Goal: Task Accomplishment & Management: Manage account settings

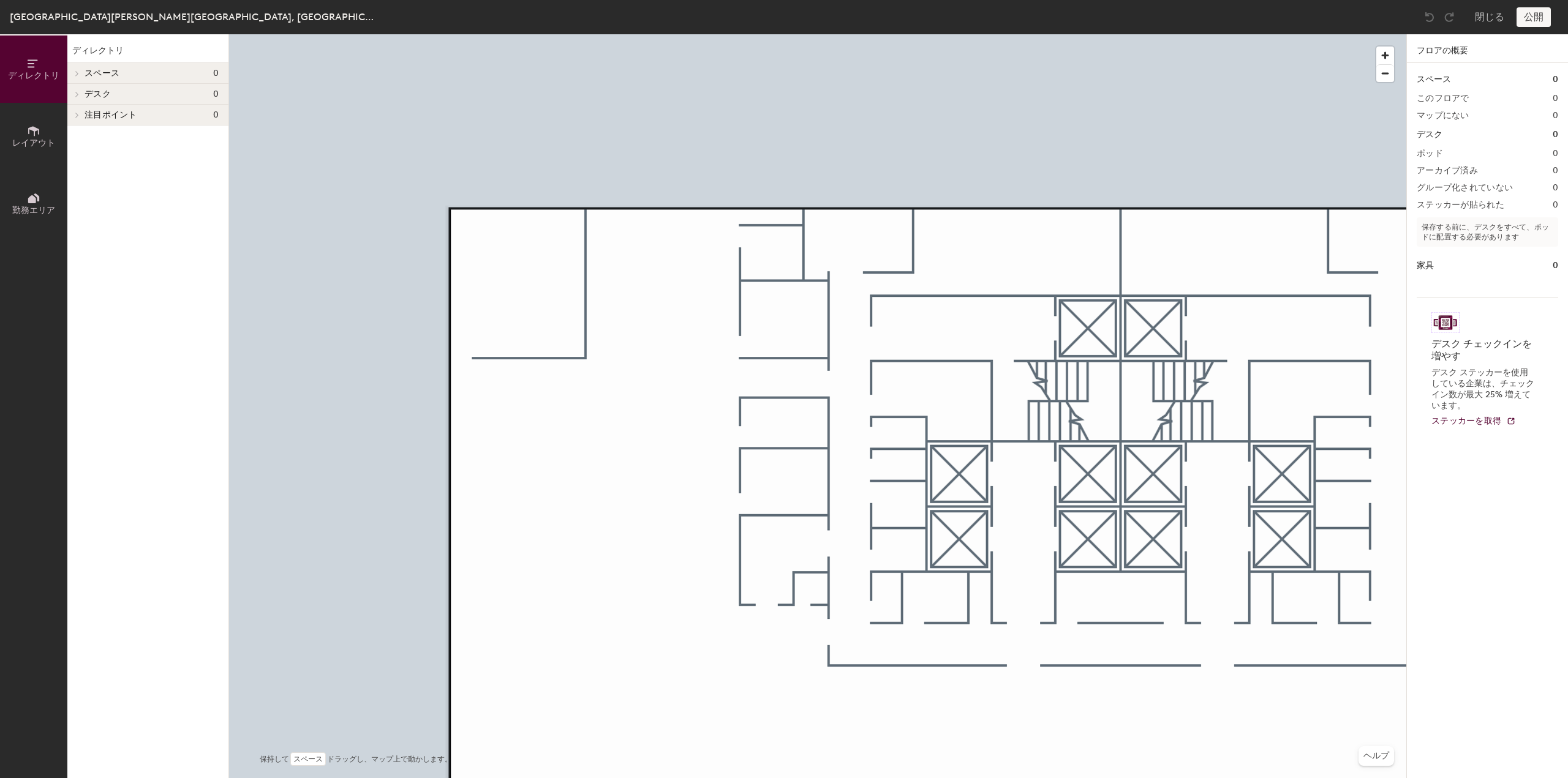
click at [43, 137] on span "レイアウト" at bounding box center [34, 142] width 43 height 11
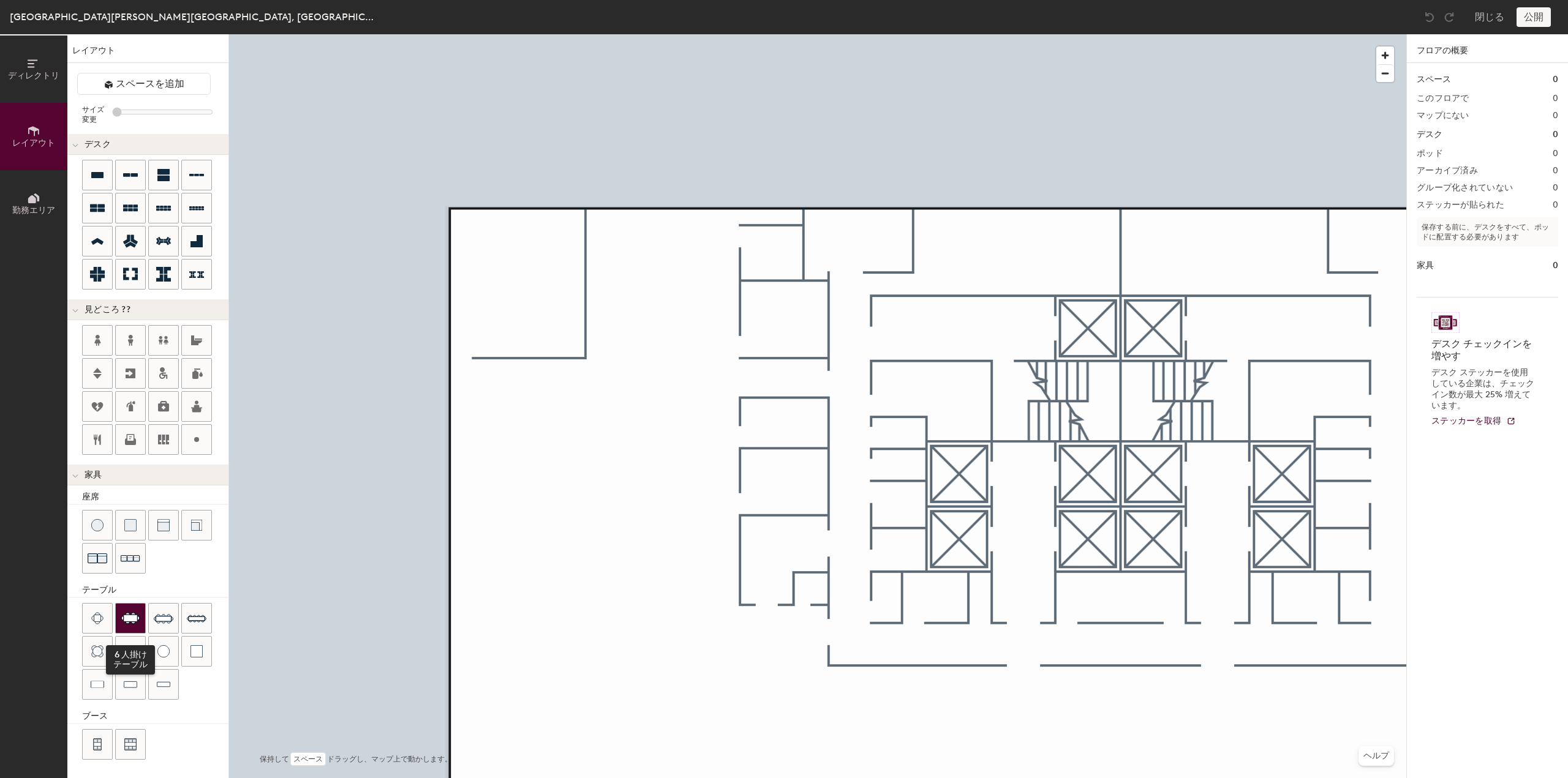
click at [128, 616] on img at bounding box center [131, 618] width 20 height 12
click at [156, 612] on img at bounding box center [164, 618] width 20 height 20
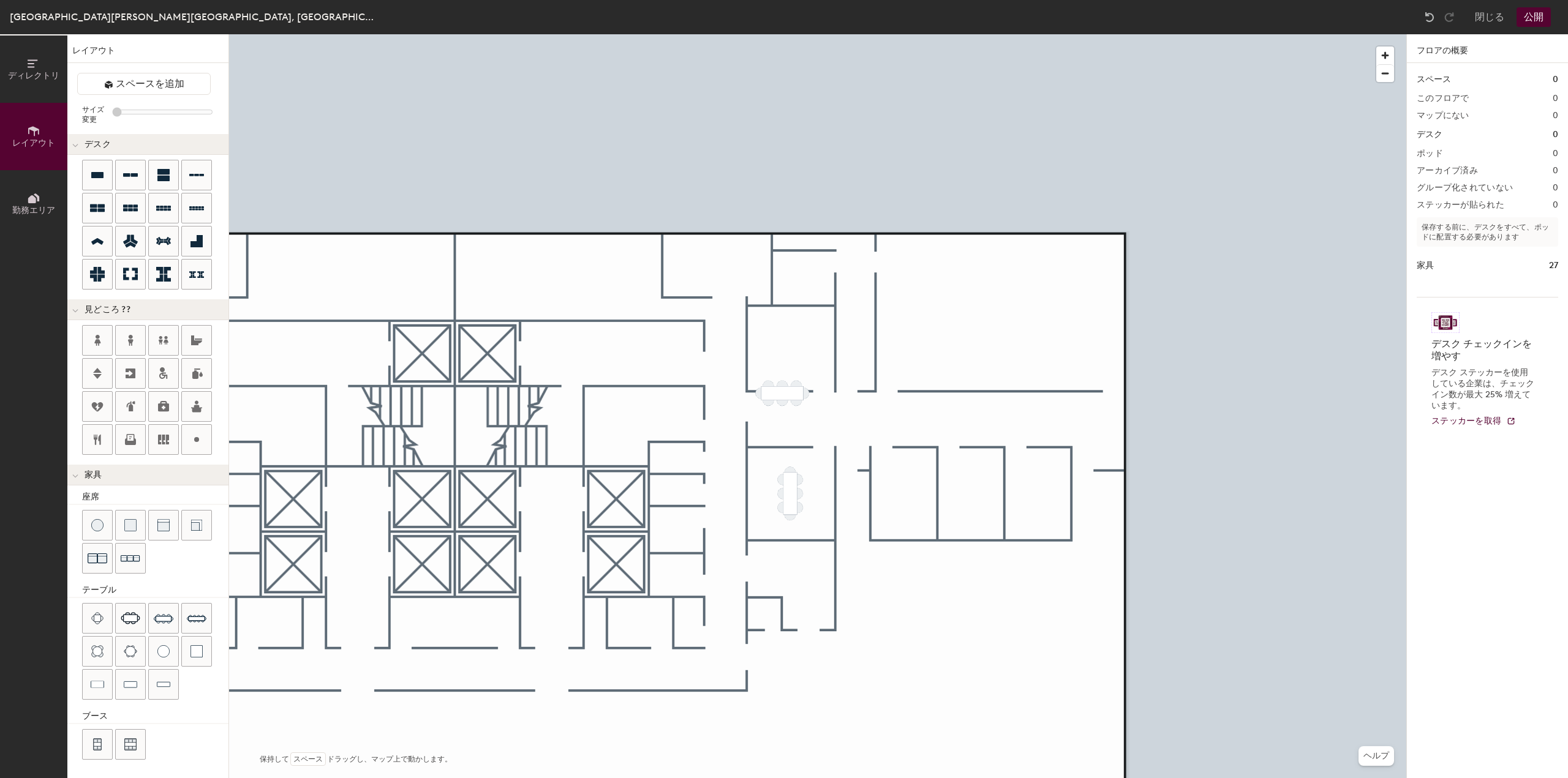
click at [793, 34] on div at bounding box center [818, 34] width 1177 height 0
click at [784, 391] on span "削除" at bounding box center [788, 390] width 32 height 21
type input "40"
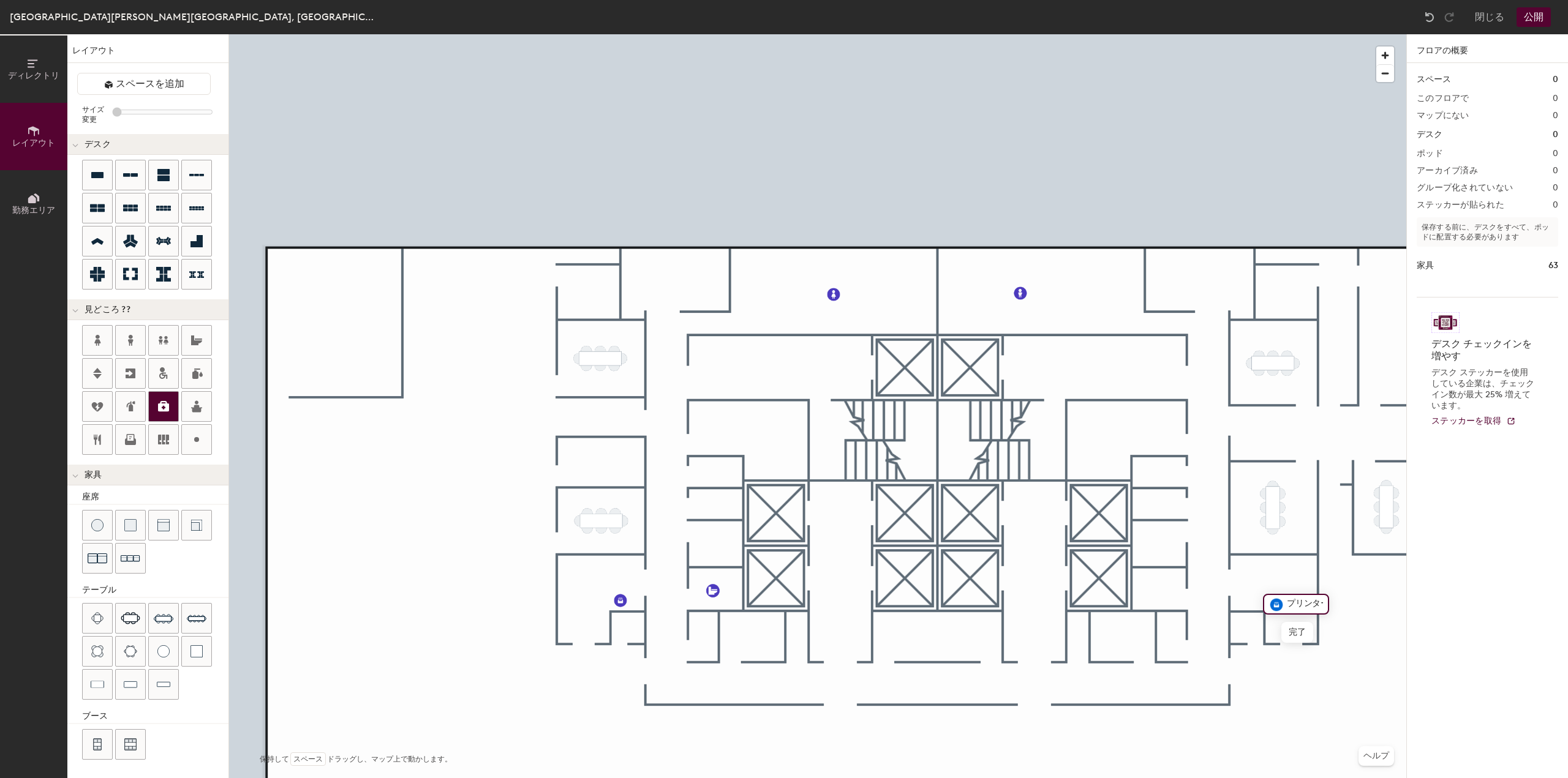
scroll to position [0, 6]
click at [148, 82] on span "スペースを追加" at bounding box center [150, 84] width 69 height 12
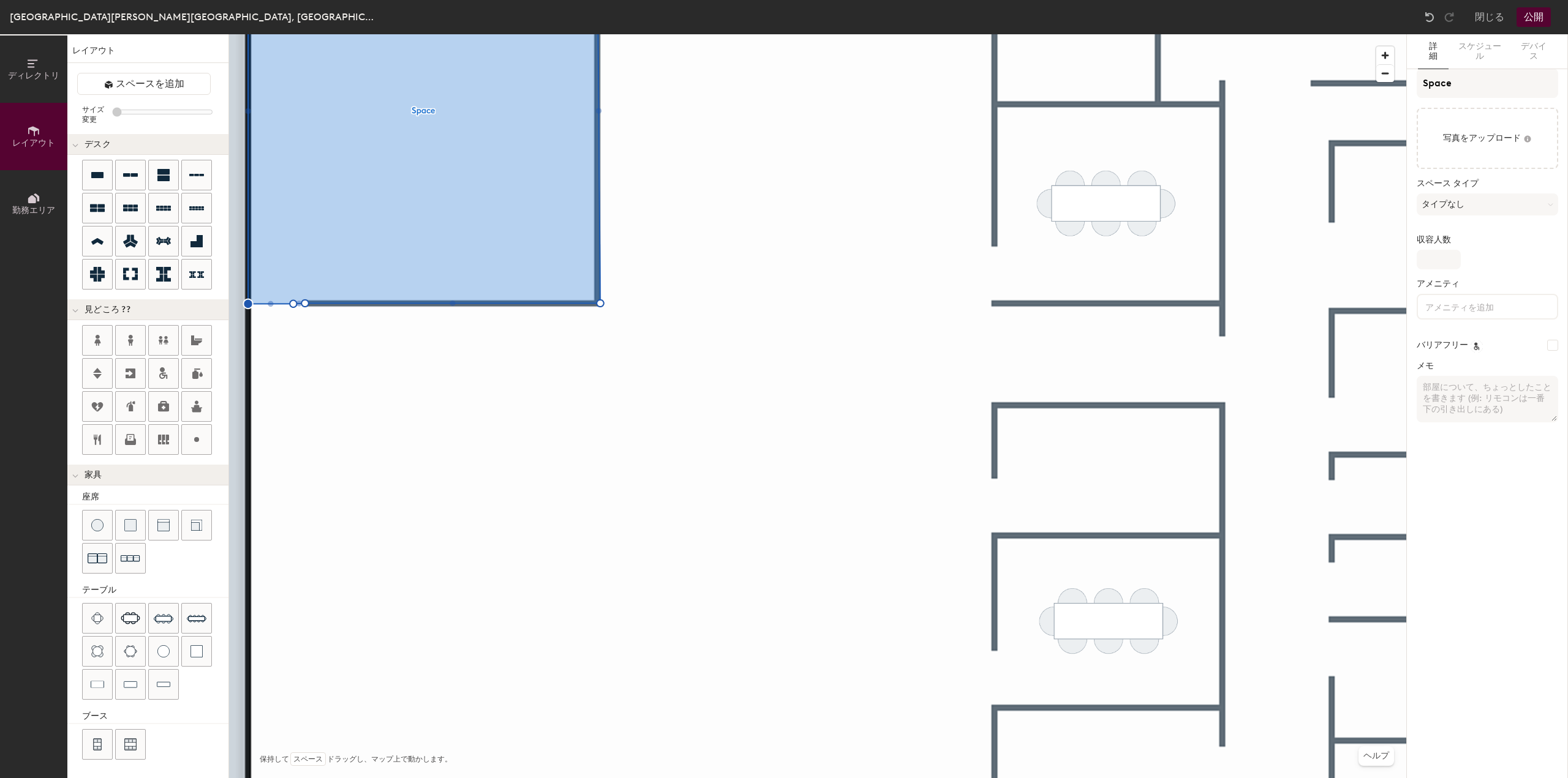
type input "20"
click at [1480, 84] on input "Space" at bounding box center [1487, 84] width 142 height 30
type input "S"
type input "20"
type input "S"
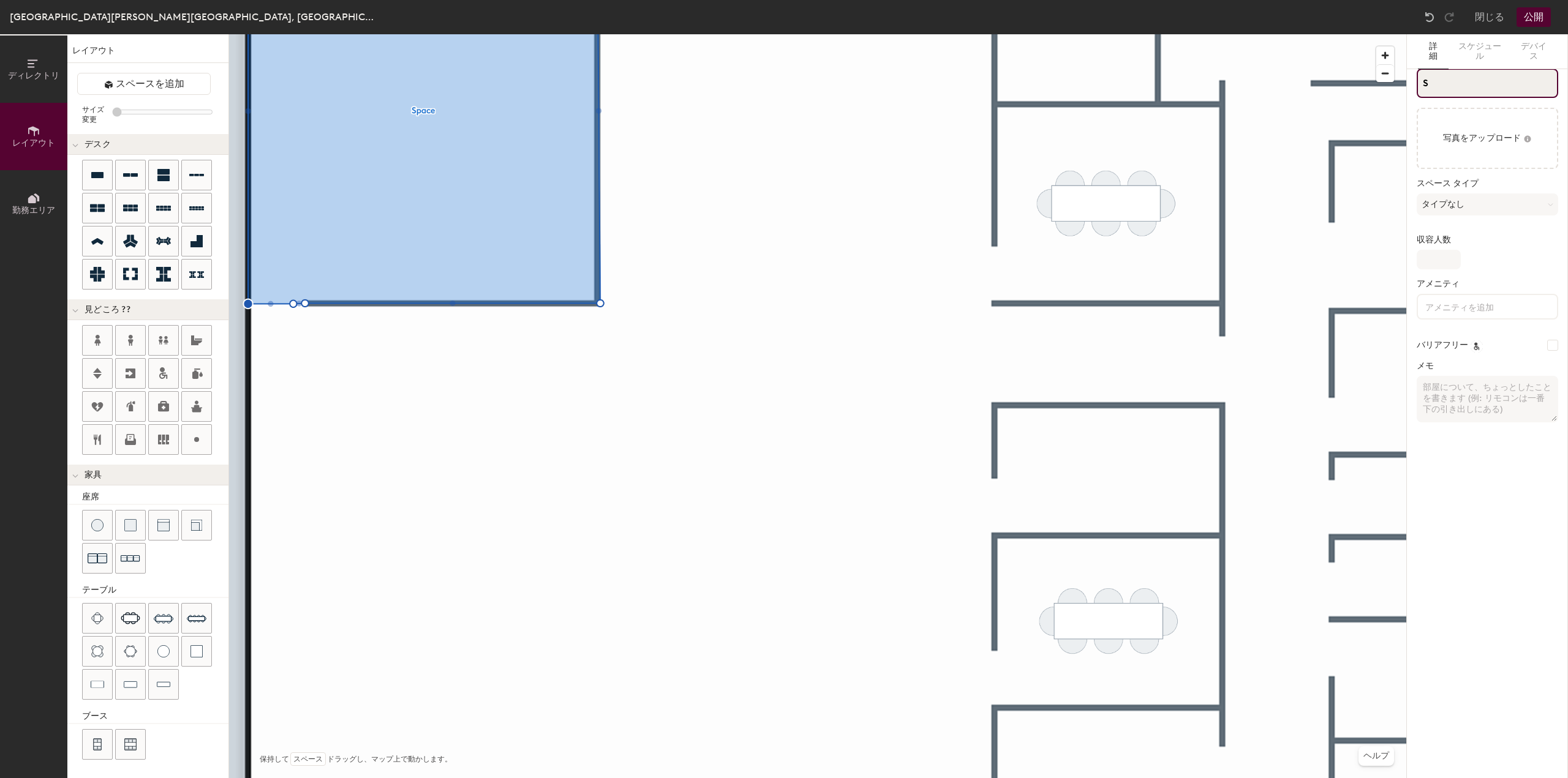
type input "20"
type input "S"
type input "20"
type input "Sふじ"
type input "20"
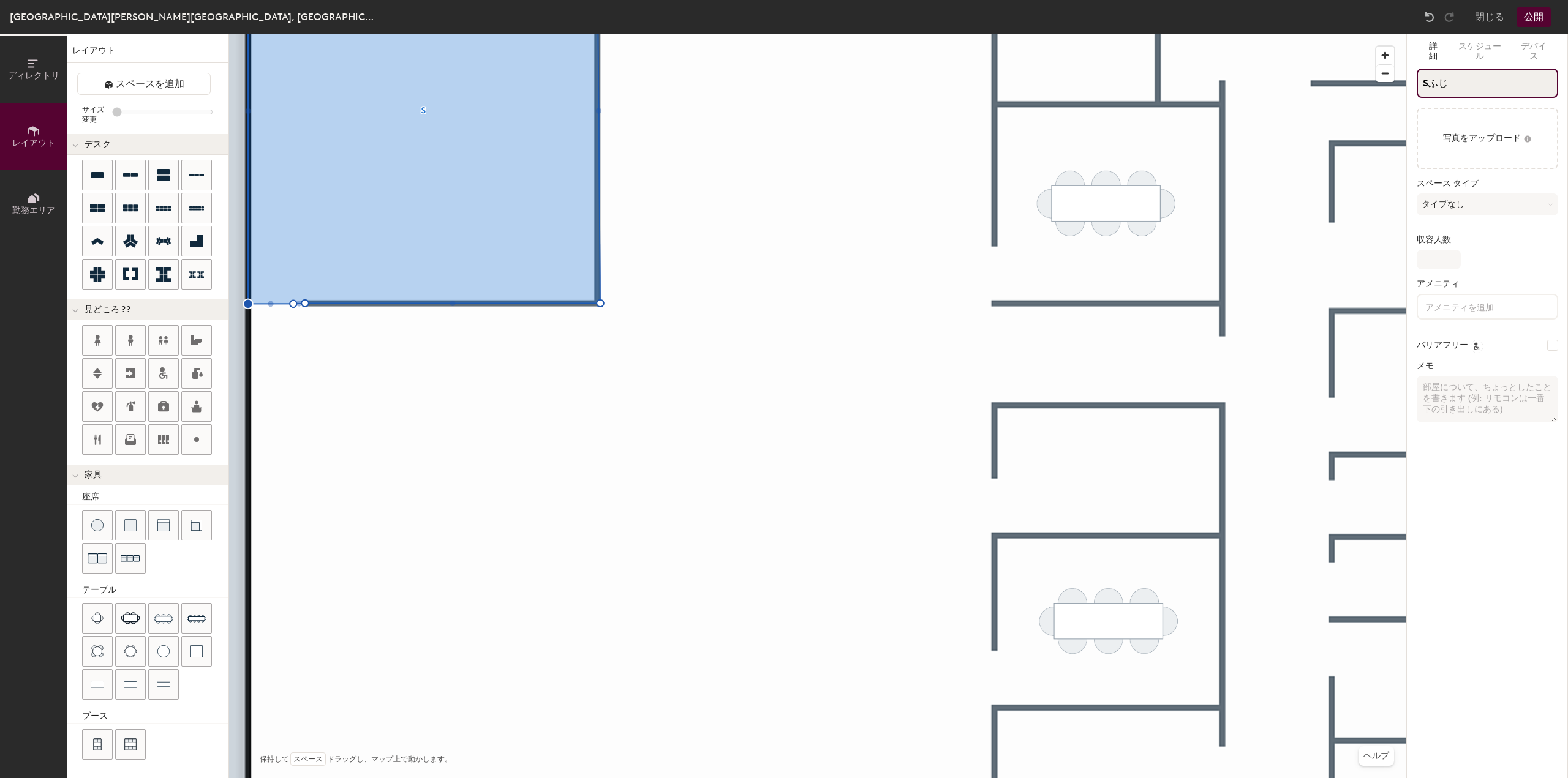
type input "S富士"
type input "20"
type input "富士"
type input "20"
type input "富士R"
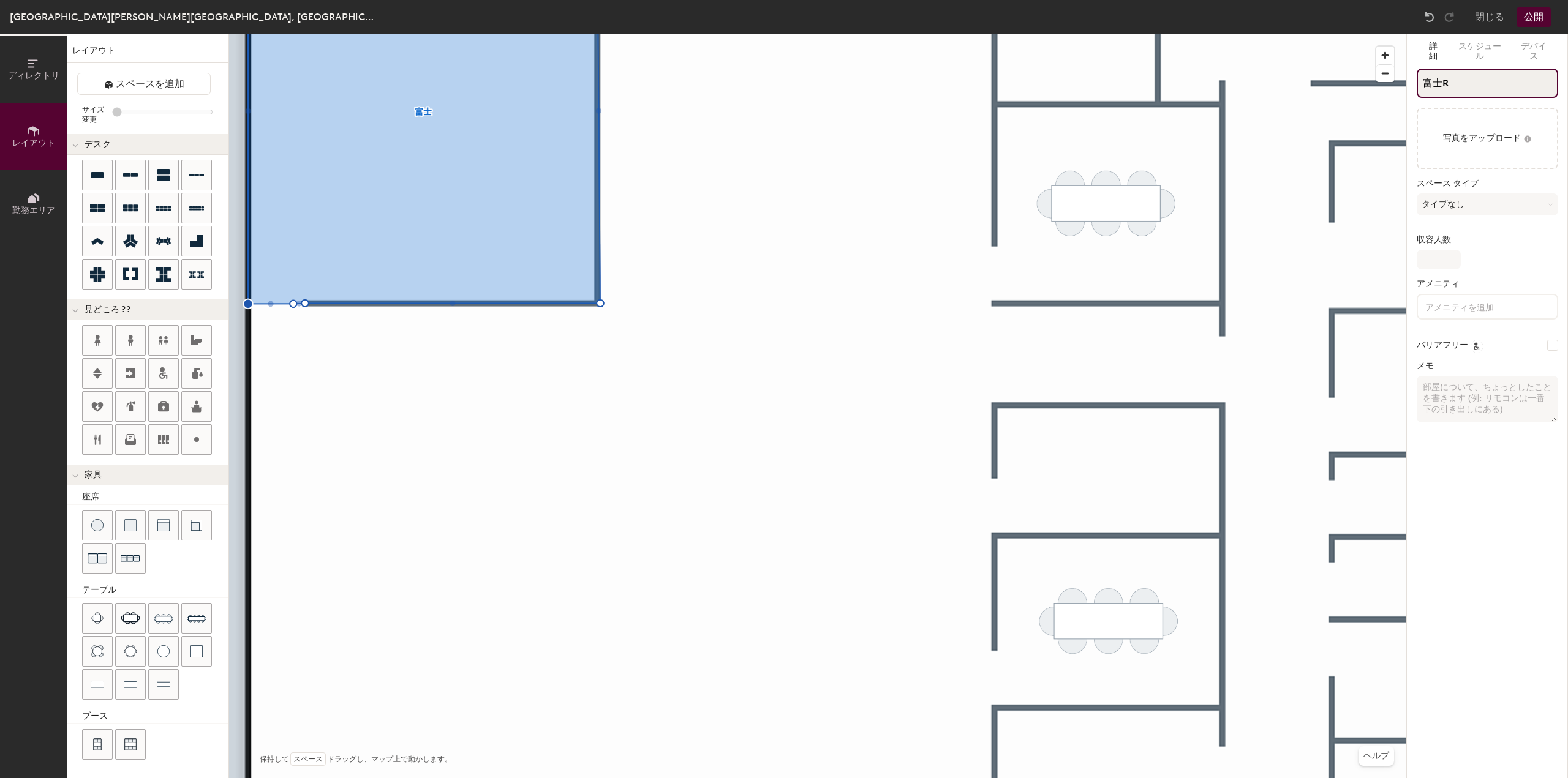
type input "20"
type input "富士Room"
type input "20"
type input "富士Room"
click at [1476, 197] on button "タイプなし" at bounding box center [1487, 204] width 142 height 22
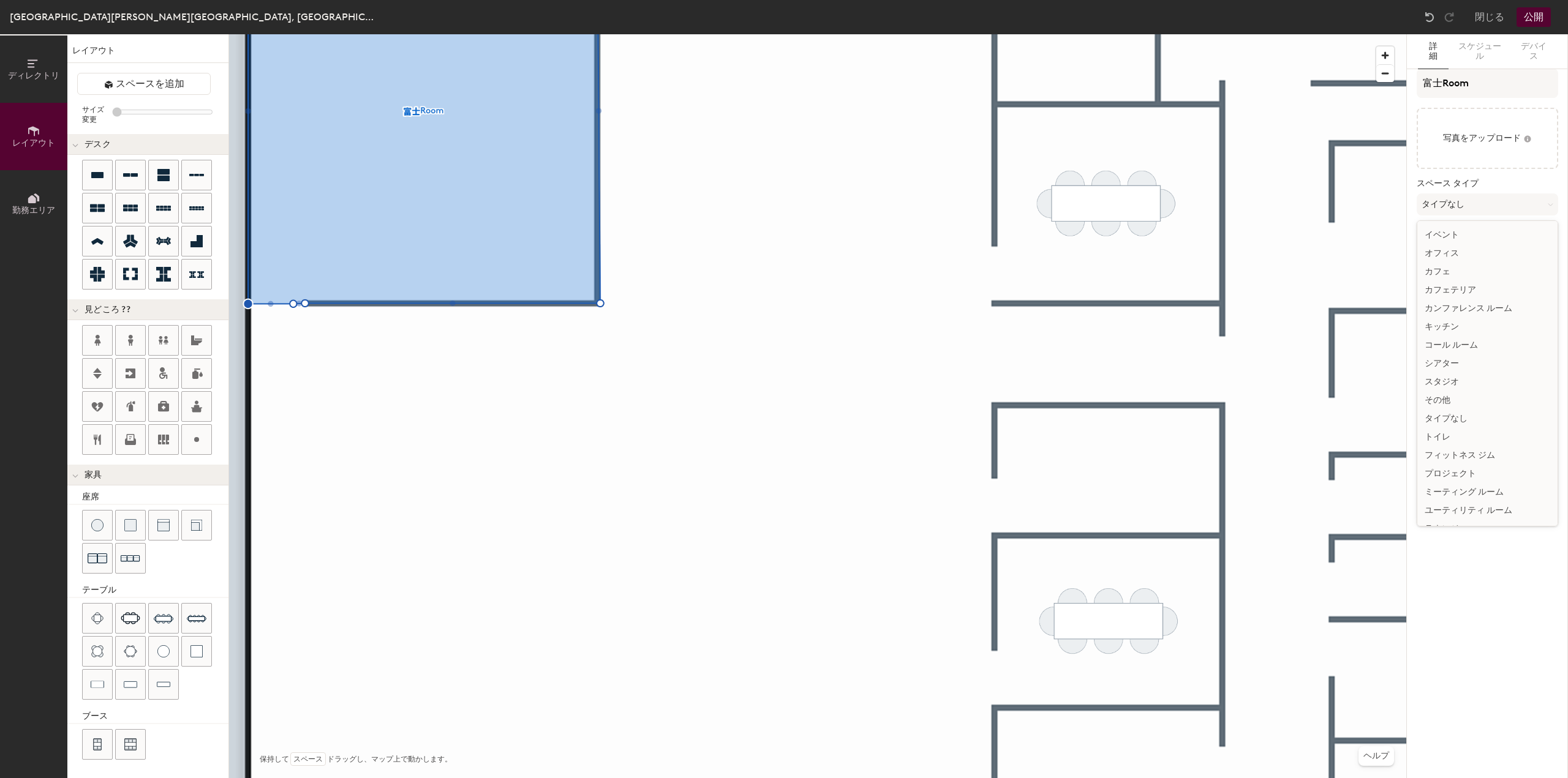
click at [1464, 493] on div "ミーティング ルーム" at bounding box center [1487, 492] width 140 height 18
click at [1441, 261] on input "収容人数" at bounding box center [1438, 260] width 44 height 20
click at [1532, 263] on div "収容人数" at bounding box center [1487, 252] width 142 height 34
click at [1445, 260] on input "収容人数" at bounding box center [1438, 260] width 44 height 20
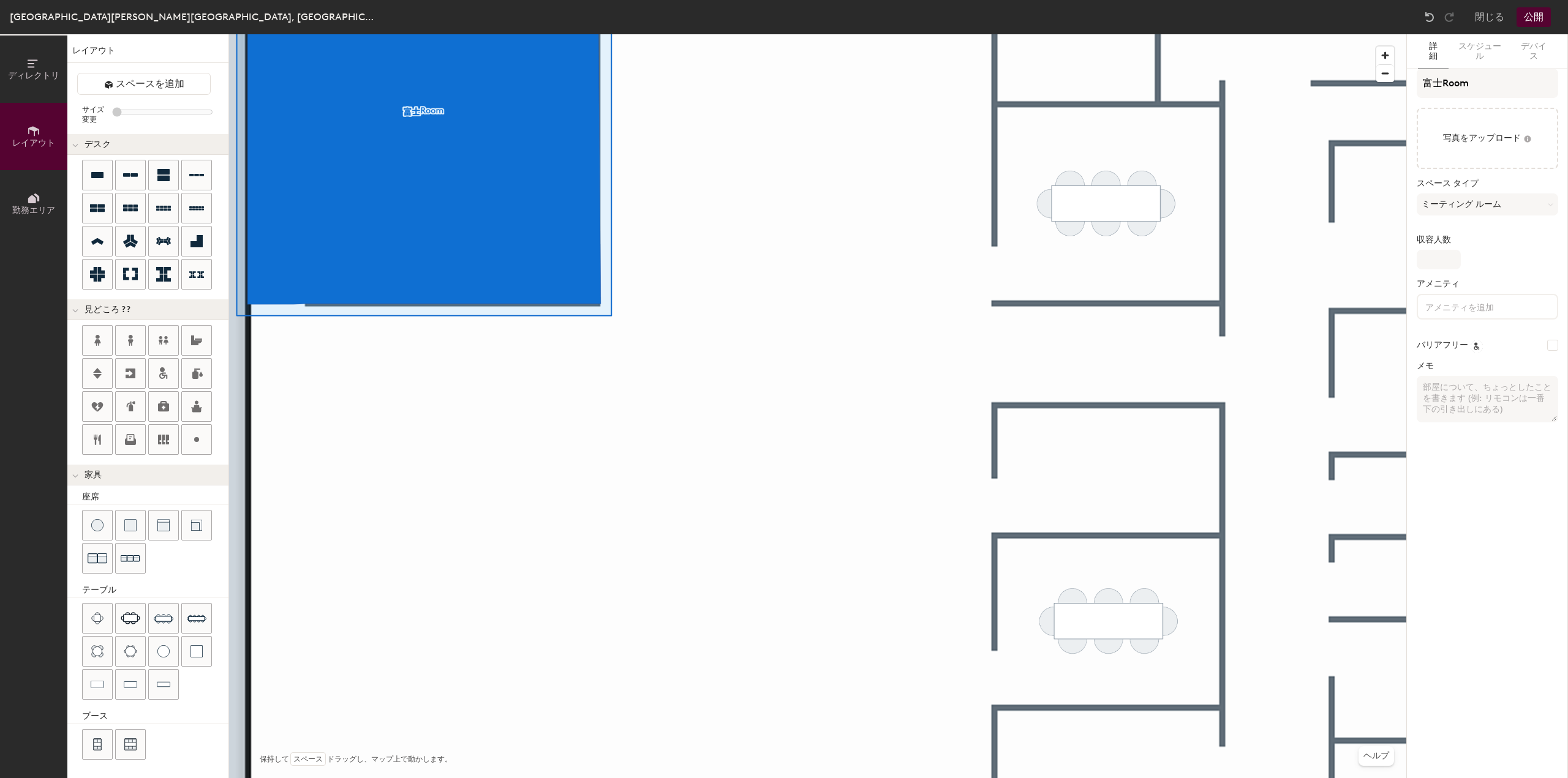
type input "20"
click at [1447, 262] on input "収容人数" at bounding box center [1438, 260] width 44 height 20
click at [1531, 84] on input "富士Room" at bounding box center [1487, 84] width 142 height 30
type input "富士Room12"
type input "20"
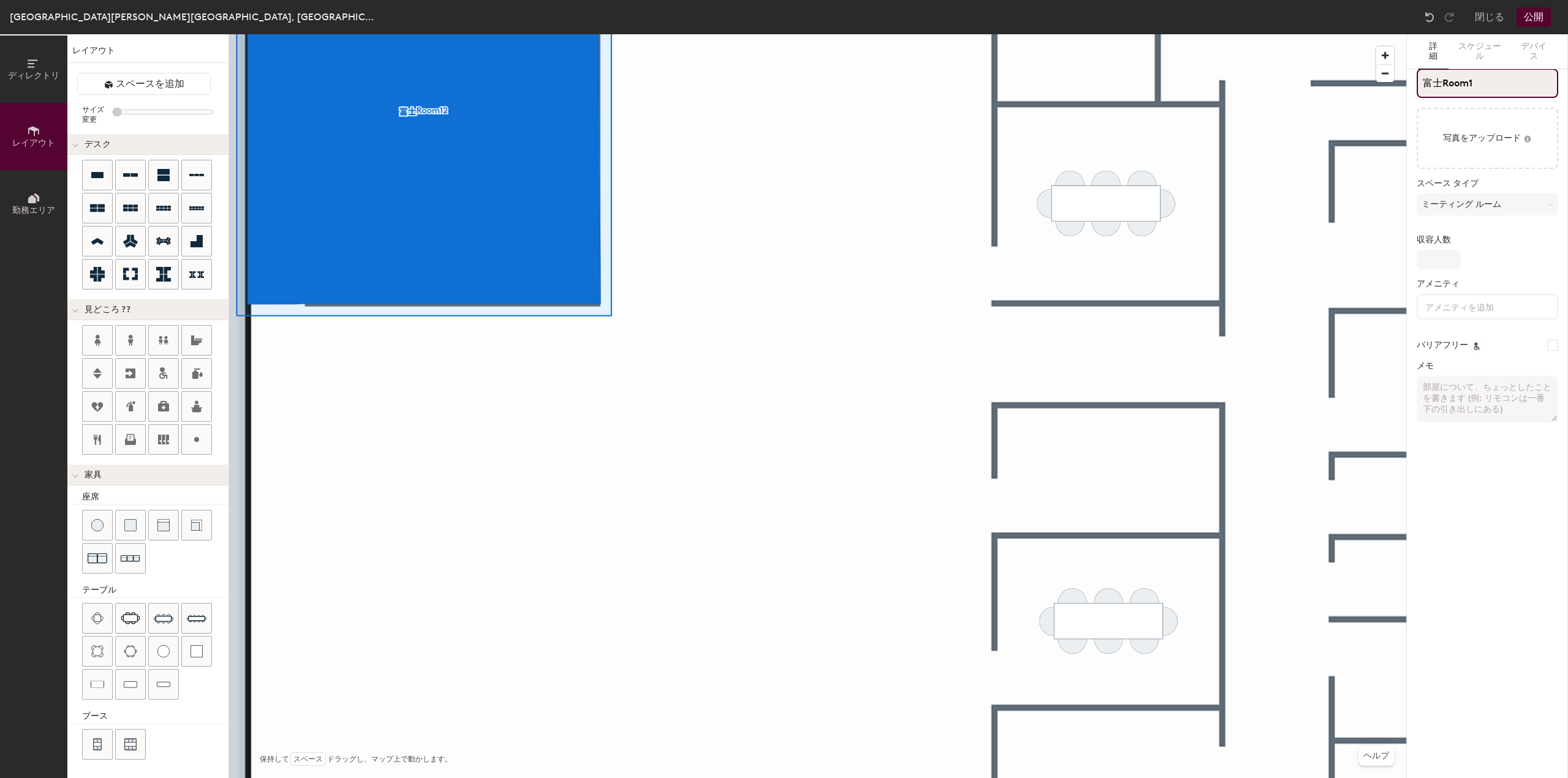
type input "富士Room"
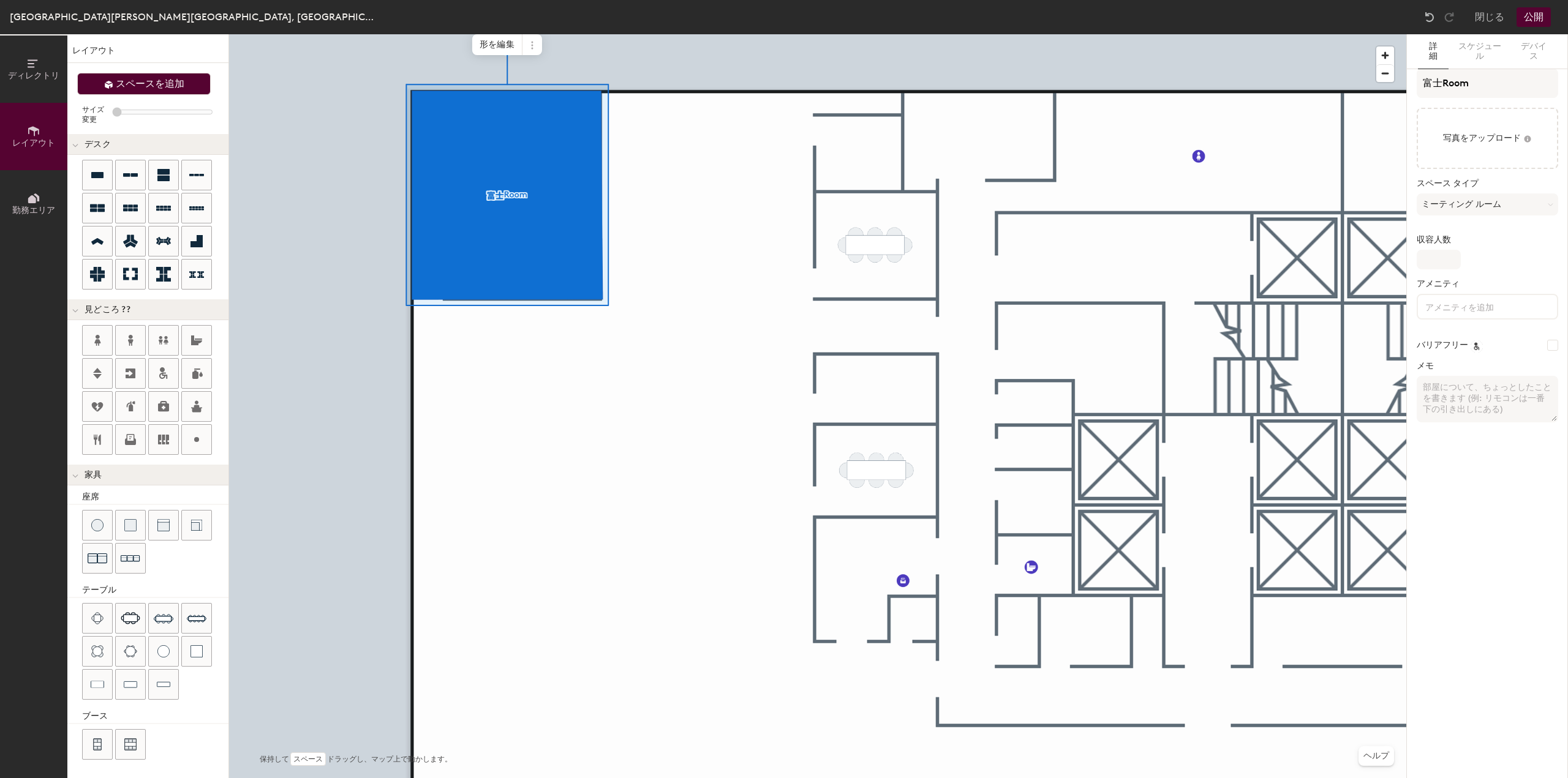
click at [153, 84] on span "スペースを追加" at bounding box center [150, 84] width 69 height 12
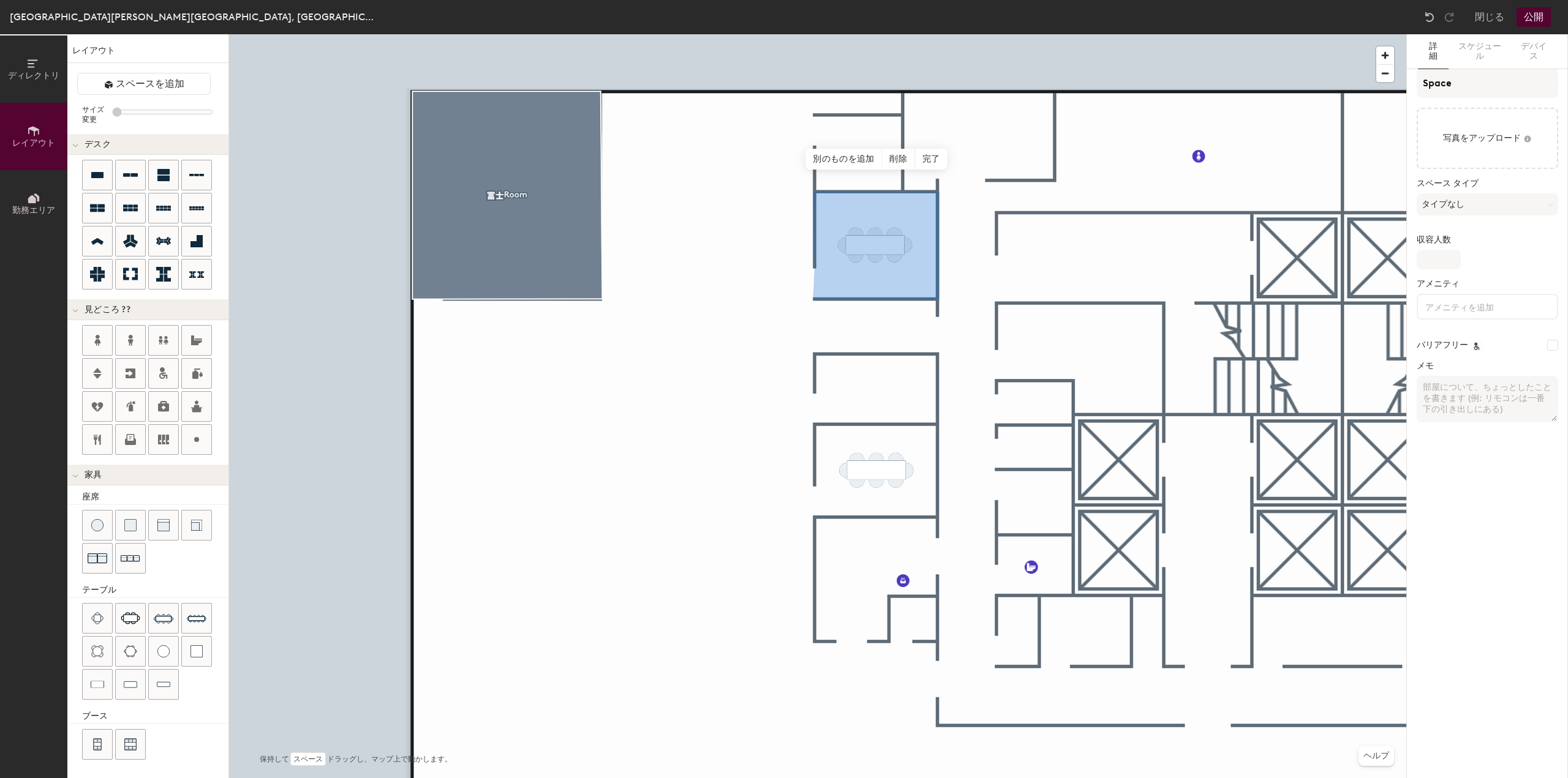
type input "20"
click at [1464, 83] on input "Space" at bounding box center [1487, 84] width 142 height 30
type input "S"
type input "20"
type input "S"
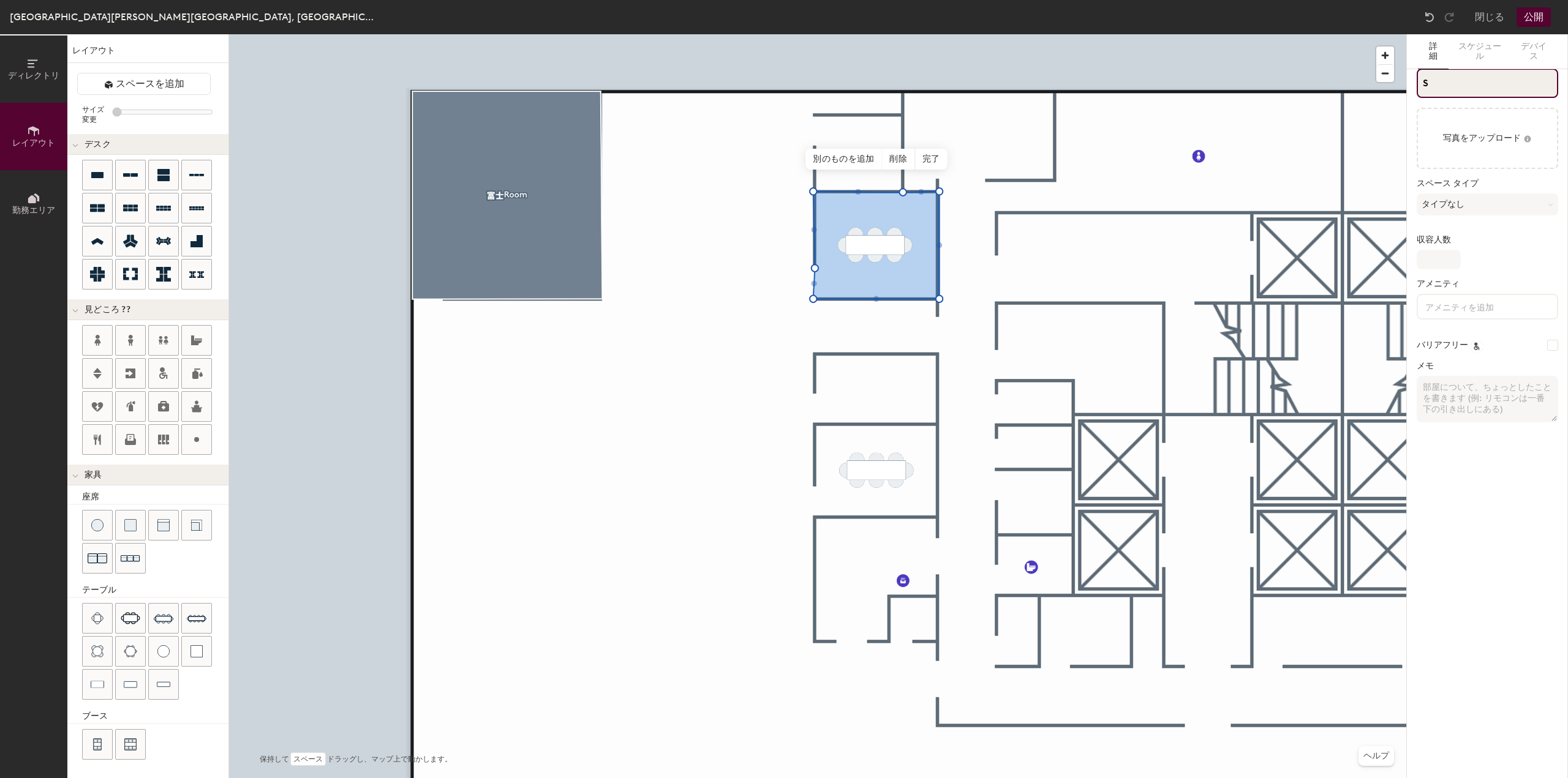
type input "20"
type input "S1208"
type input "20"
type input "1208"
click at [100, 617] on img at bounding box center [97, 618] width 12 height 12
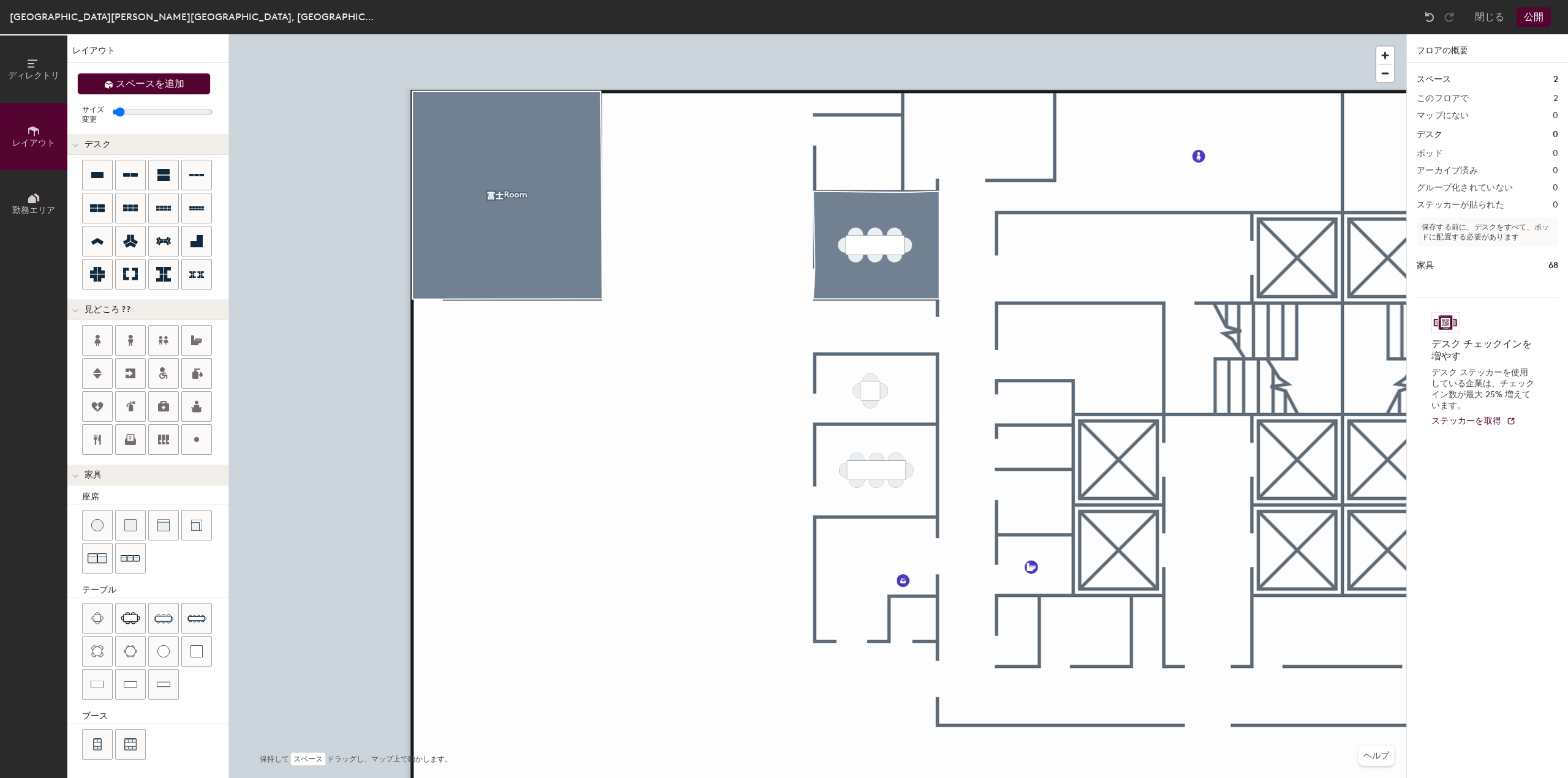
click at [115, 86] on button "スペースを追加" at bounding box center [143, 84] width 133 height 22
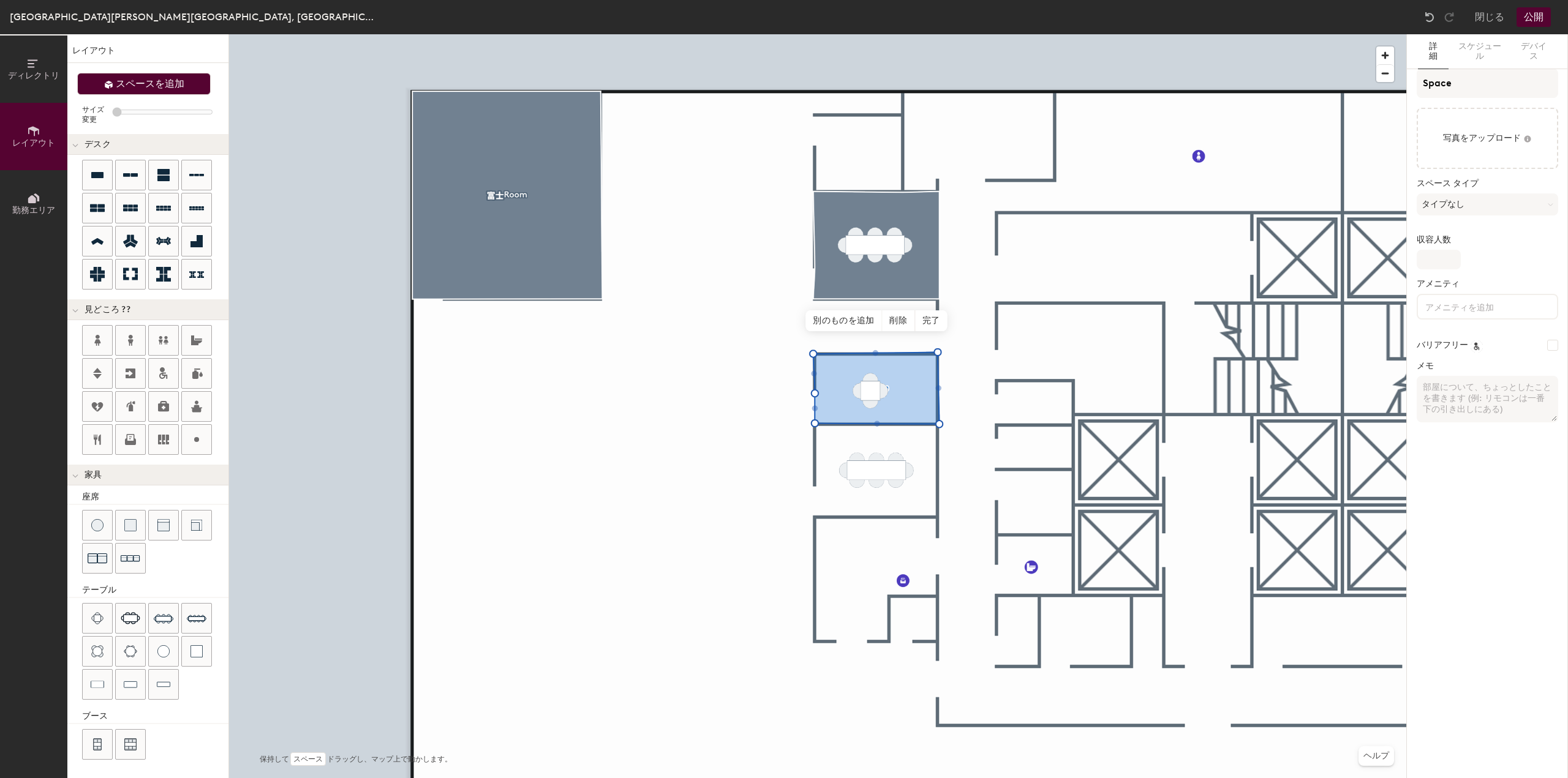
click at [166, 93] on button "スペースを追加" at bounding box center [143, 84] width 133 height 22
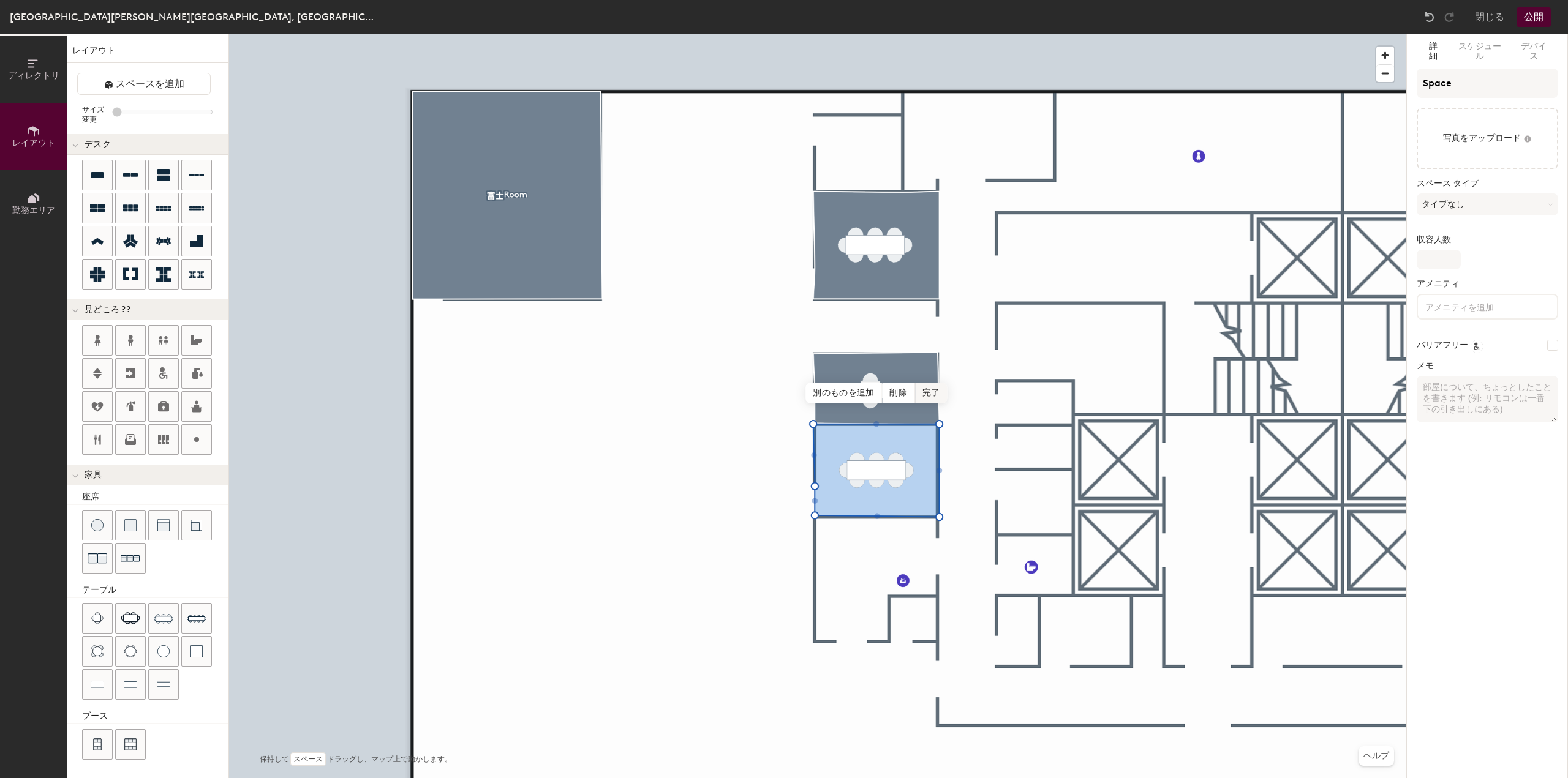
click at [926, 391] on span "完了" at bounding box center [931, 392] width 32 height 21
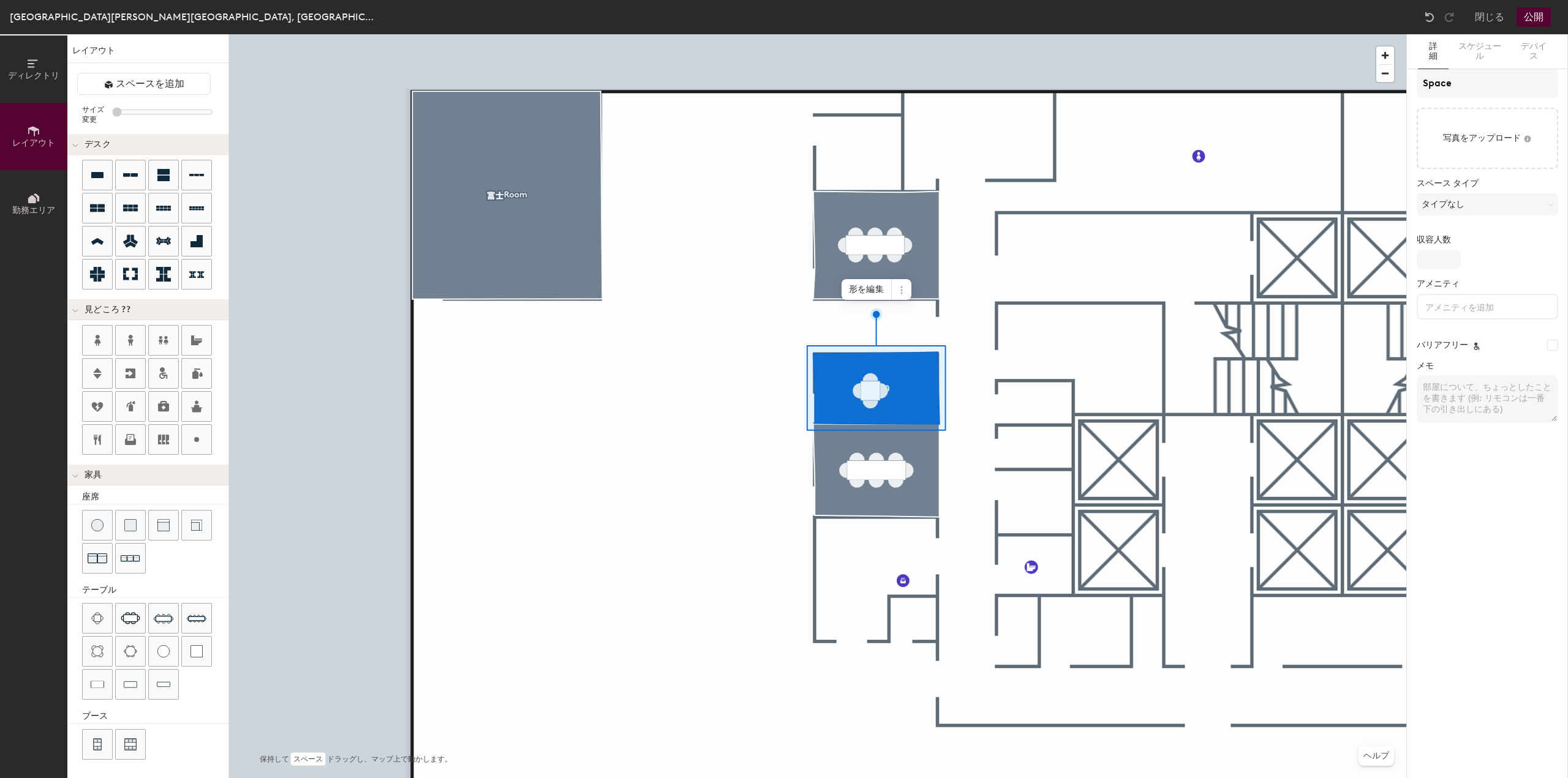
click at [1529, 19] on button "公開" at bounding box center [1533, 17] width 34 height 20
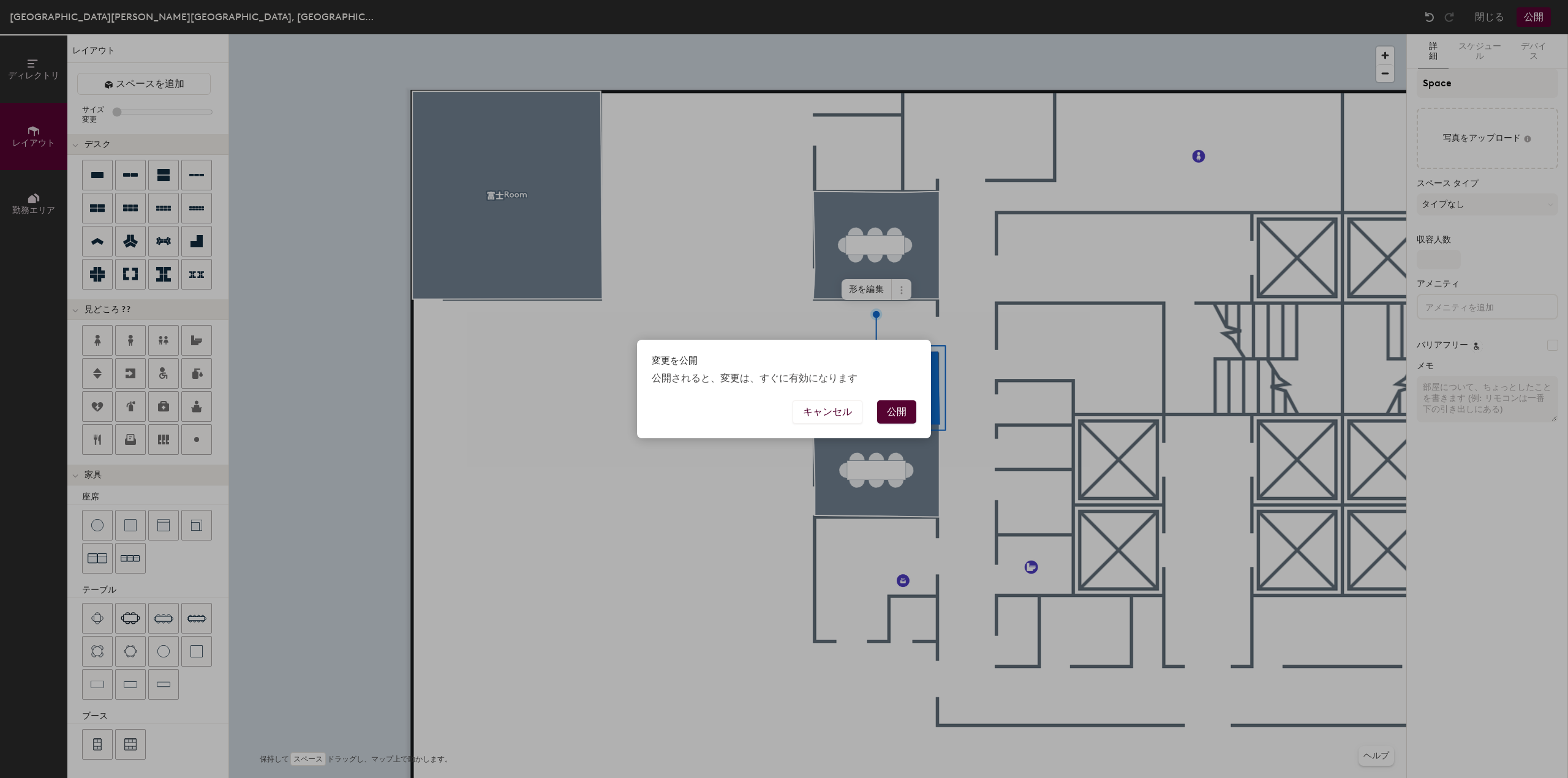
click at [901, 415] on button "公開" at bounding box center [897, 412] width 39 height 23
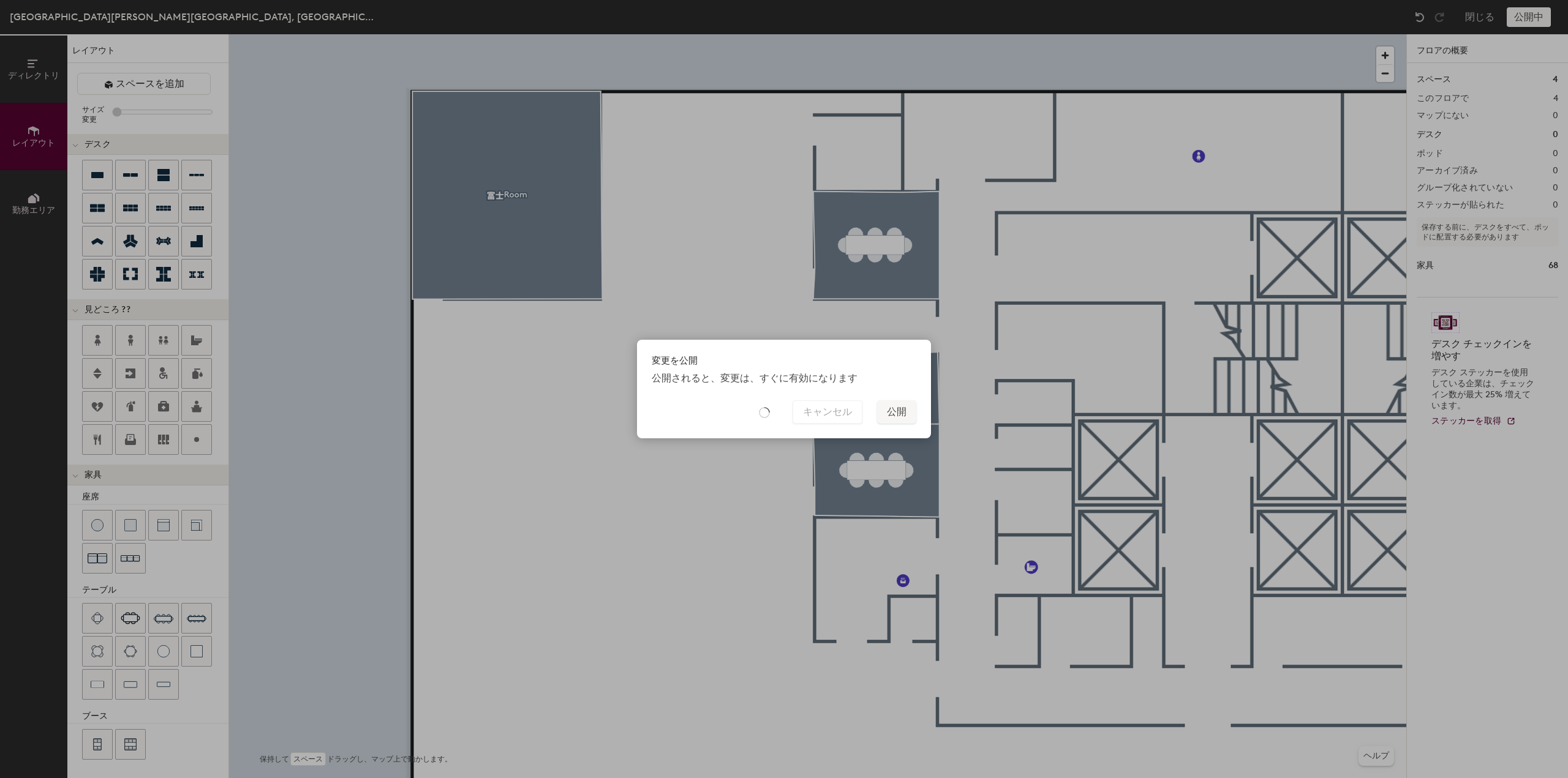
type input "20"
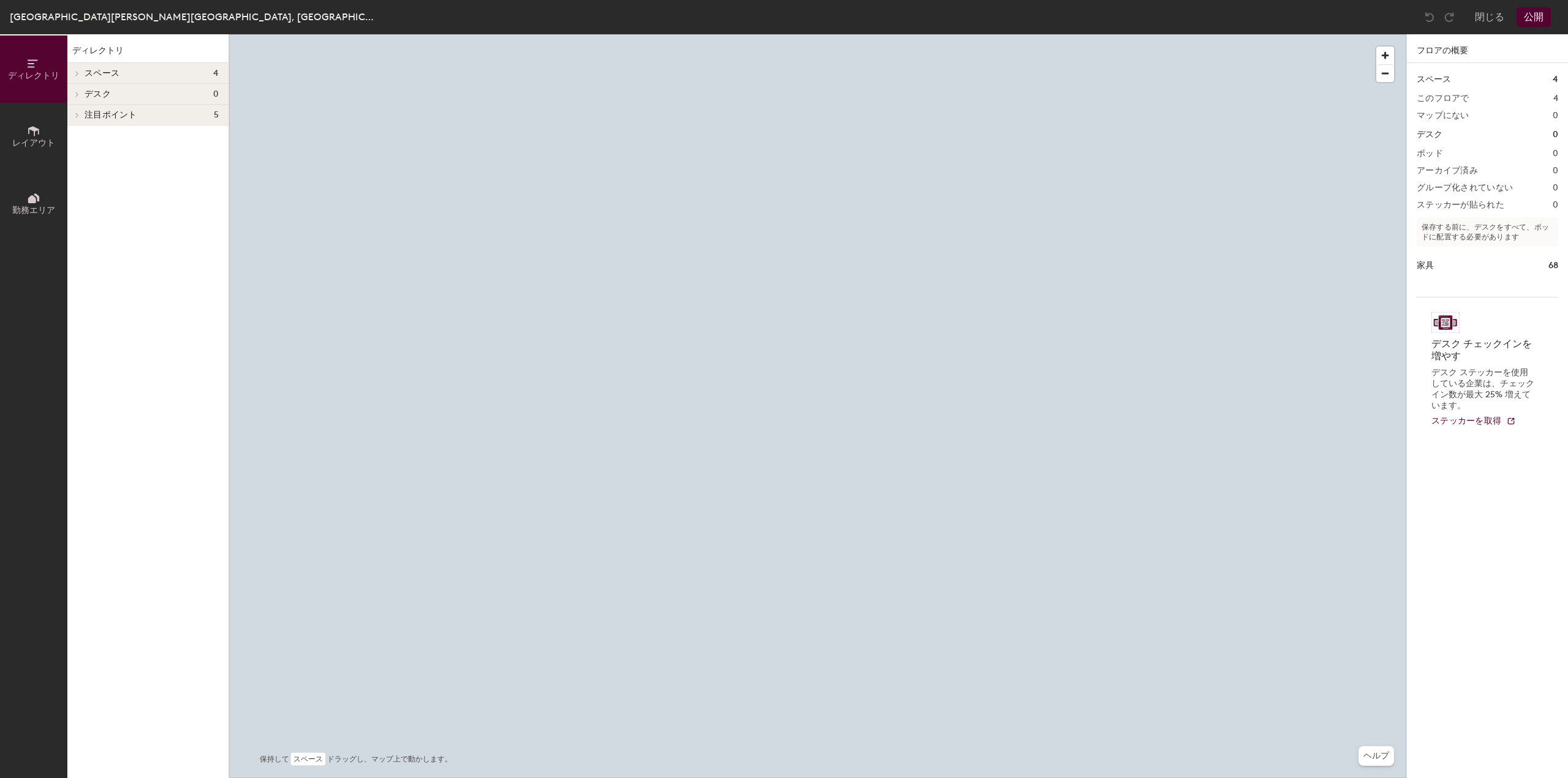
click at [27, 152] on button "レイアウト" at bounding box center [33, 136] width 67 height 67
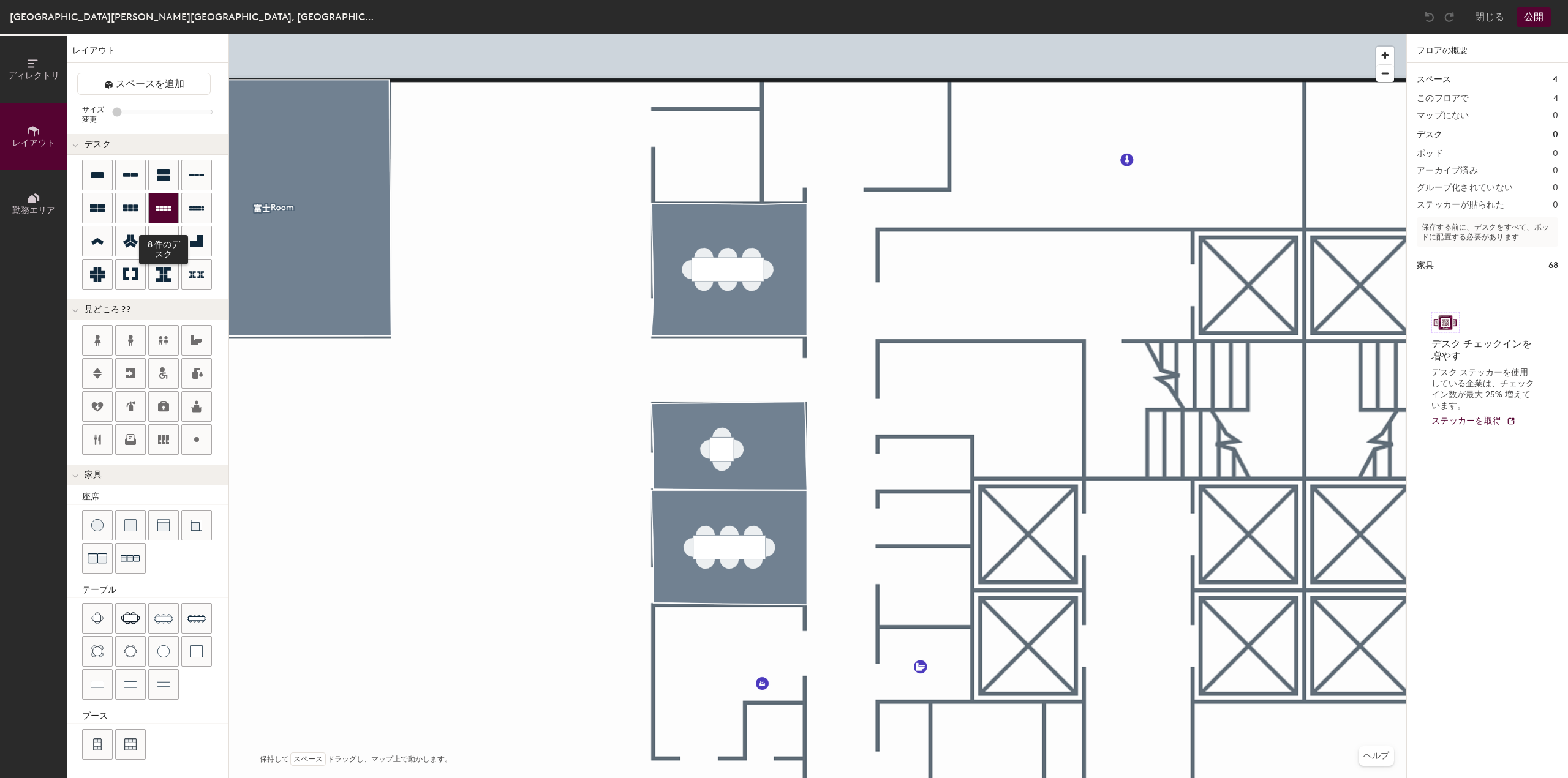
click at [159, 213] on icon at bounding box center [164, 209] width 15 height 15
type input "100"
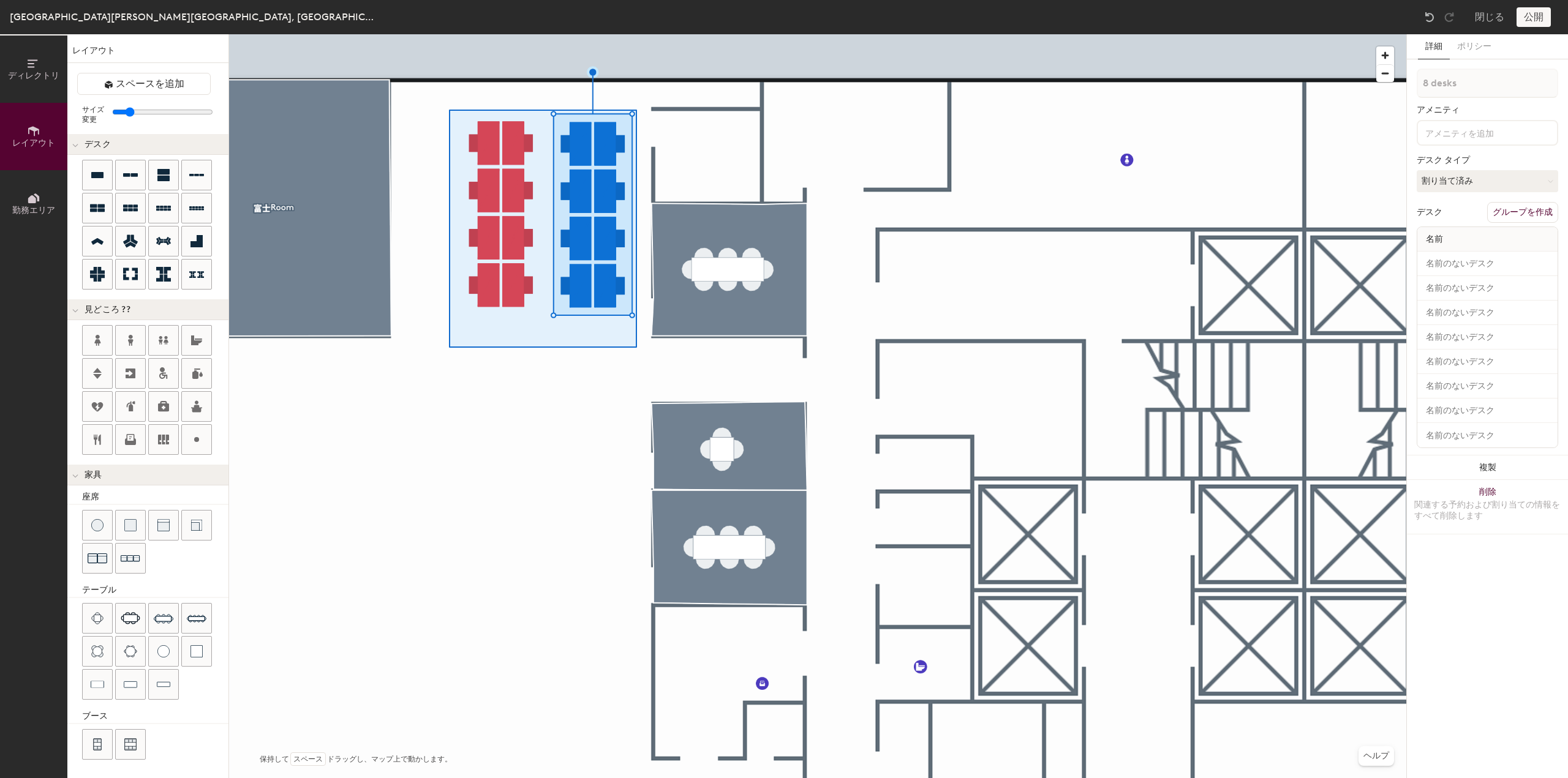
type input "16 desks"
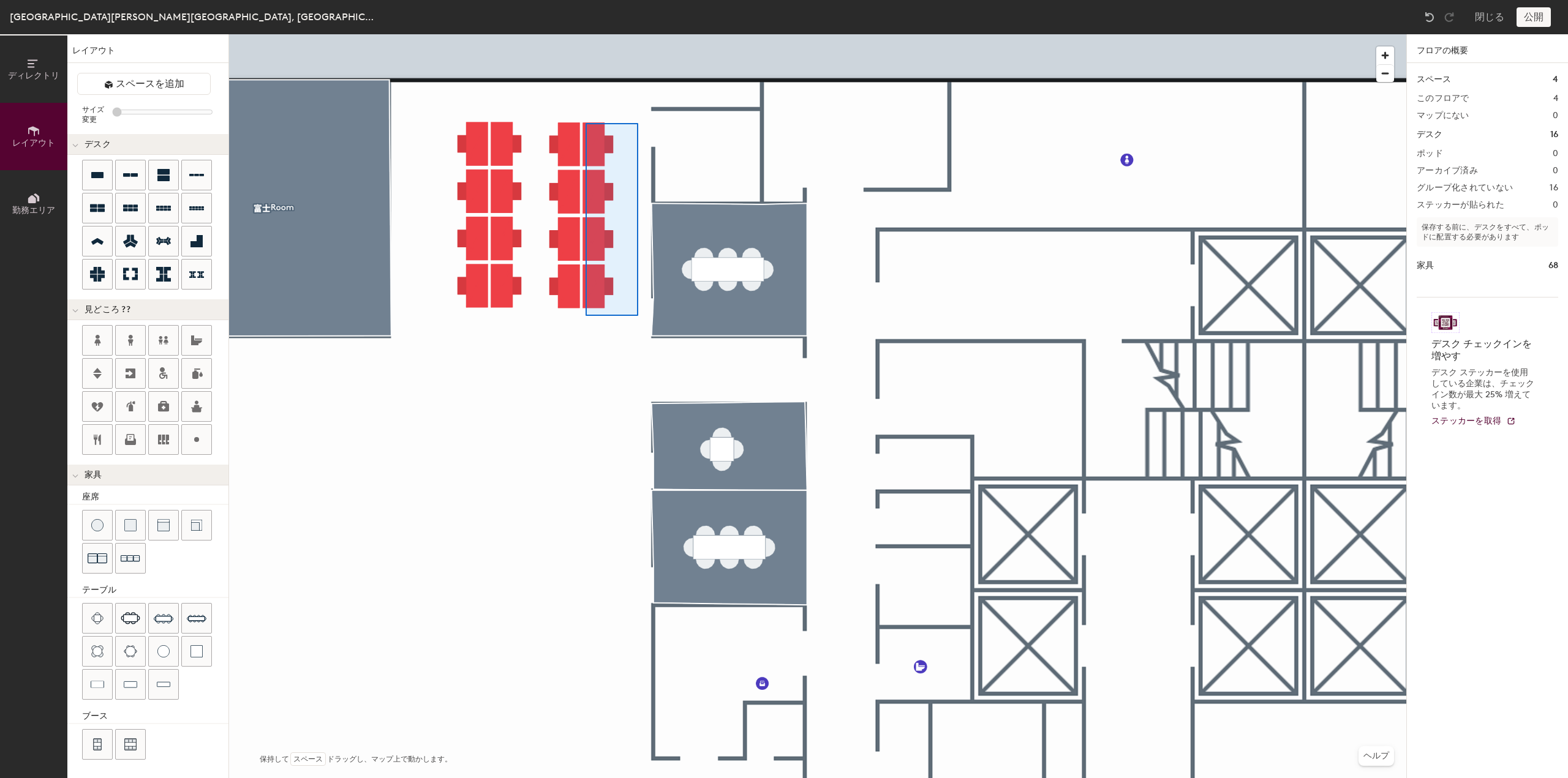
click at [585, 34] on div at bounding box center [818, 34] width 1177 height 0
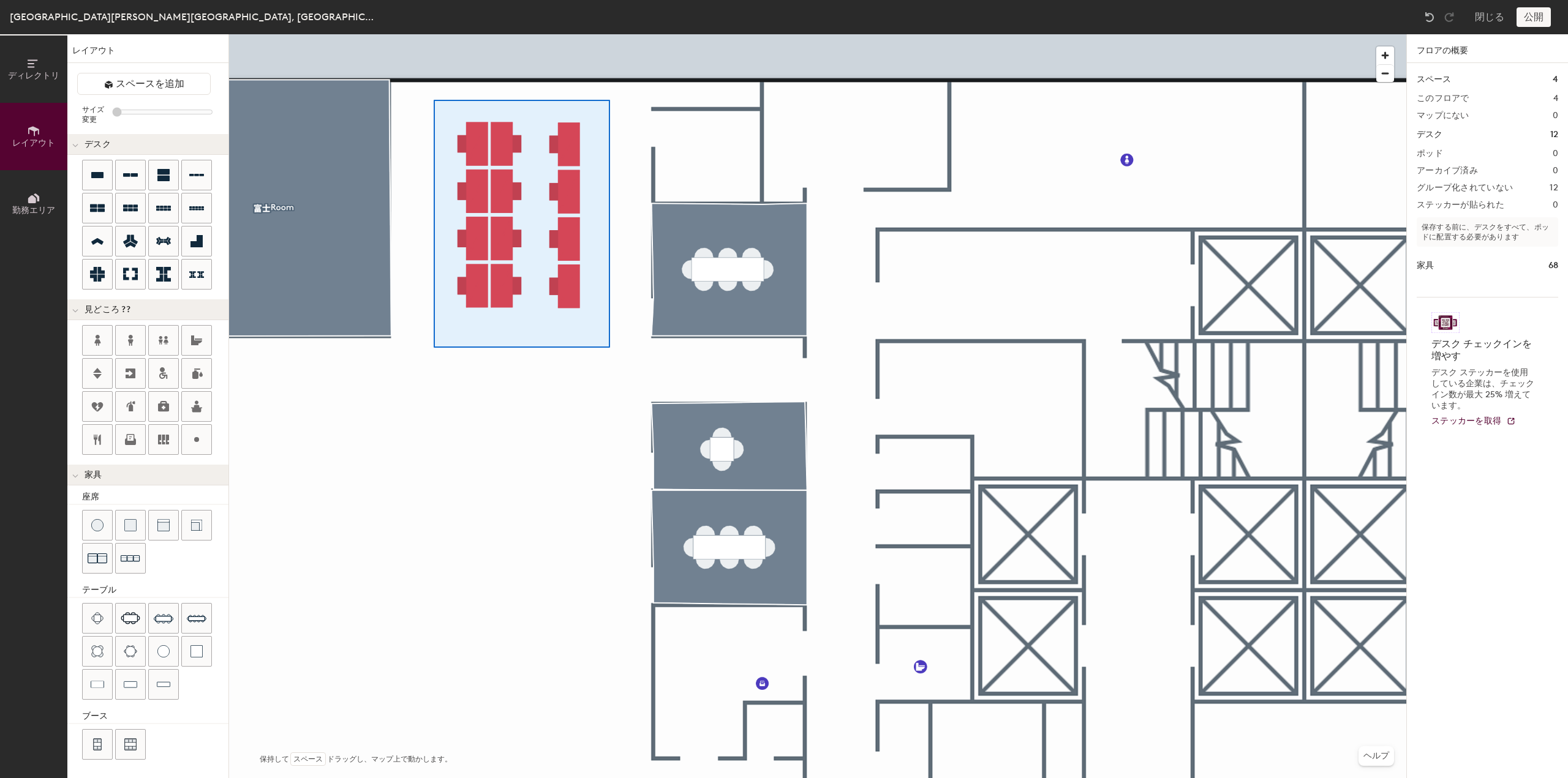
type input "100"
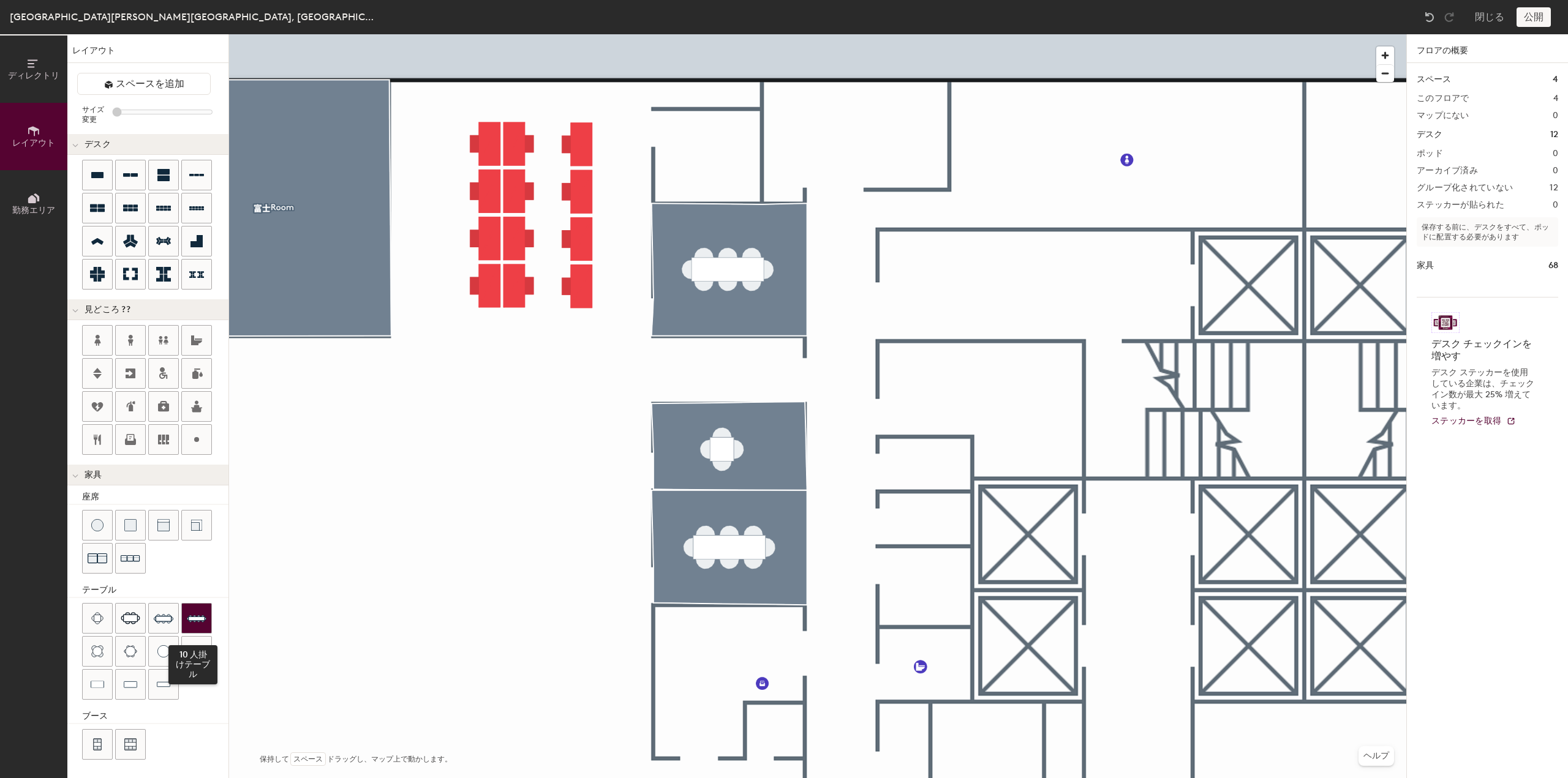
click at [190, 614] on img at bounding box center [197, 618] width 20 height 20
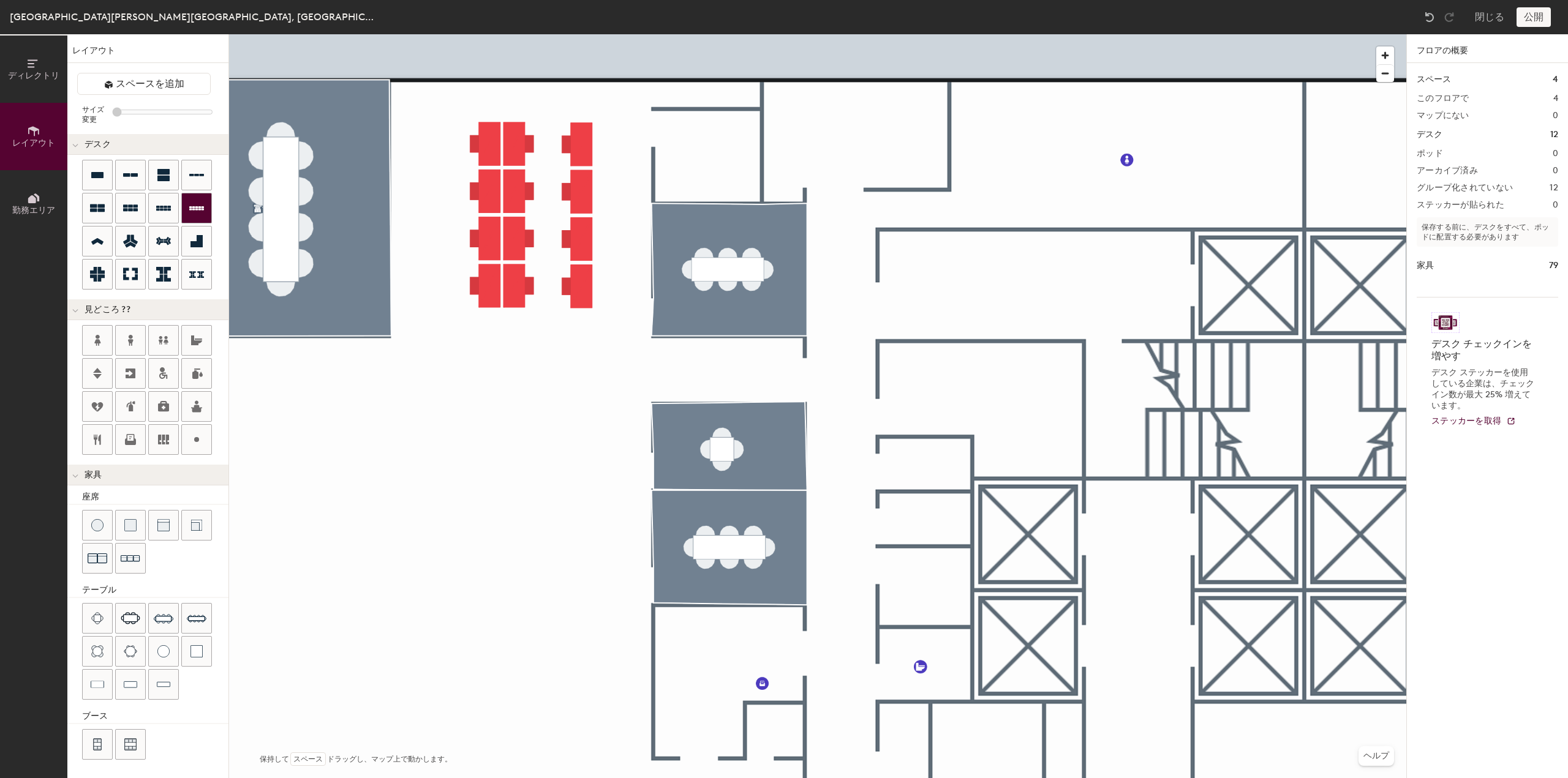
click at [199, 206] on icon at bounding box center [197, 208] width 15 height 4
type input "100"
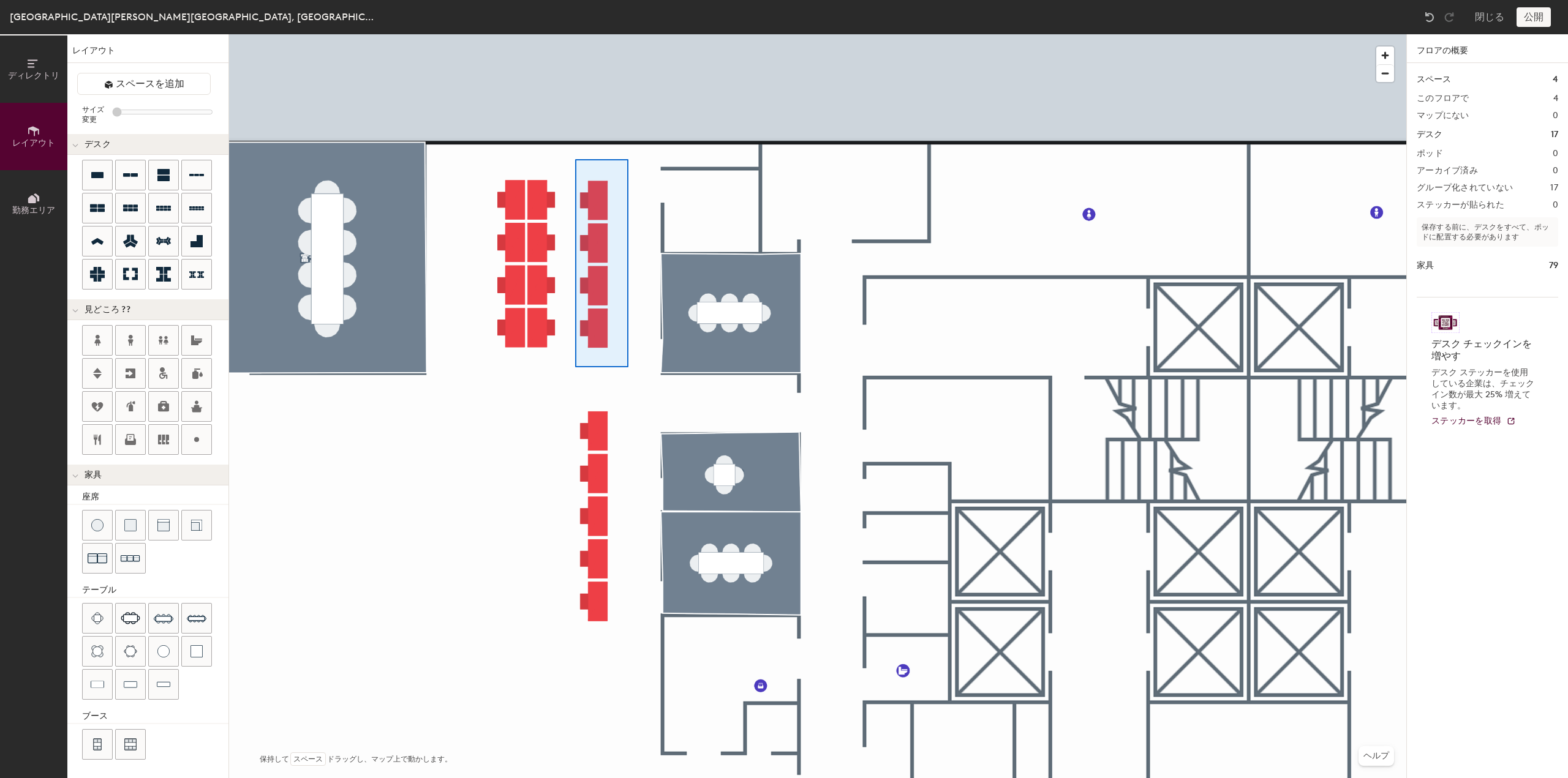
click at [575, 34] on div at bounding box center [818, 34] width 1177 height 0
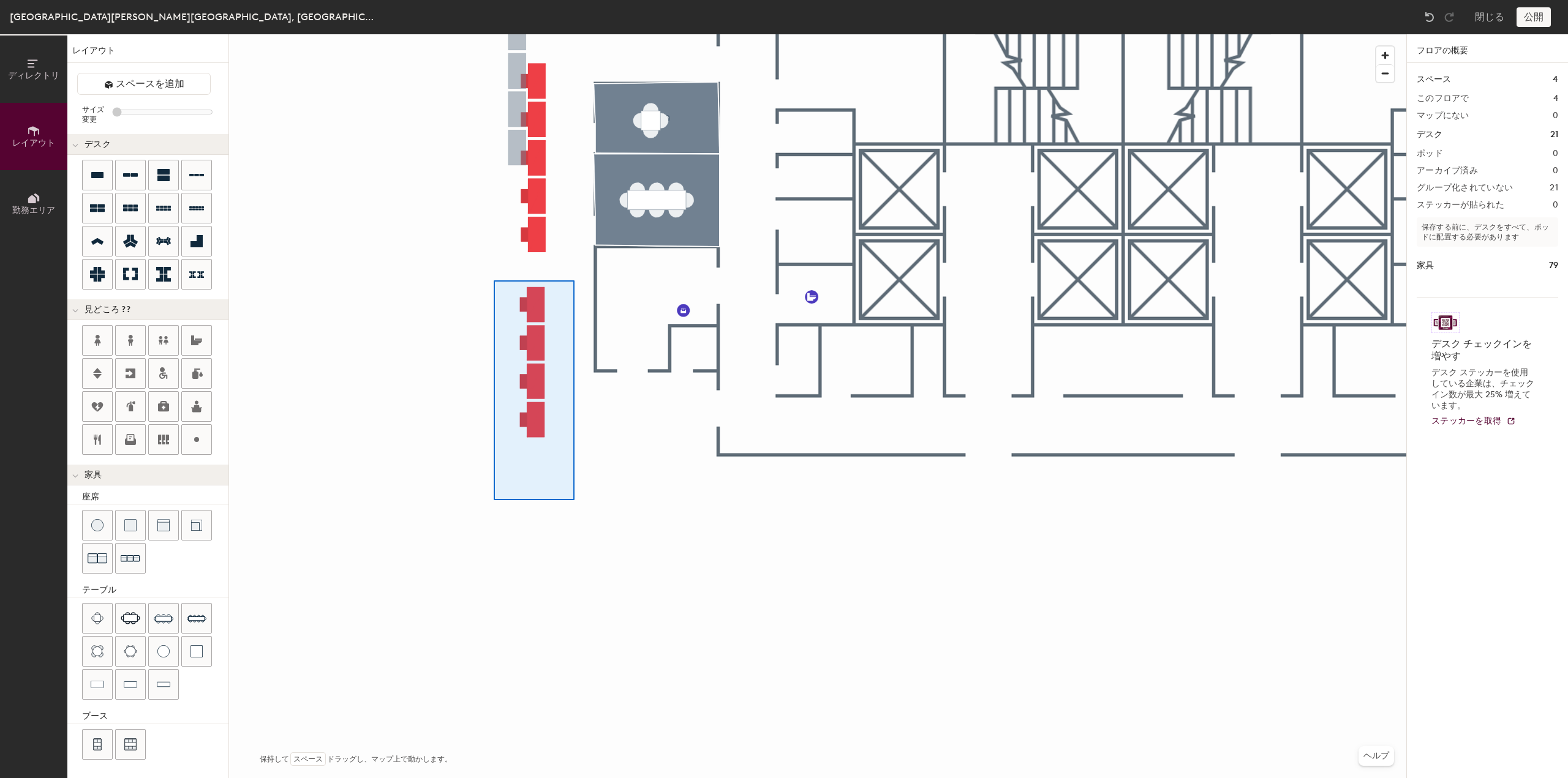
type input "100"
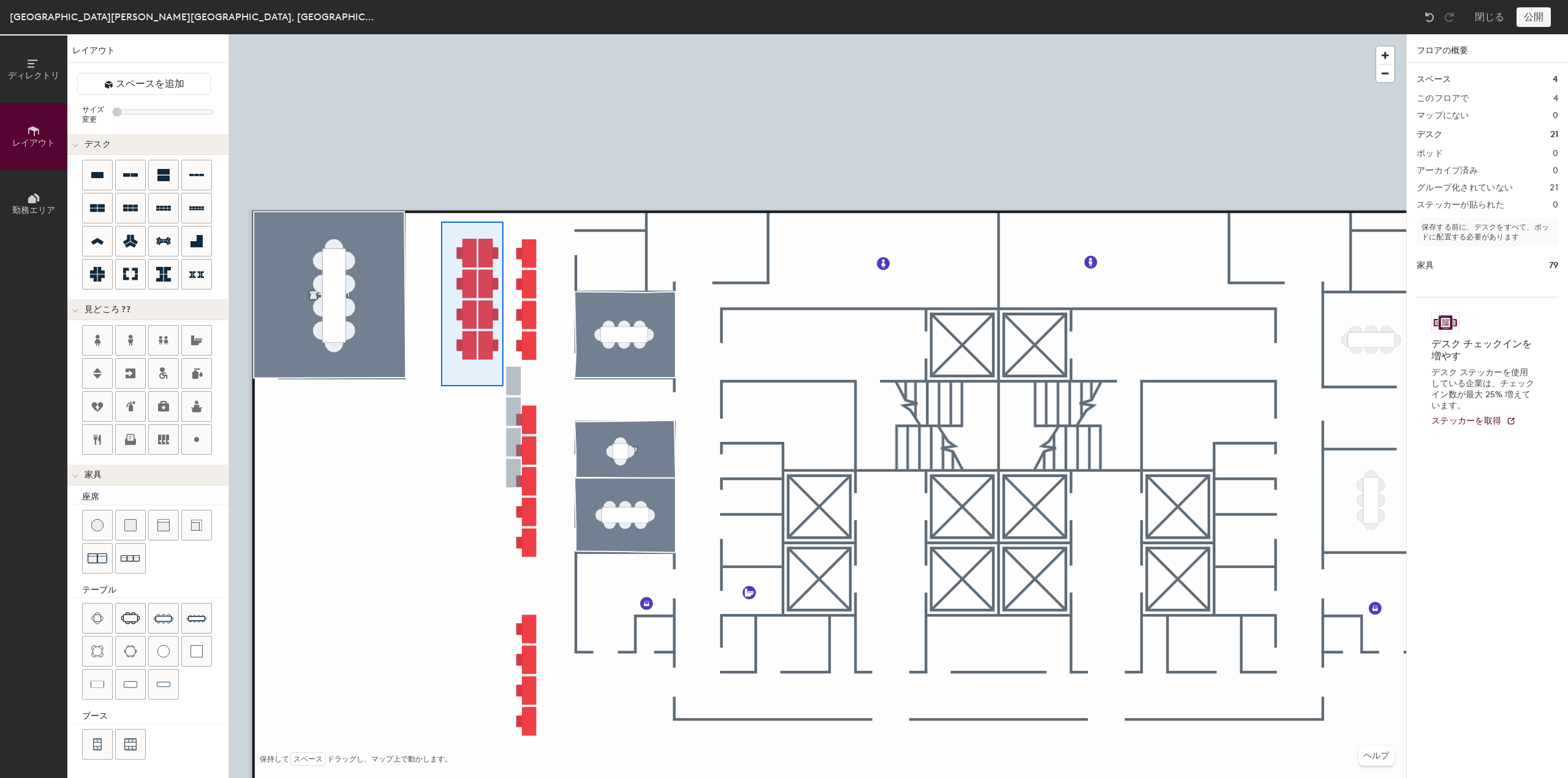
type input "100"
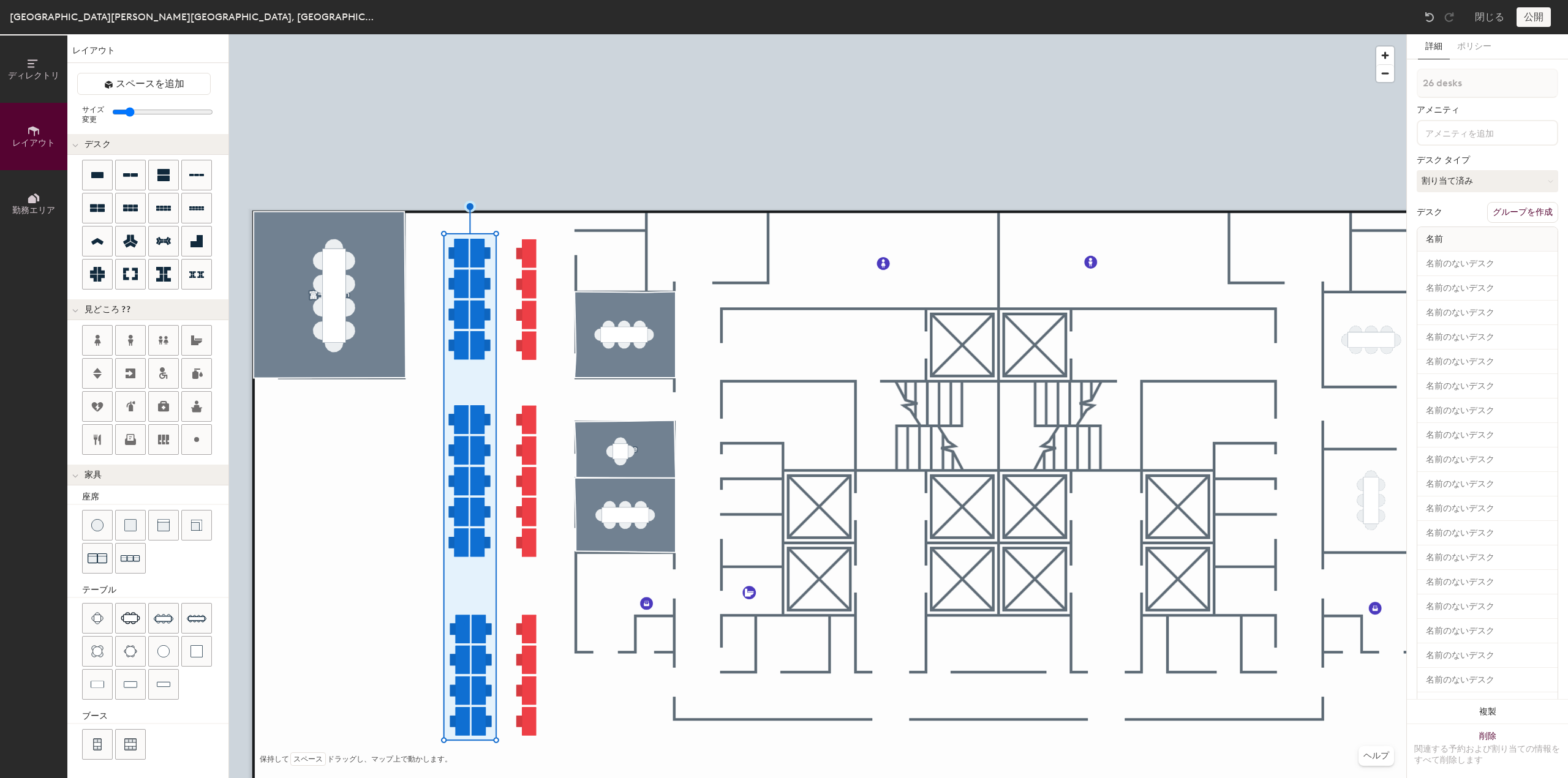
click at [385, 34] on div at bounding box center [818, 34] width 1177 height 0
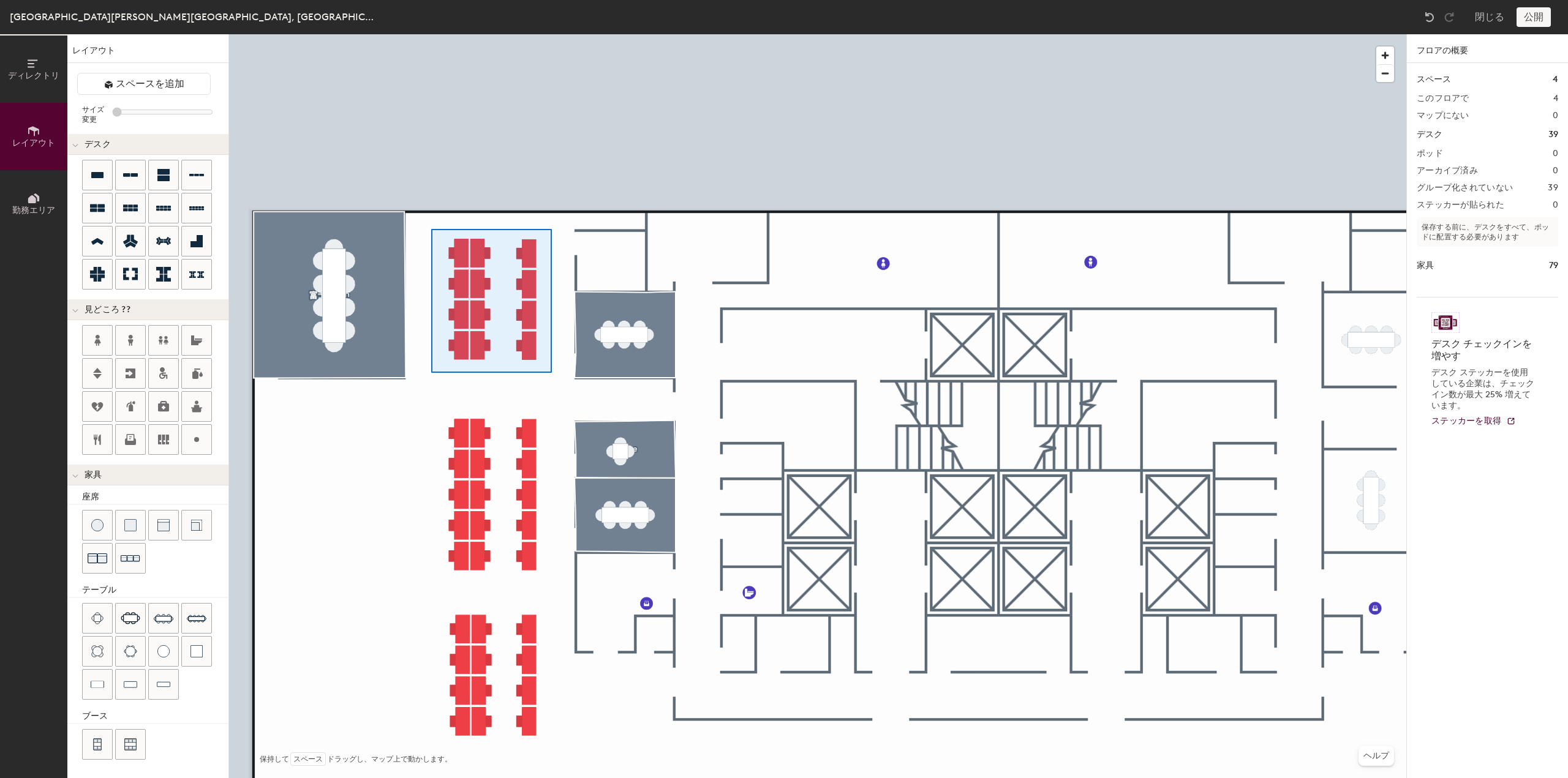
type input "100"
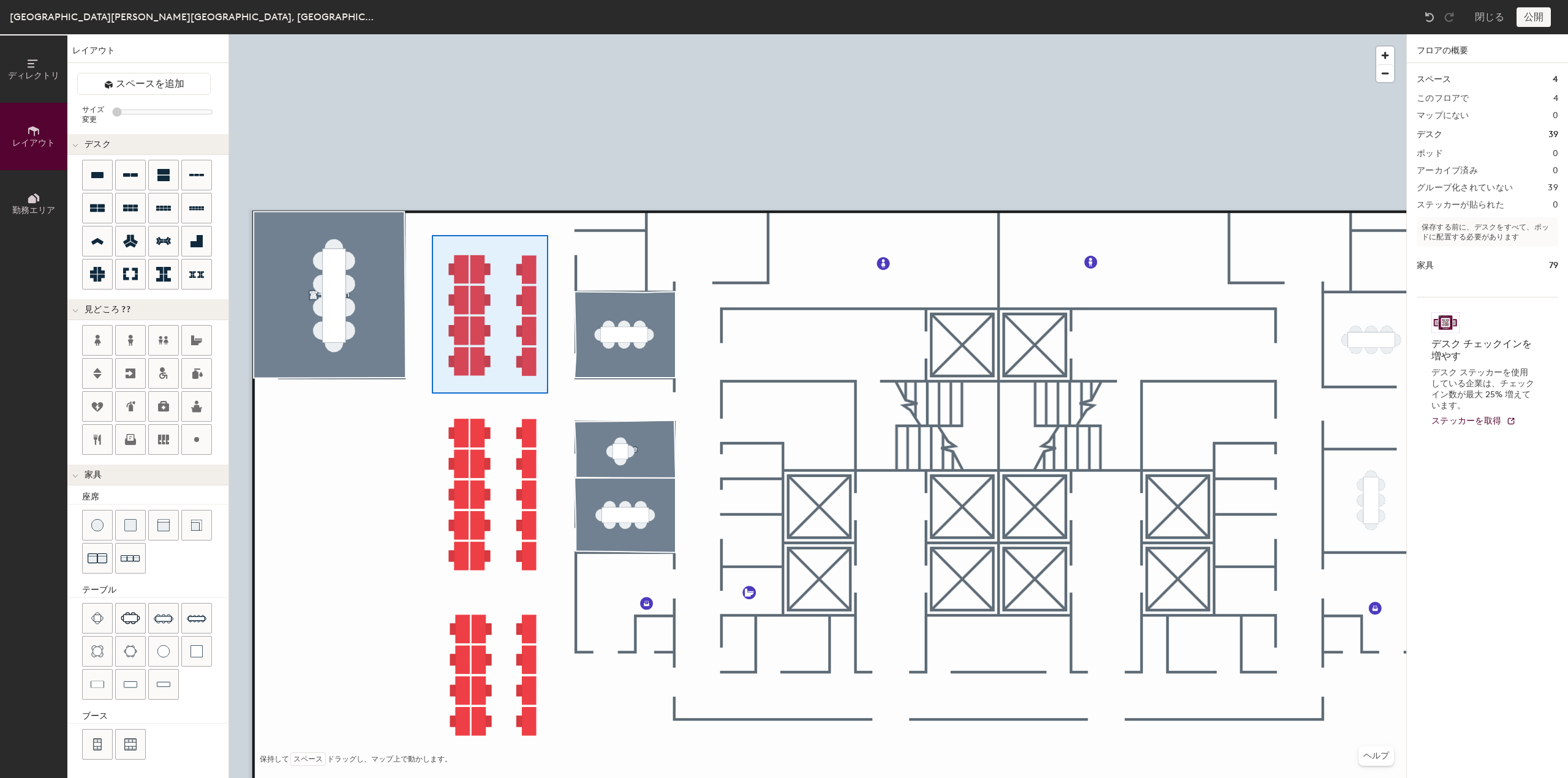
type input "100"
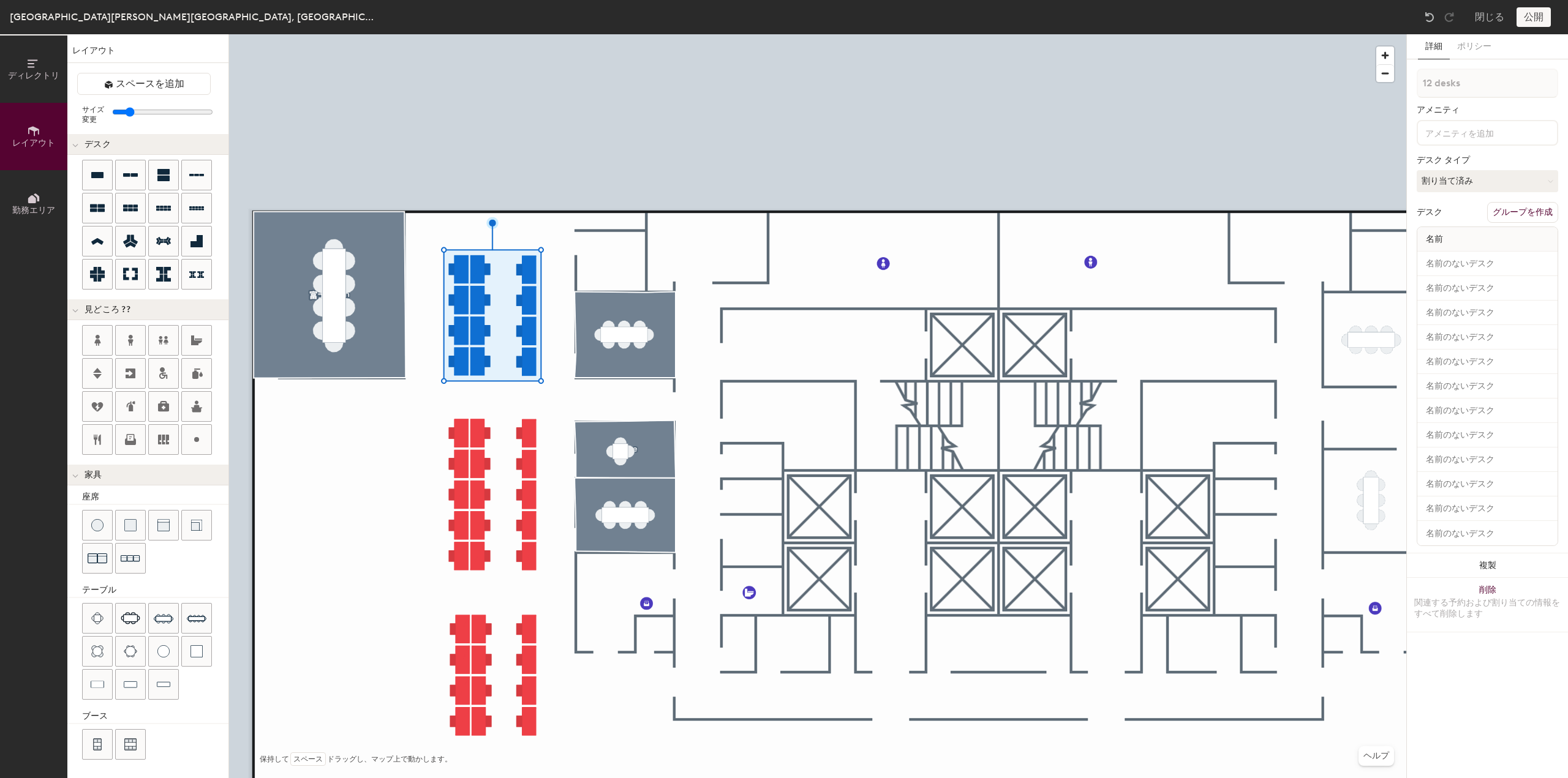
click at [1508, 206] on button "グループを作成" at bounding box center [1523, 212] width 71 height 21
type input "P"
type input "集中エリアフリーアドレス"
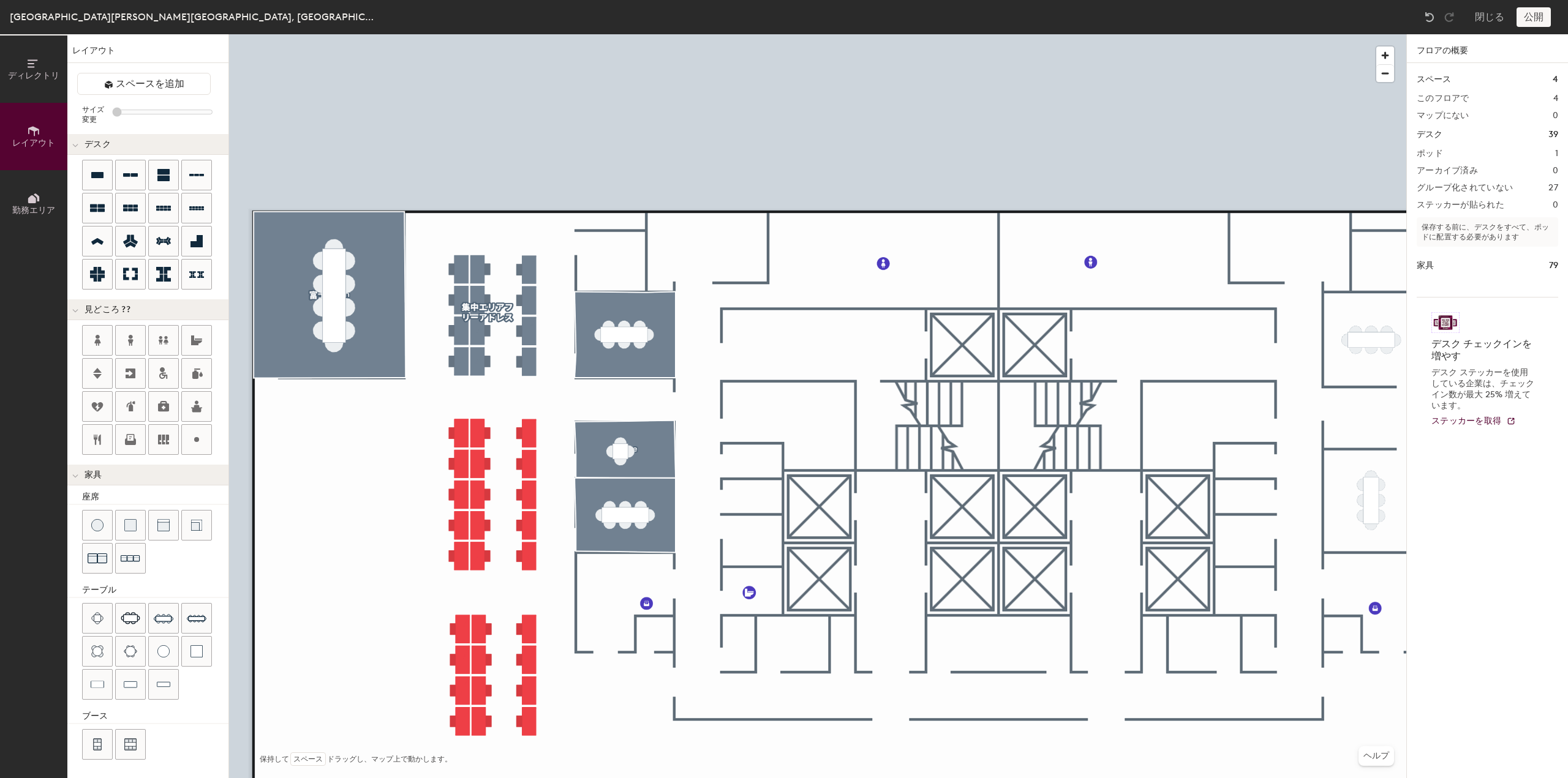
type input "20"
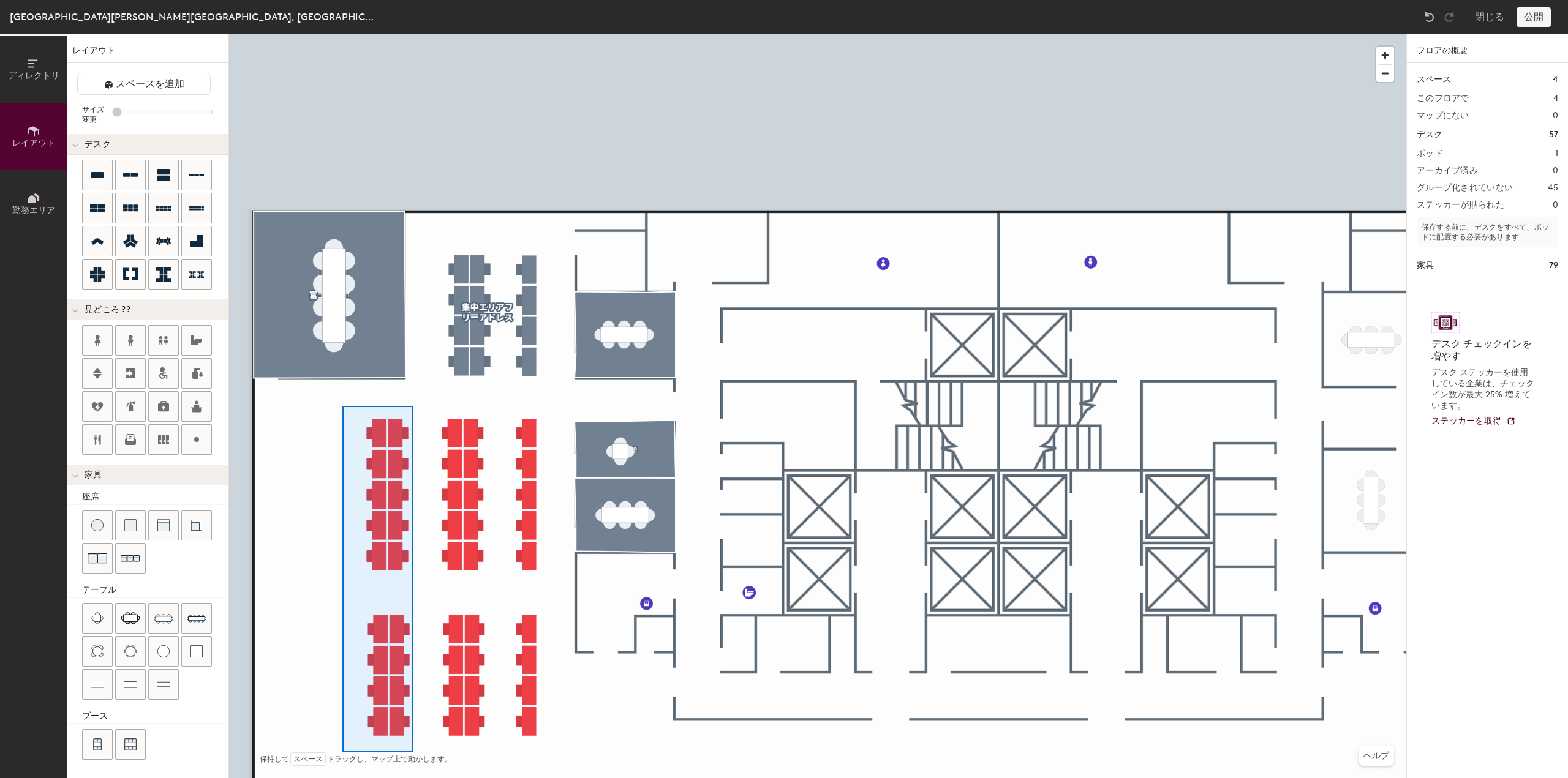
type input "100"
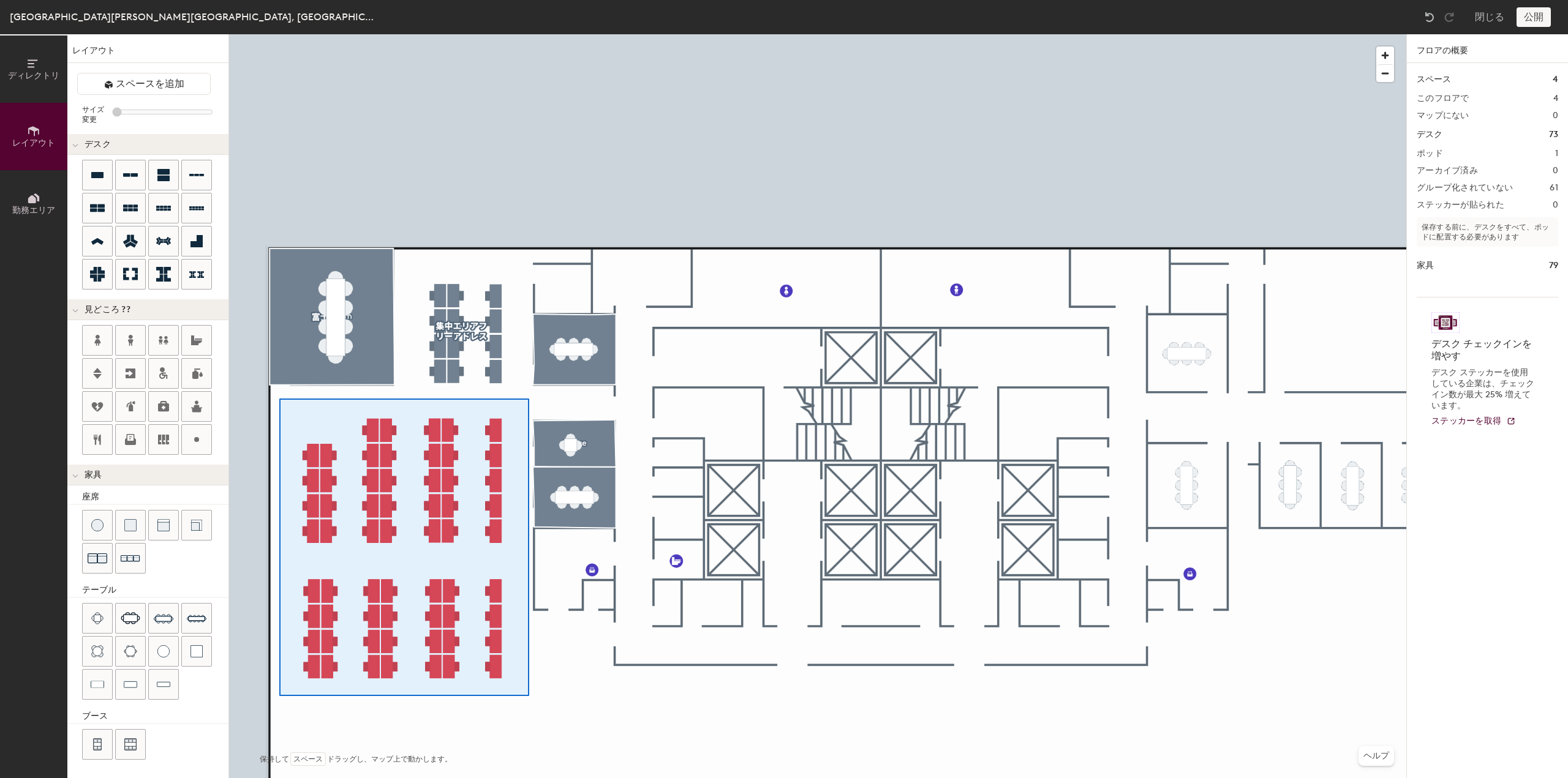
type input "100"
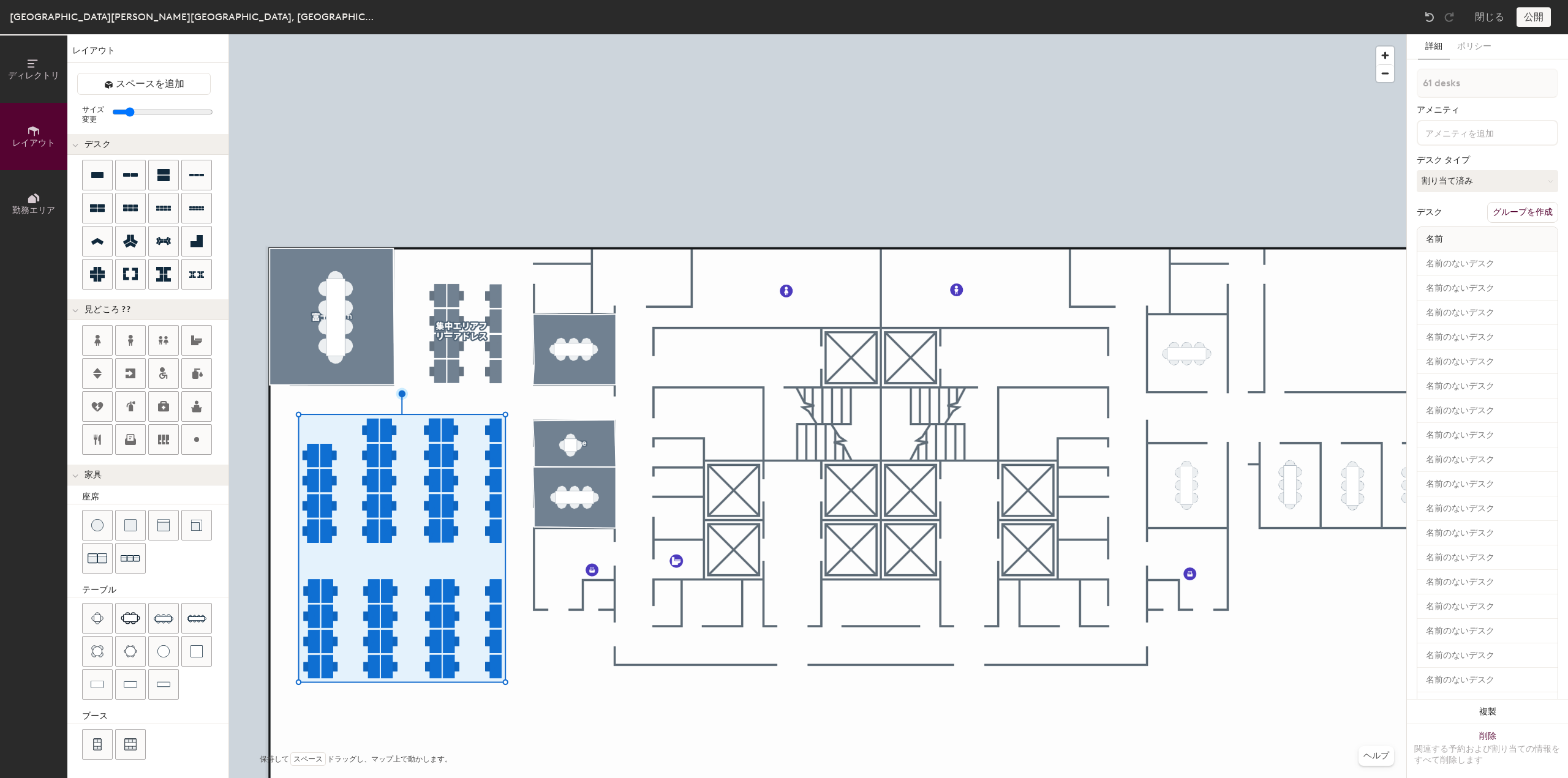
click at [1500, 217] on button "グループを作成" at bounding box center [1523, 212] width 71 height 21
type input "P"
type input "フリーアドレスエリア61席"
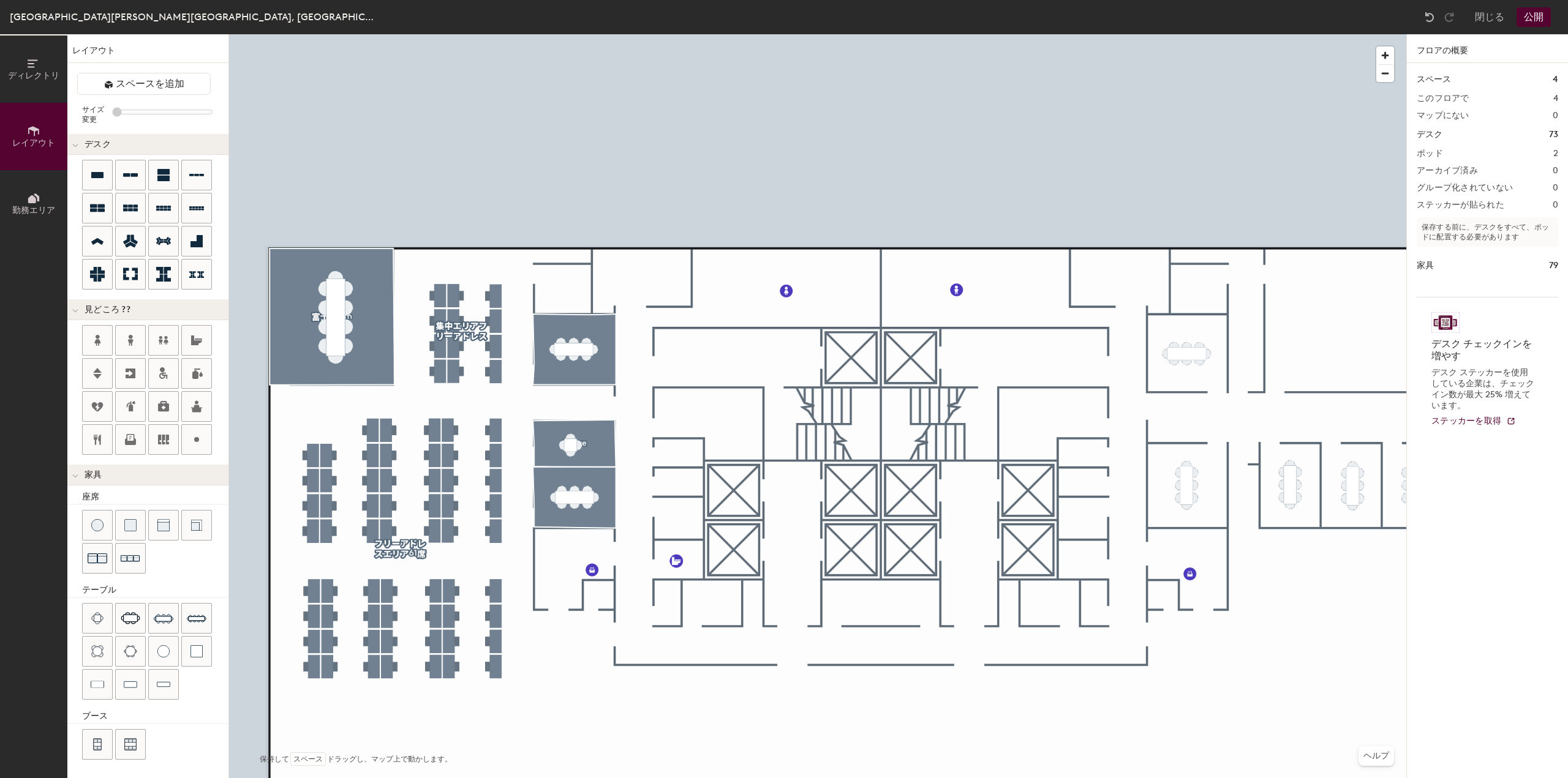
click at [1533, 16] on button "公開" at bounding box center [1533, 17] width 34 height 20
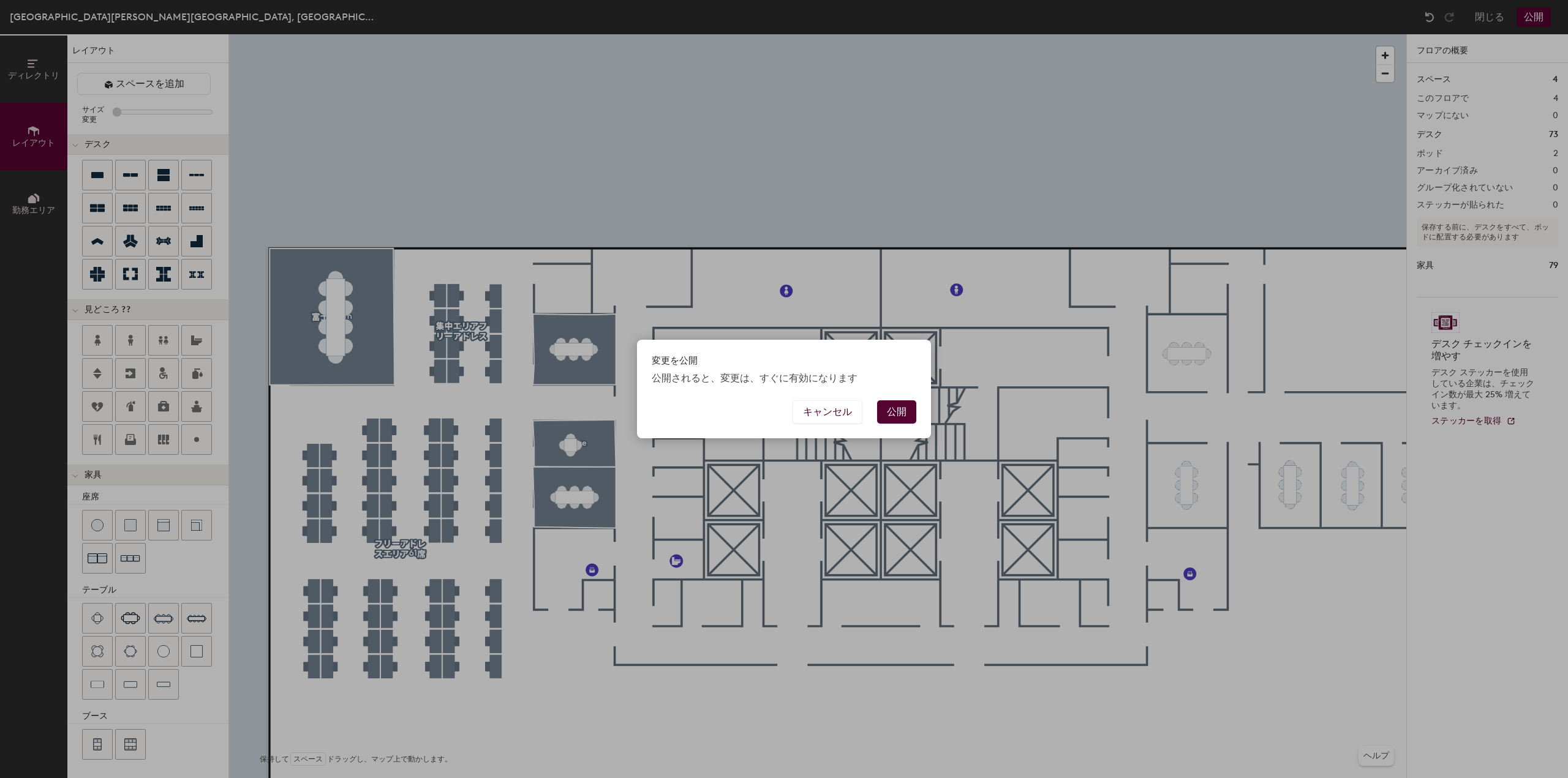
click at [901, 413] on button "公開" at bounding box center [897, 412] width 39 height 23
type input "20"
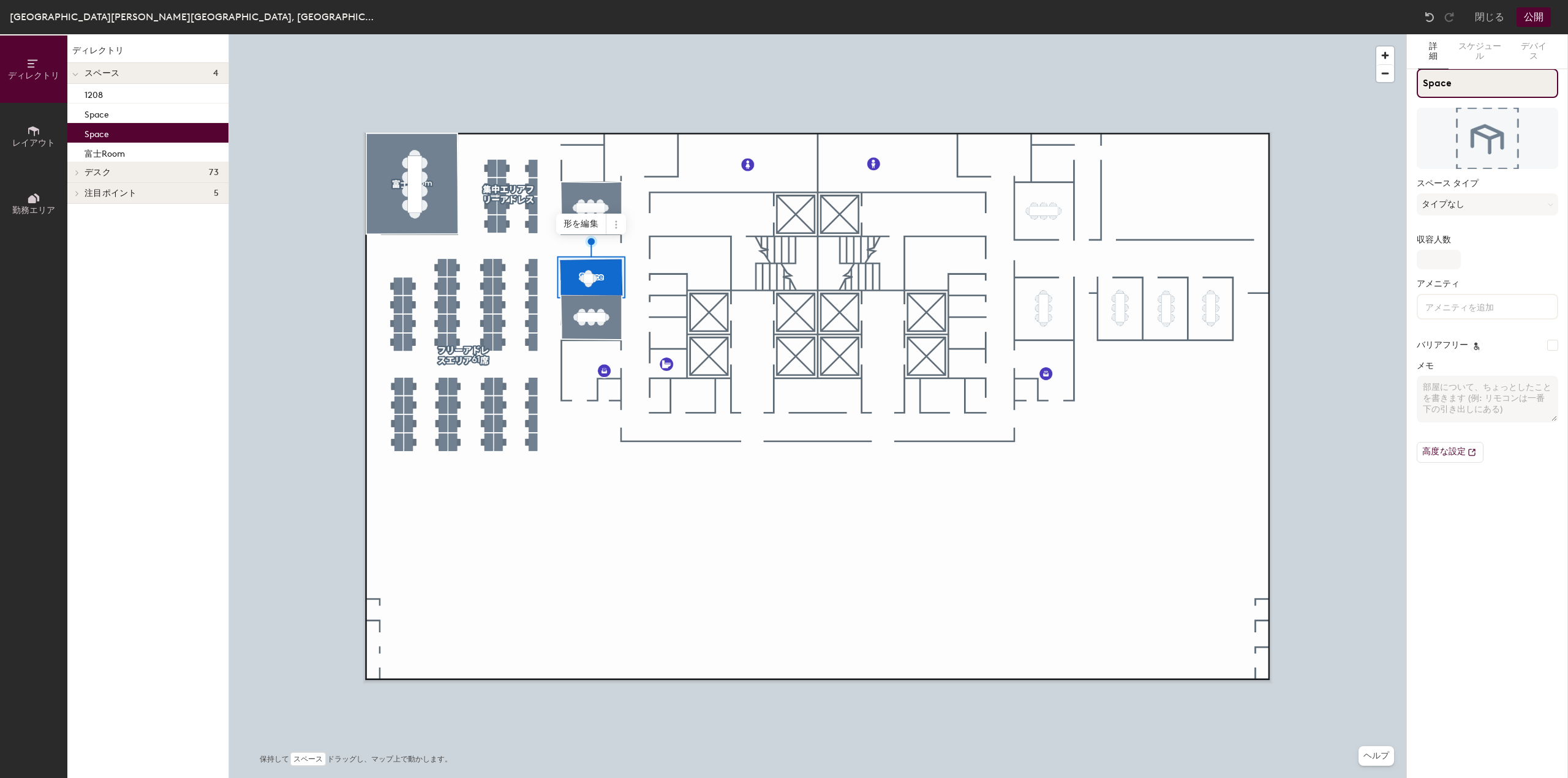
click at [1391, 86] on div "ディレクトリ レイアウト 勤務エリア ディレクトリ スペース 4 [DATE] Space Space 富士Room デスク 73 フリーアドレスエリア61席…" at bounding box center [784, 406] width 1568 height 744
type input "1207"
click at [1335, 97] on div "ディレクトリ レイアウト 勤務エリア ディレクトリ スペース 4 [DATE] [DATE] Space 富士Room デスク 73 フリーアドレスエリア61…" at bounding box center [784, 406] width 1568 height 744
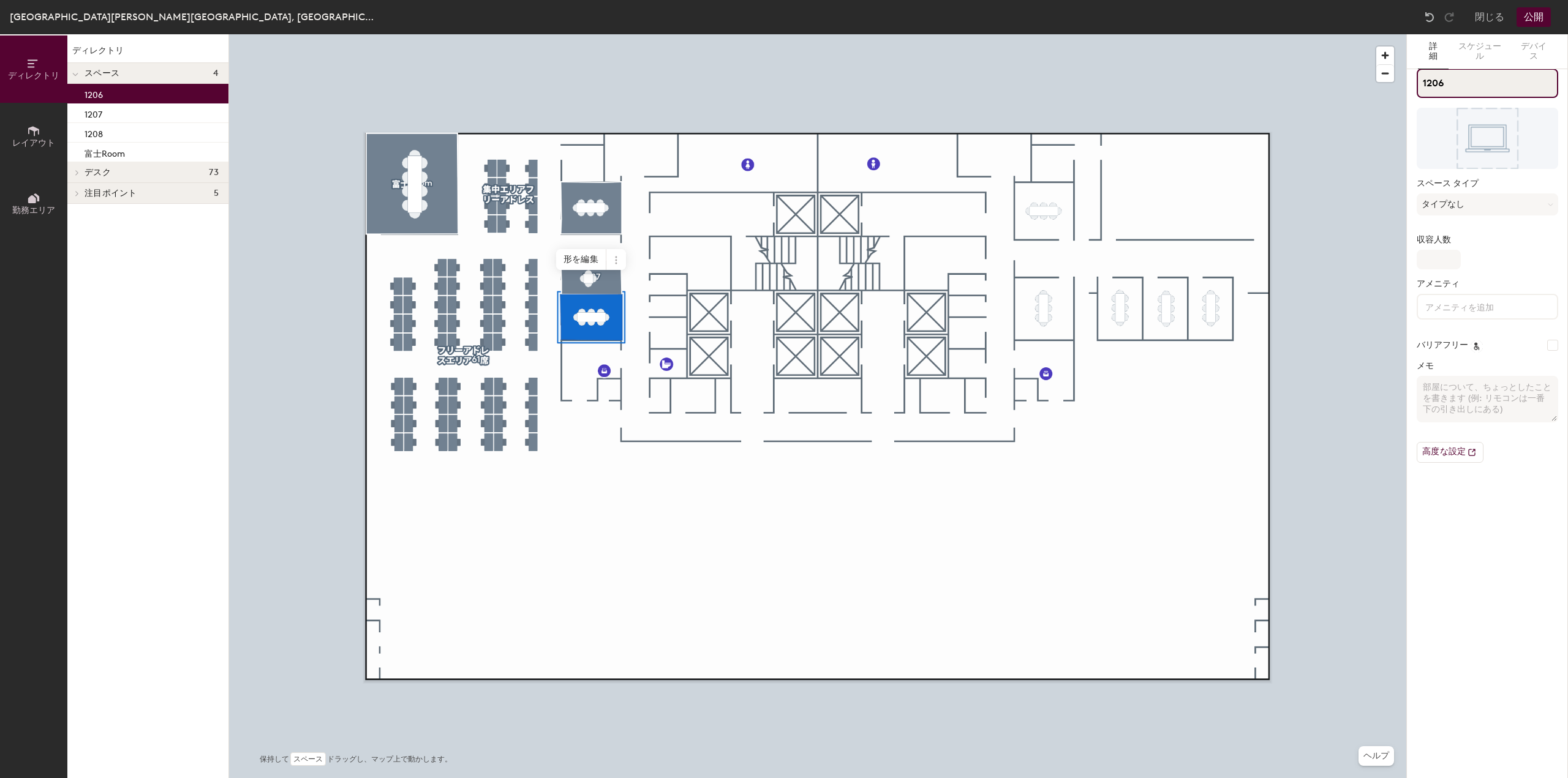
type input "1206"
click at [52, 78] on span "ディレクトリ" at bounding box center [34, 75] width 51 height 11
click at [46, 124] on button "レイアウト" at bounding box center [33, 136] width 67 height 67
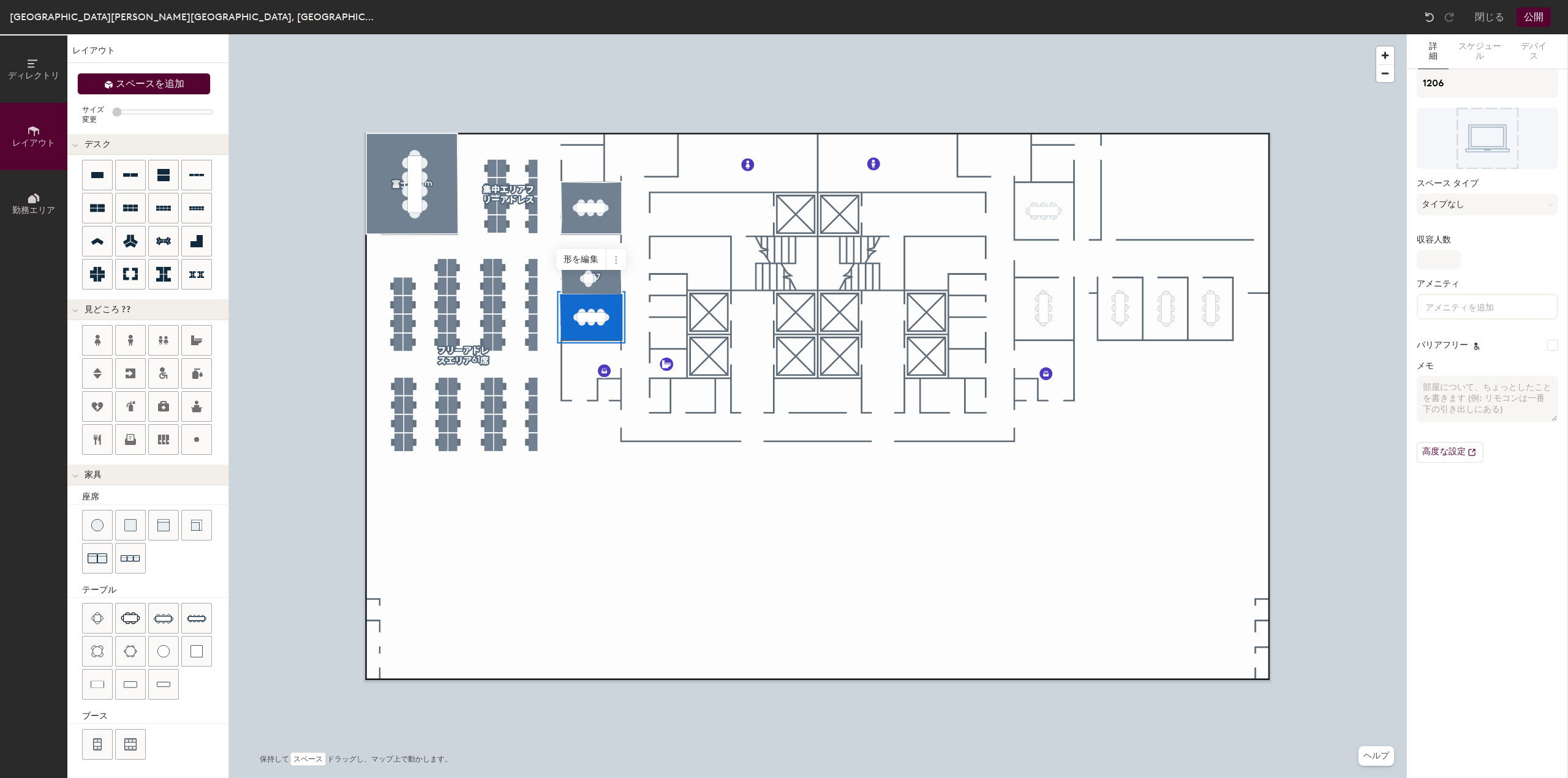
click at [163, 86] on span "スペースを追加" at bounding box center [150, 84] width 69 height 12
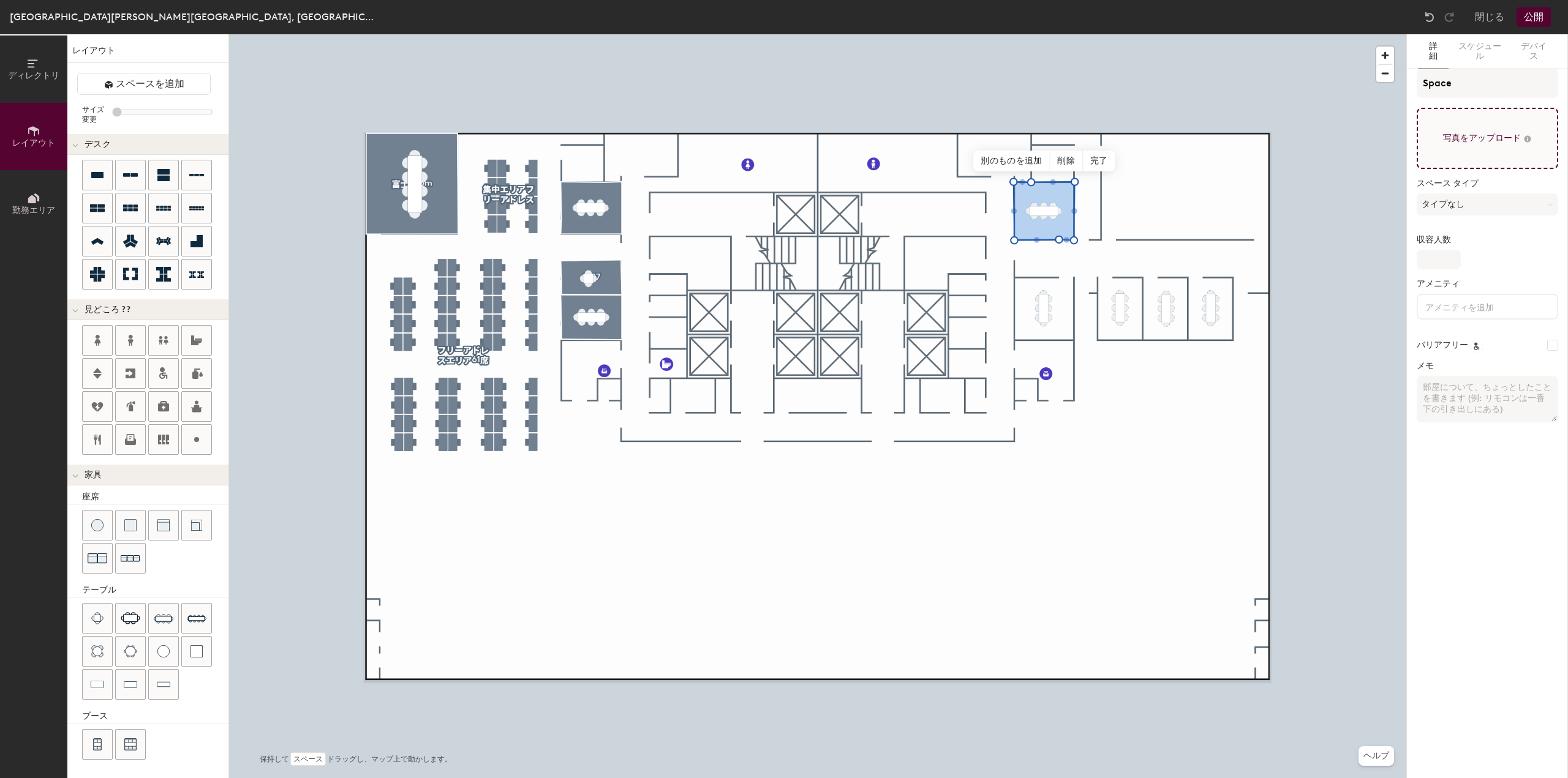
type input "20"
click at [1305, 104] on div "ディレクトリ レイアウト 勤務エリア レイアウト スペースを追加 サイズ変更 デスク 見どころ ?? 家具 座席 テーブル ブース 保持して スペース ドラッ…" at bounding box center [784, 406] width 1568 height 744
type input "1201"
type input "20"
type input "1201"
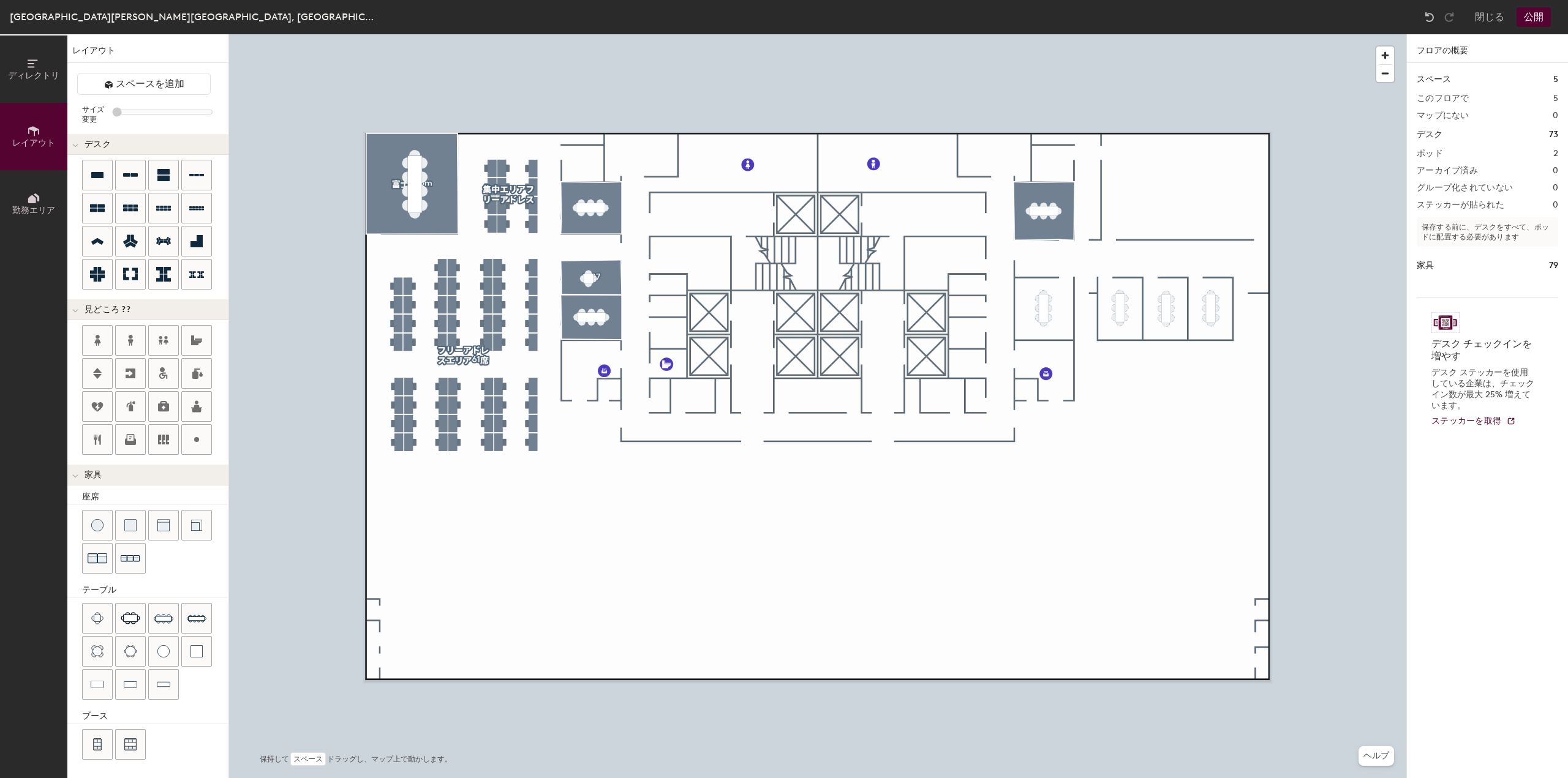
click at [1026, 34] on div at bounding box center [818, 34] width 1177 height 0
click at [104, 91] on button "スペースを追加" at bounding box center [143, 84] width 133 height 22
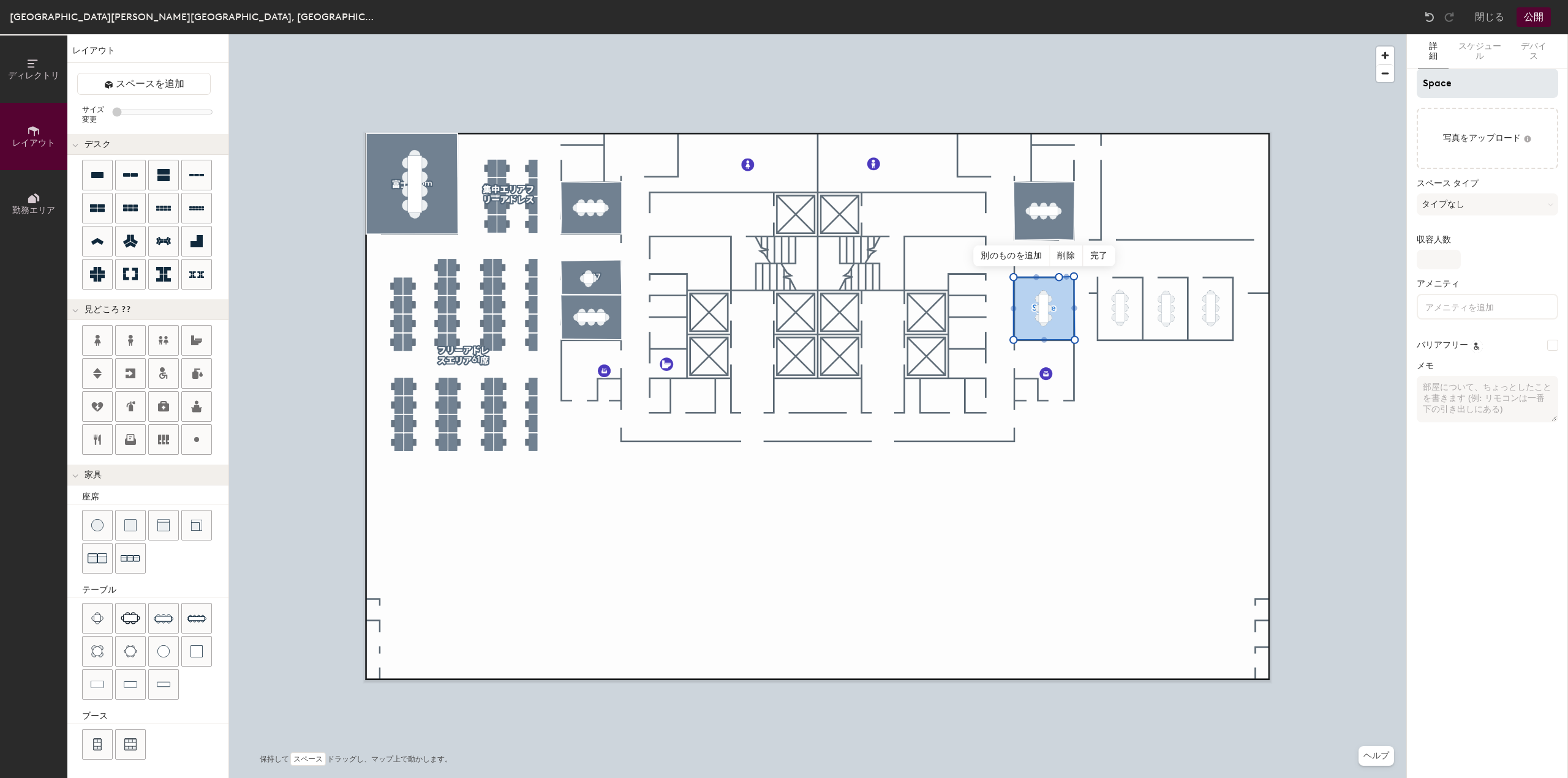
type input "20"
click at [1376, 89] on div "ディレクトリ レイアウト 勤務エリア レイアウト スペースを追加 サイズ変更 デスク 見どころ ?? 家具 座席 テーブル ブース 保持して スペース ドラッ…" at bounding box center [784, 406] width 1568 height 744
type input "1202"
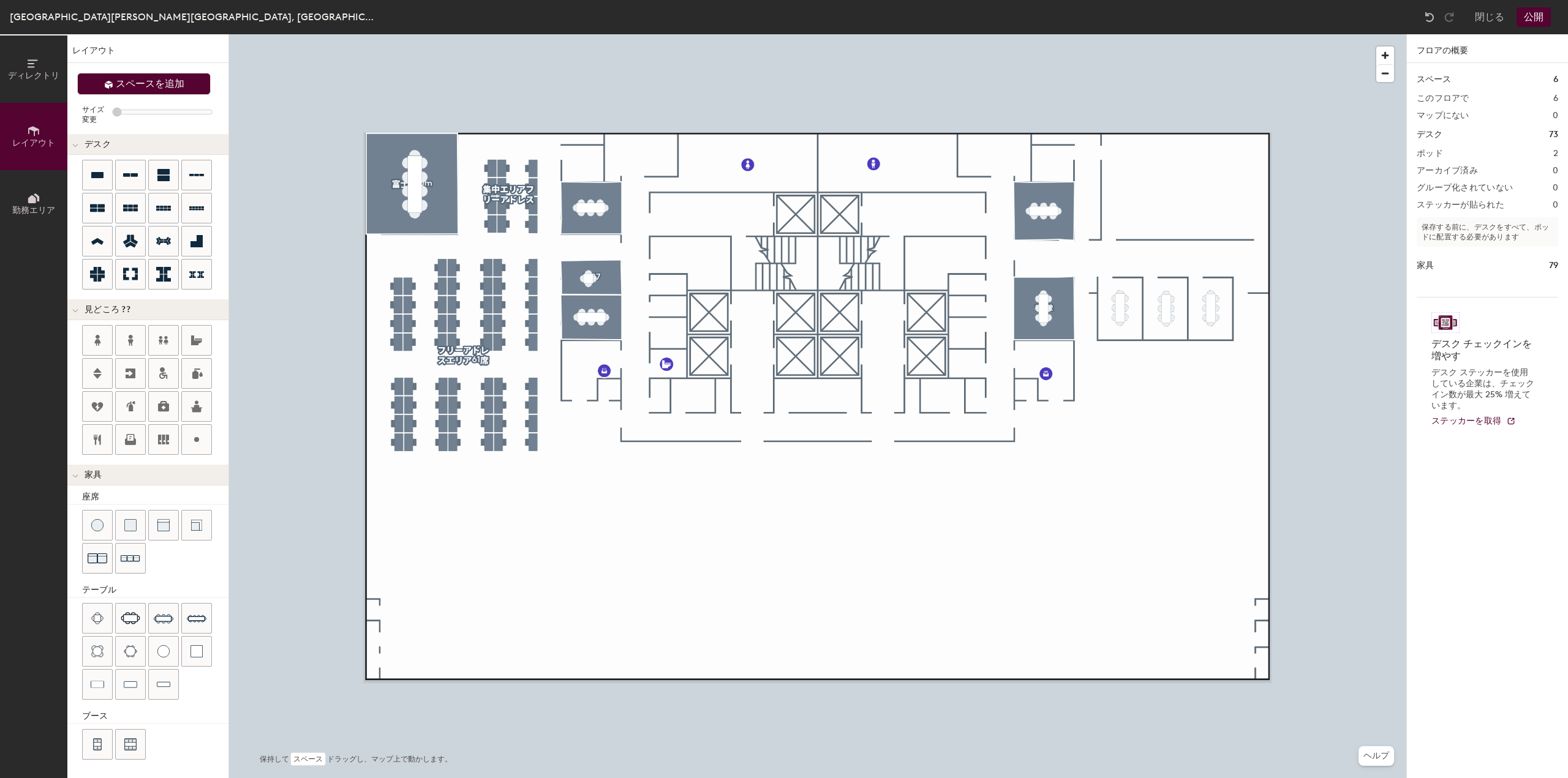
click at [166, 93] on button "スペースを追加" at bounding box center [143, 84] width 133 height 22
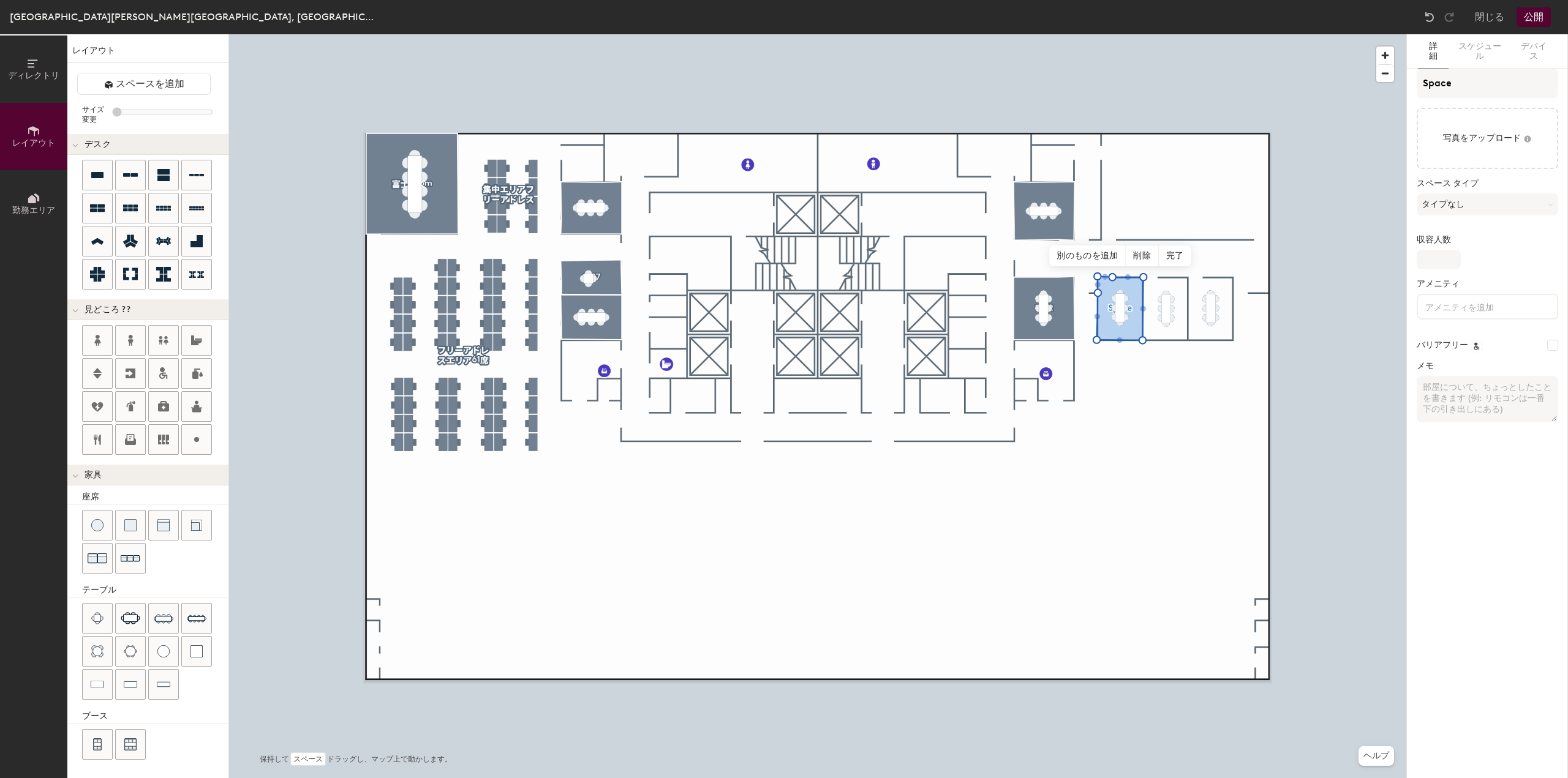
type input "20"
click at [1378, 96] on div "ディレクトリ レイアウト 勤務エリア レイアウト スペースを追加 サイズ変更 デスク 見どころ ?? 家具 座席 テーブル ブース 保持して スペース ドラッ…" at bounding box center [784, 406] width 1568 height 744
type input "120"
type input "20"
type input "1203"
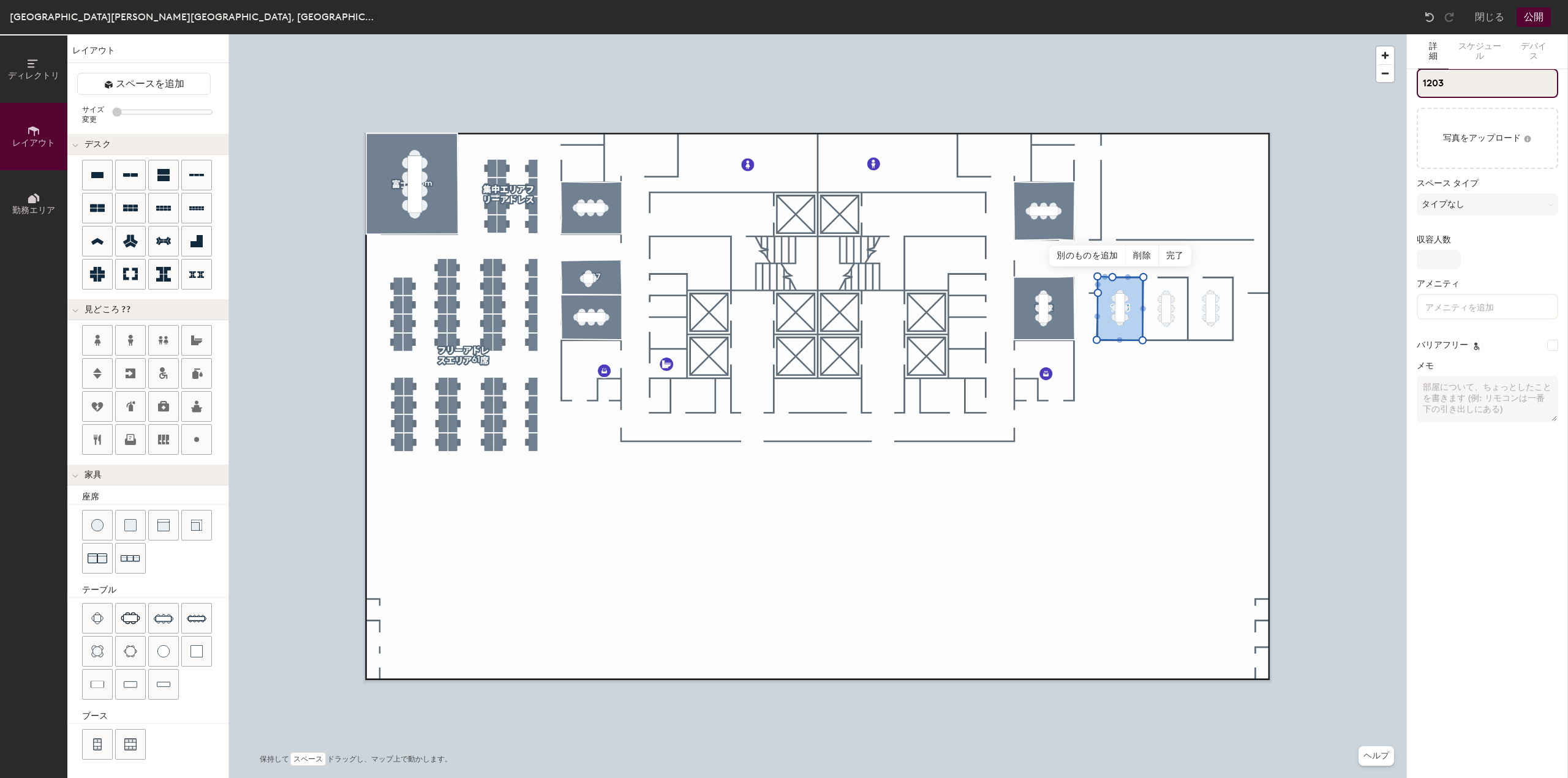
type input "20"
type input "1203"
click at [152, 91] on button "スペースを追加" at bounding box center [143, 84] width 133 height 22
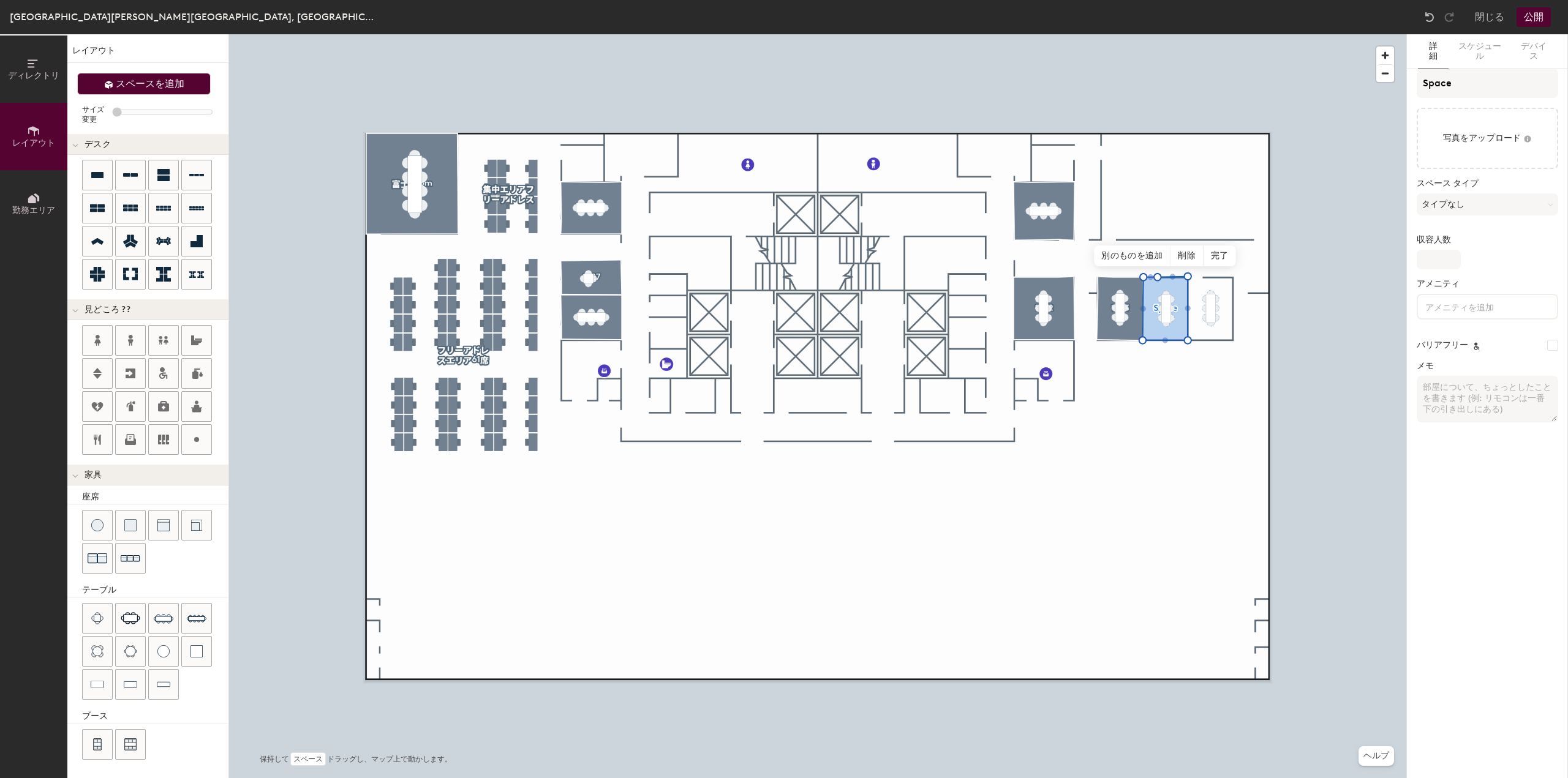
type input "20"
click at [1382, 84] on div "ディレクトリ レイアウト 勤務エリア レイアウト スペースを追加 サイズ変更 デスク 見どころ ?? 家具 座席 テーブル ブース 保持して スペース ドラッ…" at bounding box center [784, 406] width 1568 height 744
type input "120"
type input "20"
type input "1205"
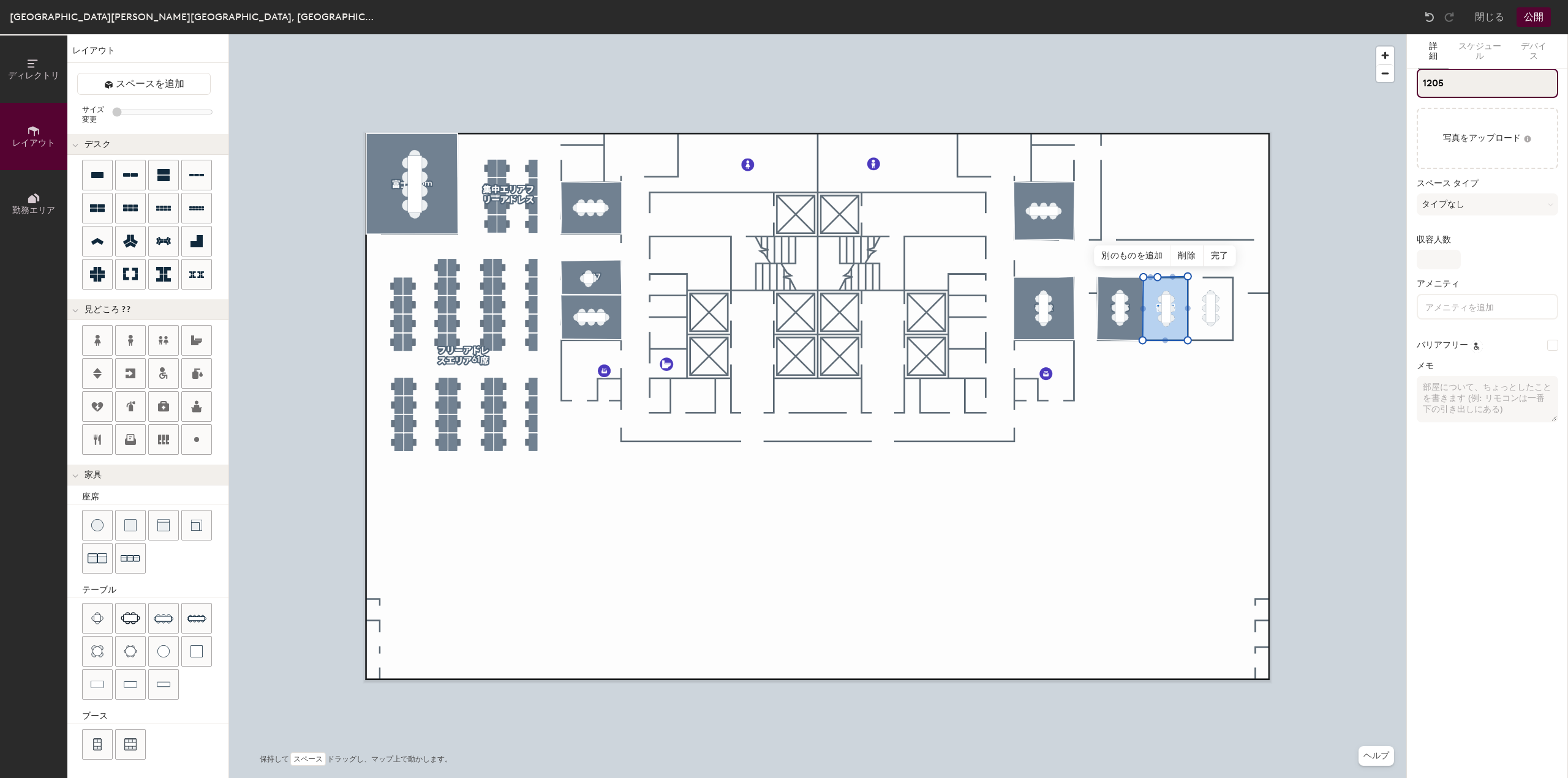
type input "20"
type input "120"
type input "20"
type input "1204"
type input "20"
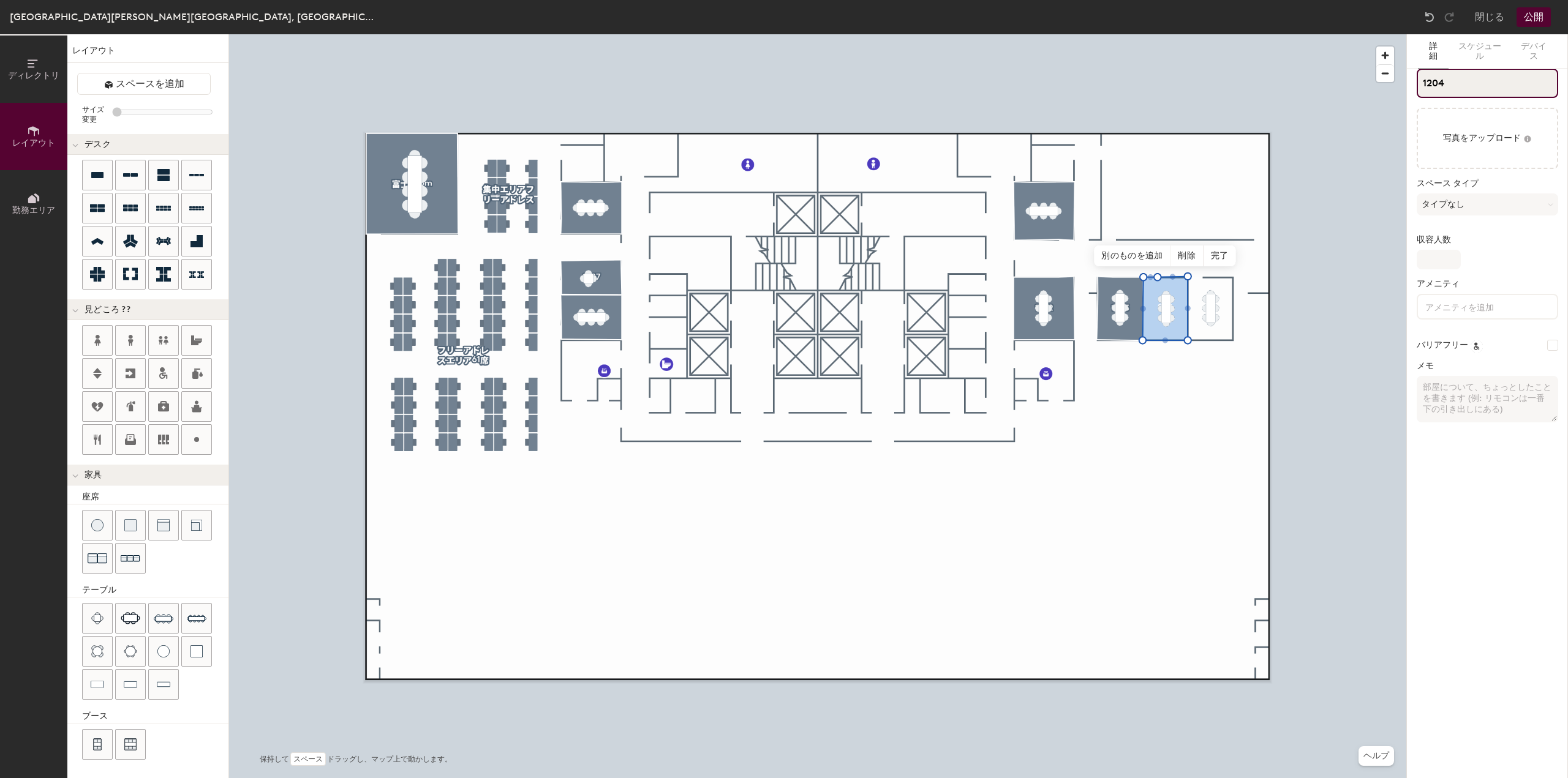
type input "1204"
click at [164, 79] on span "スペースを追加" at bounding box center [150, 84] width 69 height 12
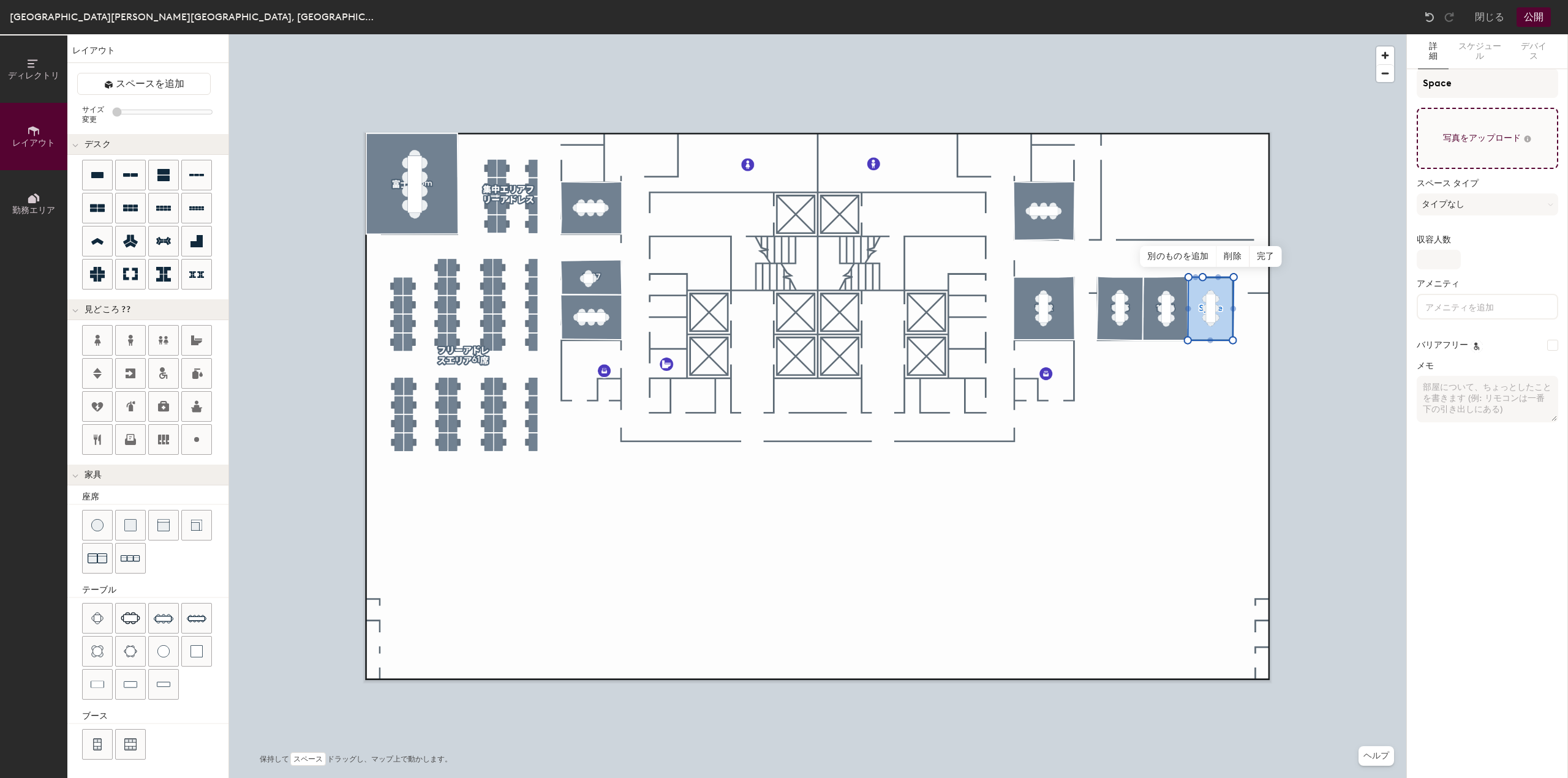
type input "20"
click at [1361, 93] on div "ディレクトリ レイアウト 勤務エリア レイアウト スペースを追加 サイズ変更 デスク 見どころ ?? 家具 座席 テーブル ブース 保持して スペース ドラッ…" at bounding box center [784, 406] width 1568 height 744
type input "1205"
type input "20"
type input "1205"
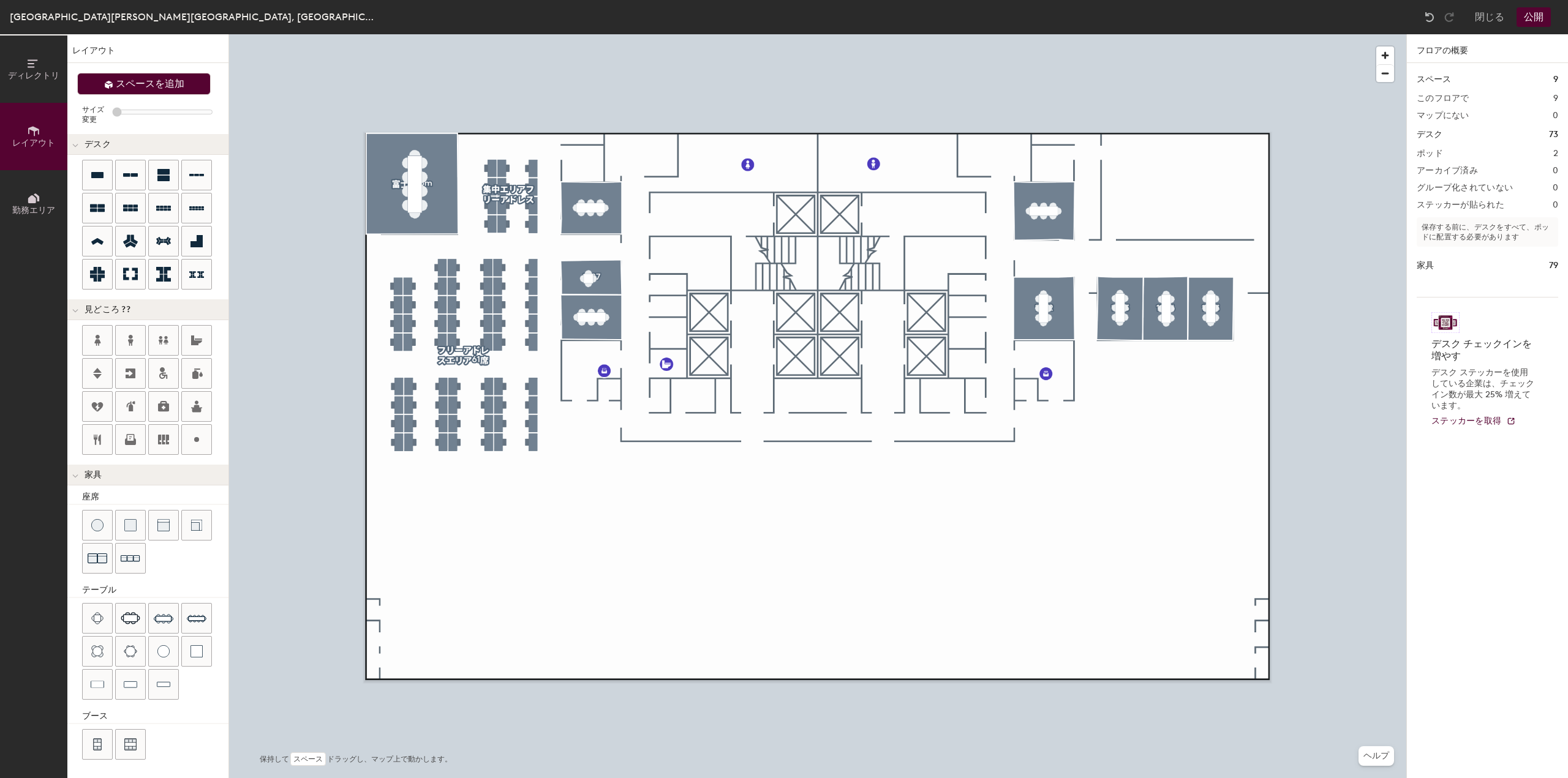
click at [171, 84] on span "スペースを追加" at bounding box center [150, 84] width 69 height 12
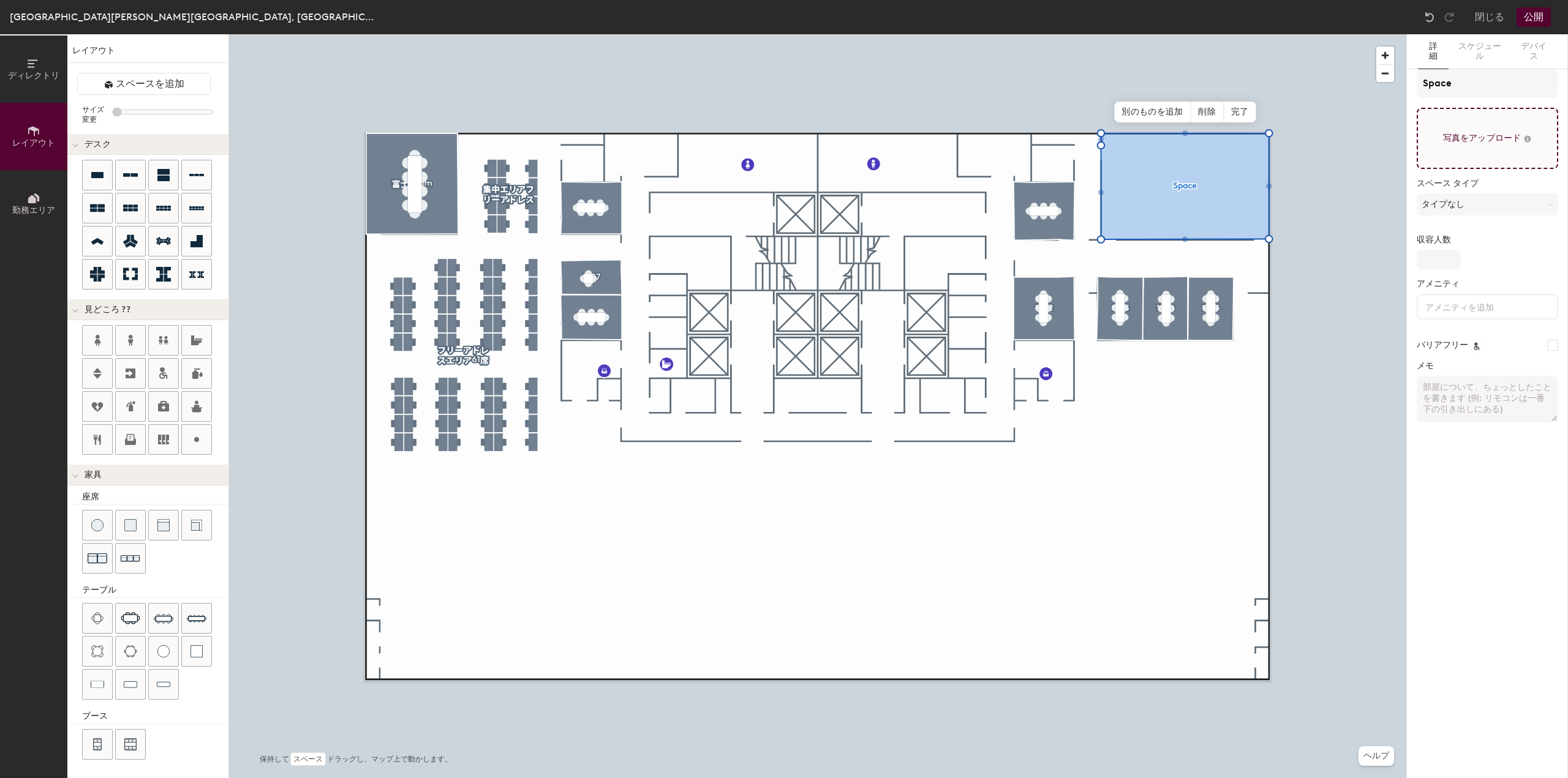
type input "20"
click at [1469, 86] on input "Space" at bounding box center [1487, 84] width 142 height 30
type input "S"
type input "20"
type input "S"
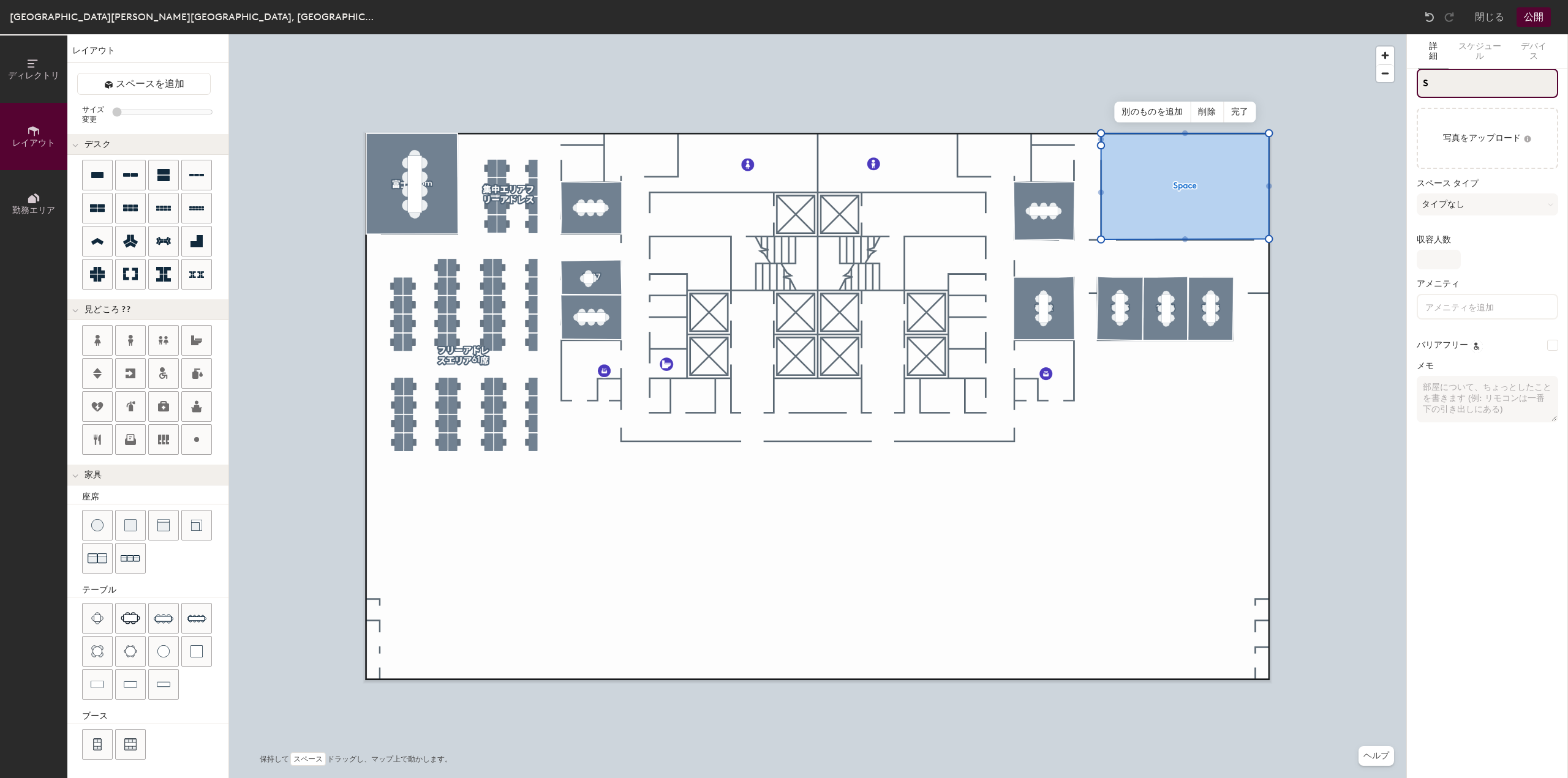
type input "20"
type input "Sせ"
type input "20"
type input "Sせみなー"
type input "20"
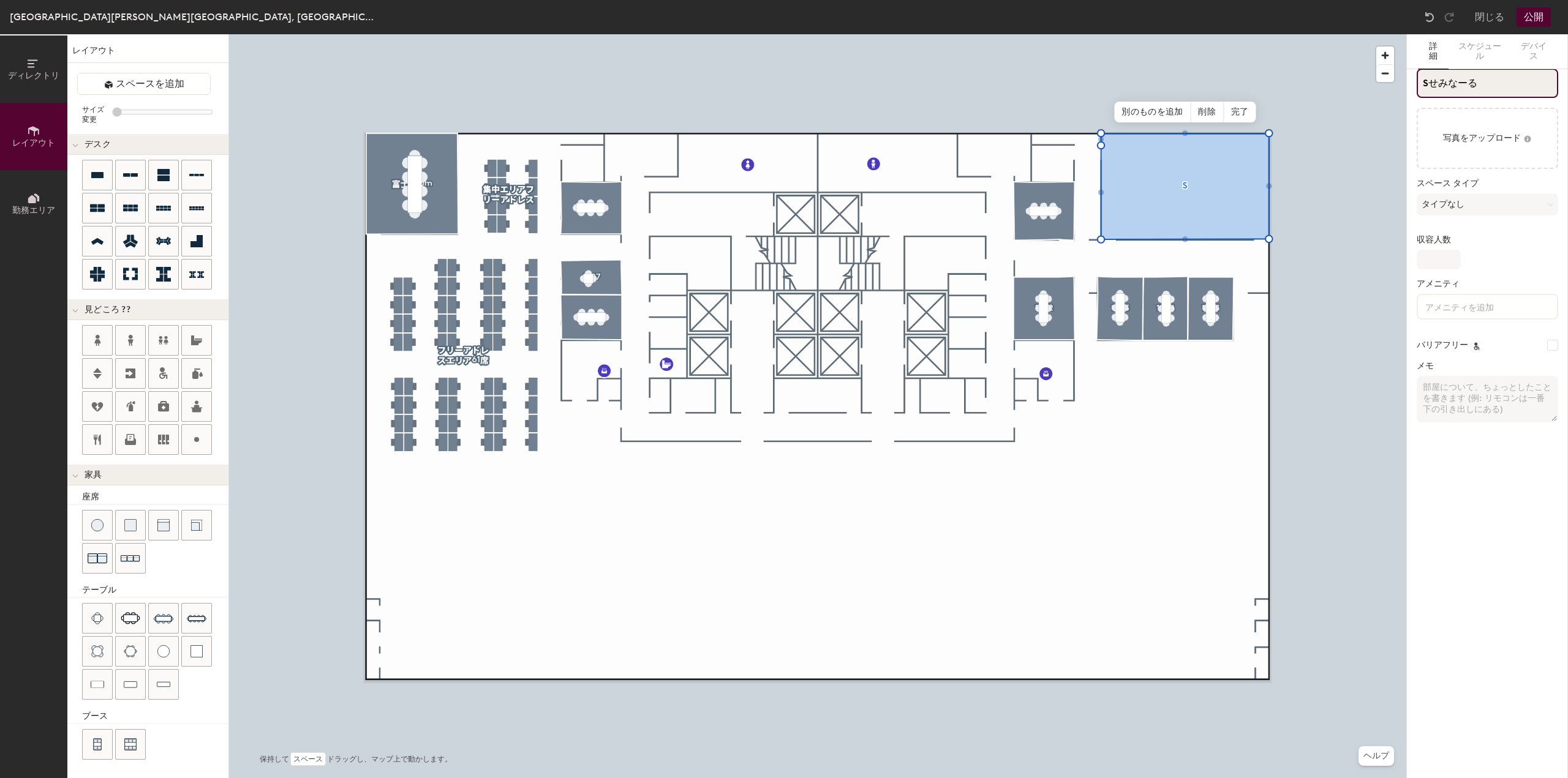
type input "Sせみなーるー"
type input "20"
type input "Sせみなーるーｍ"
type input "20"
type input "Sセミナールーム"
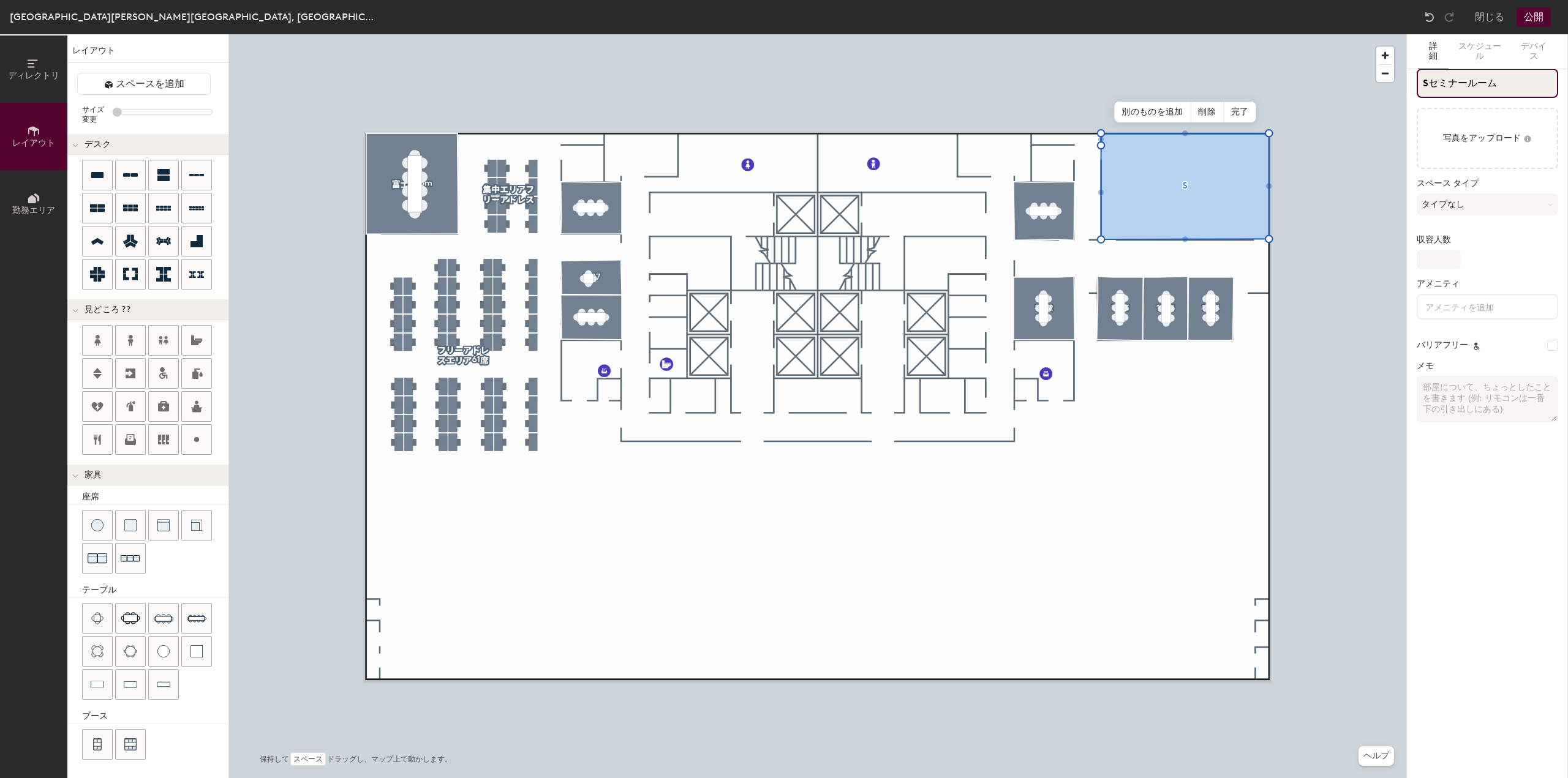
type input "20"
type input "セミナールーム"
type input "20"
type input "セミナールーム"
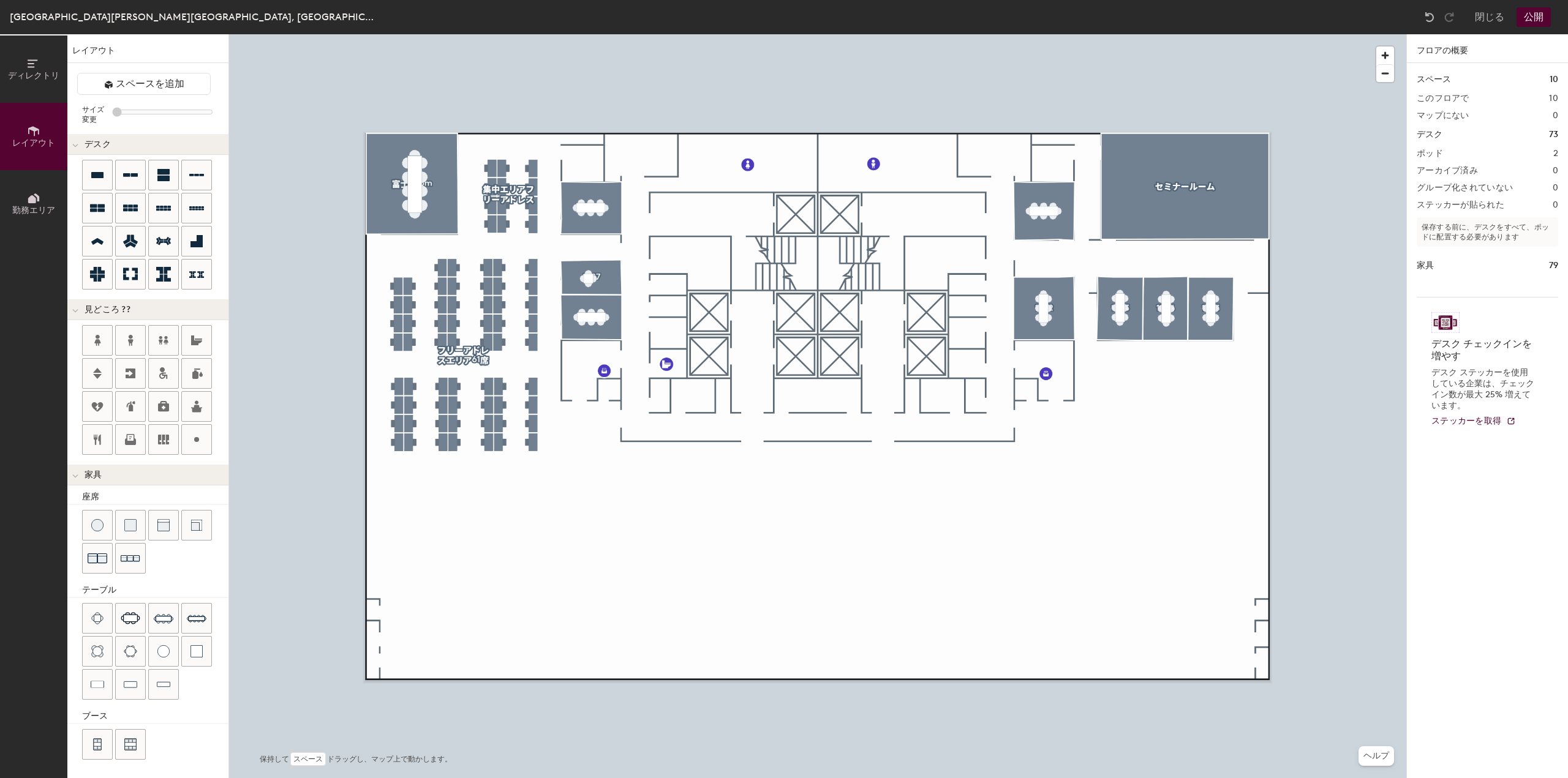
type input "20"
click at [1040, 348] on span "削除" at bounding box center [1043, 345] width 32 height 21
click at [1045, 241] on span "削除" at bounding box center [1044, 238] width 32 height 21
click at [1430, 15] on img at bounding box center [1430, 17] width 12 height 12
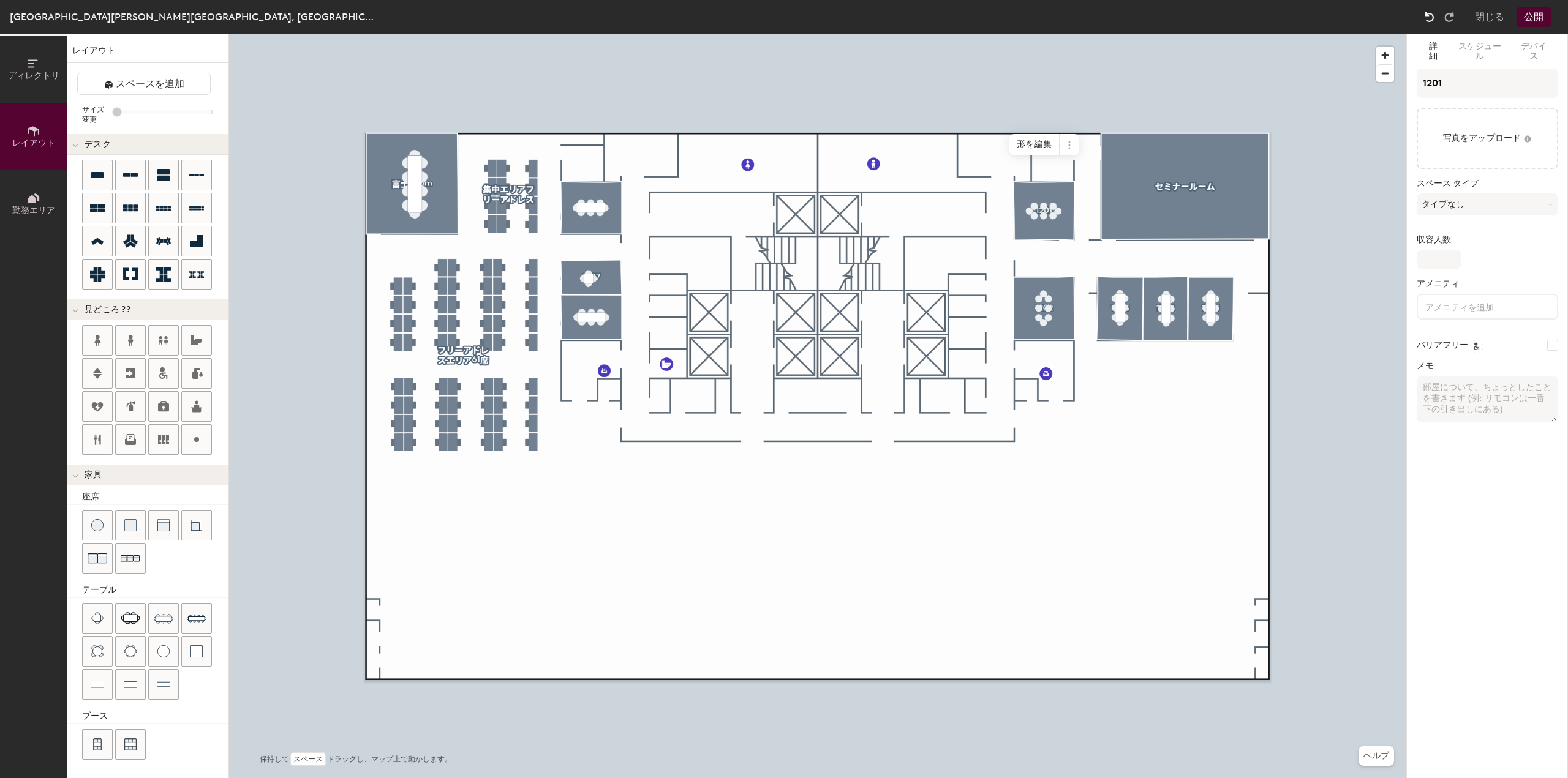
click at [1430, 15] on img at bounding box center [1430, 17] width 12 height 12
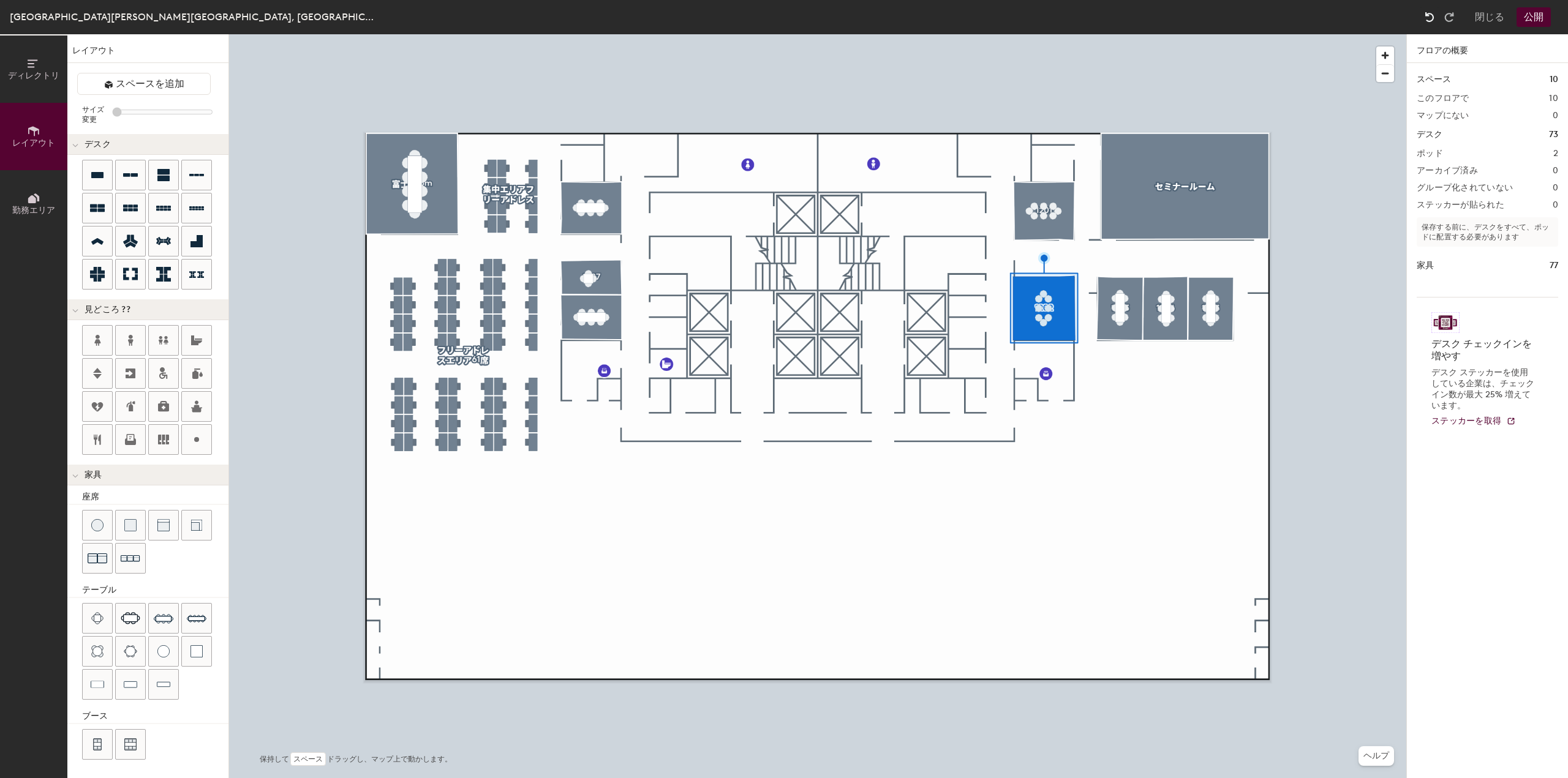
click at [1430, 15] on img at bounding box center [1430, 17] width 12 height 12
click at [1065, 34] on div at bounding box center [818, 34] width 1177 height 0
type input "20"
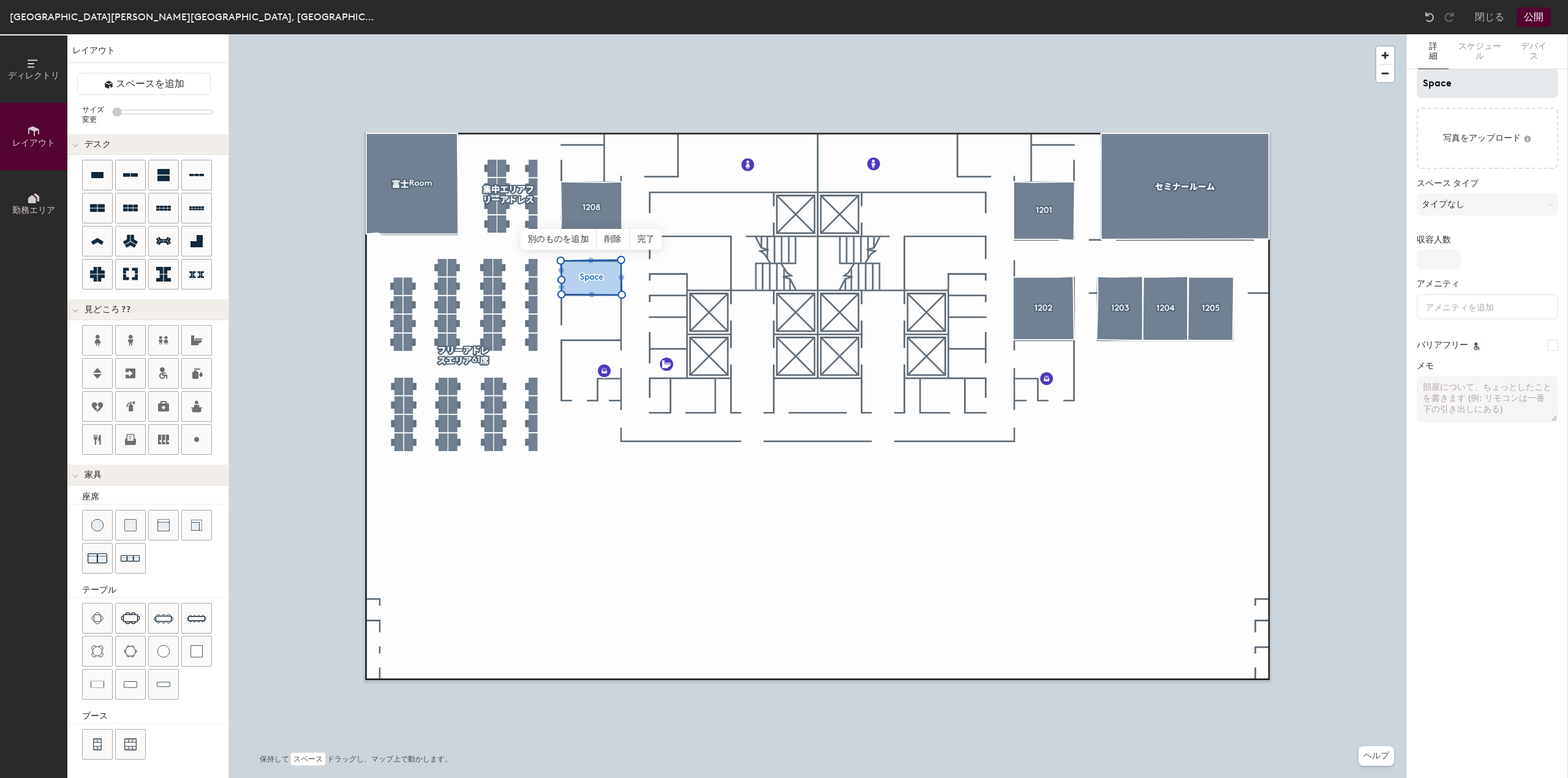
type input "20"
click at [1464, 86] on input "Space" at bounding box center [1487, 84] width 142 height 30
type input "120"
type input "20"
type input "1207"
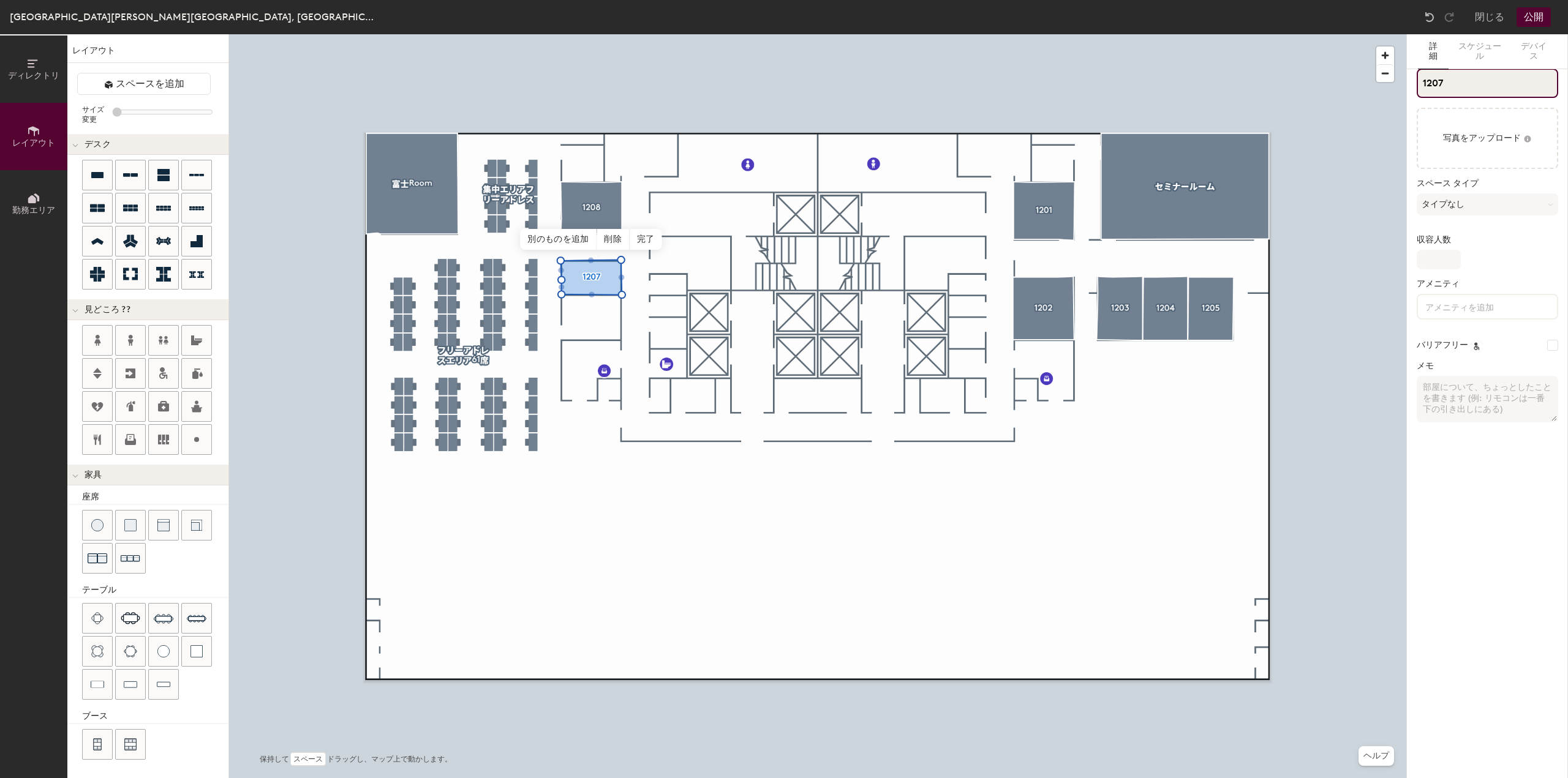
type input "20"
type input "1207"
click at [153, 94] on button "スペースを追加" at bounding box center [143, 84] width 133 height 22
type input "20"
click at [1486, 84] on input "Space" at bounding box center [1487, 84] width 142 height 30
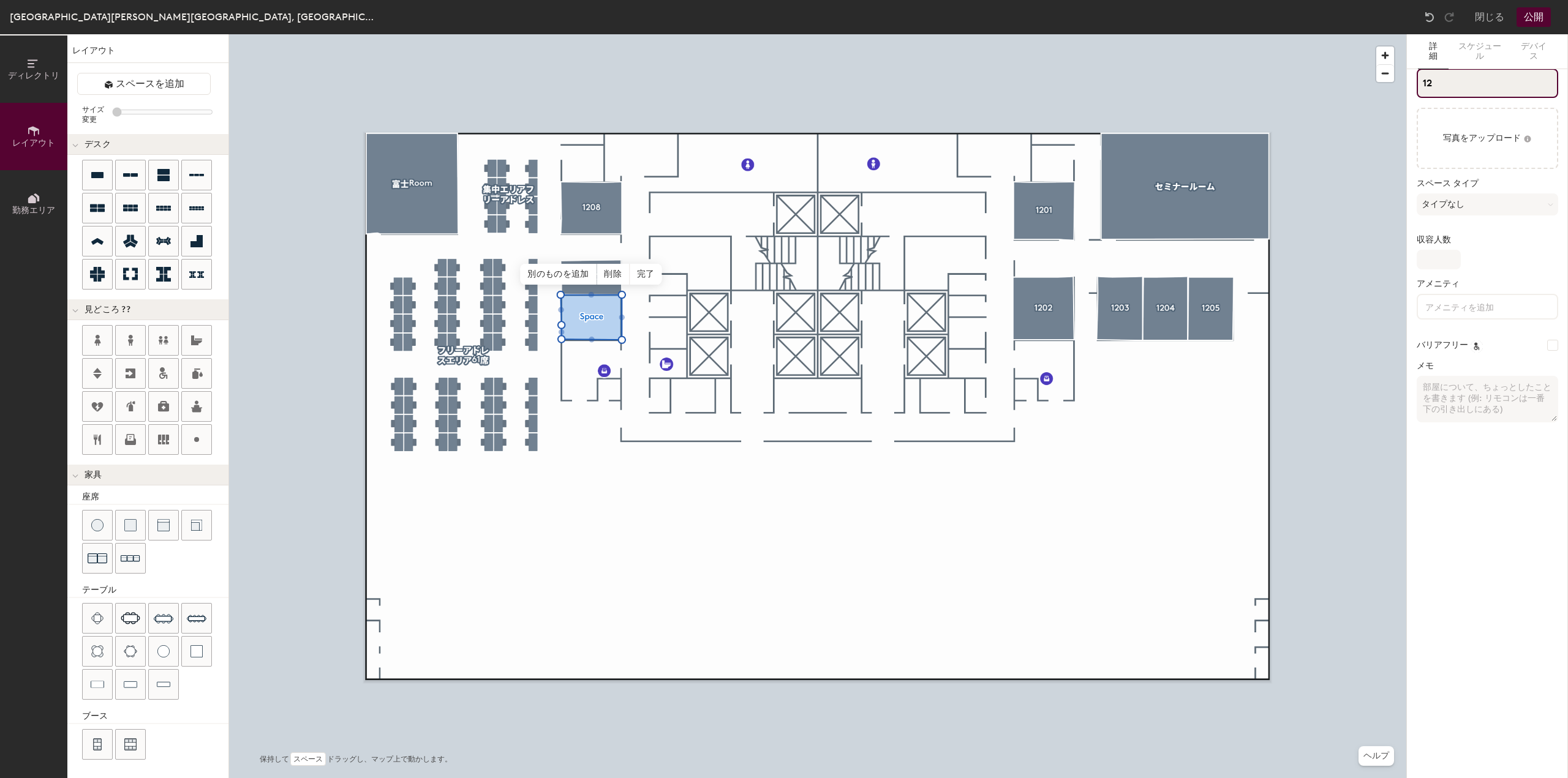
type input "120"
type input "20"
type input "1206"
type input "20"
type input "1206"
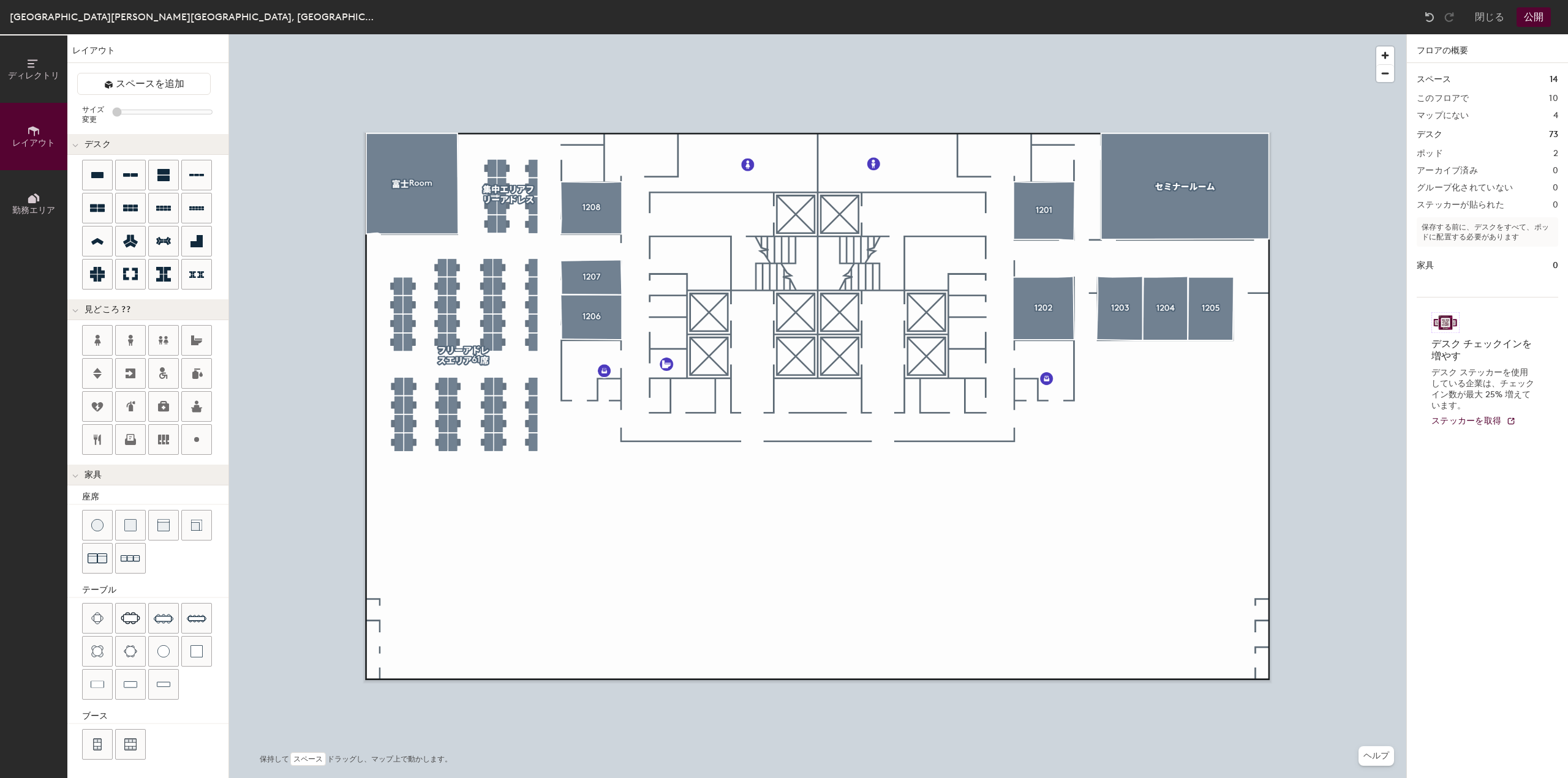
click at [1543, 15] on button "公開" at bounding box center [1533, 17] width 34 height 20
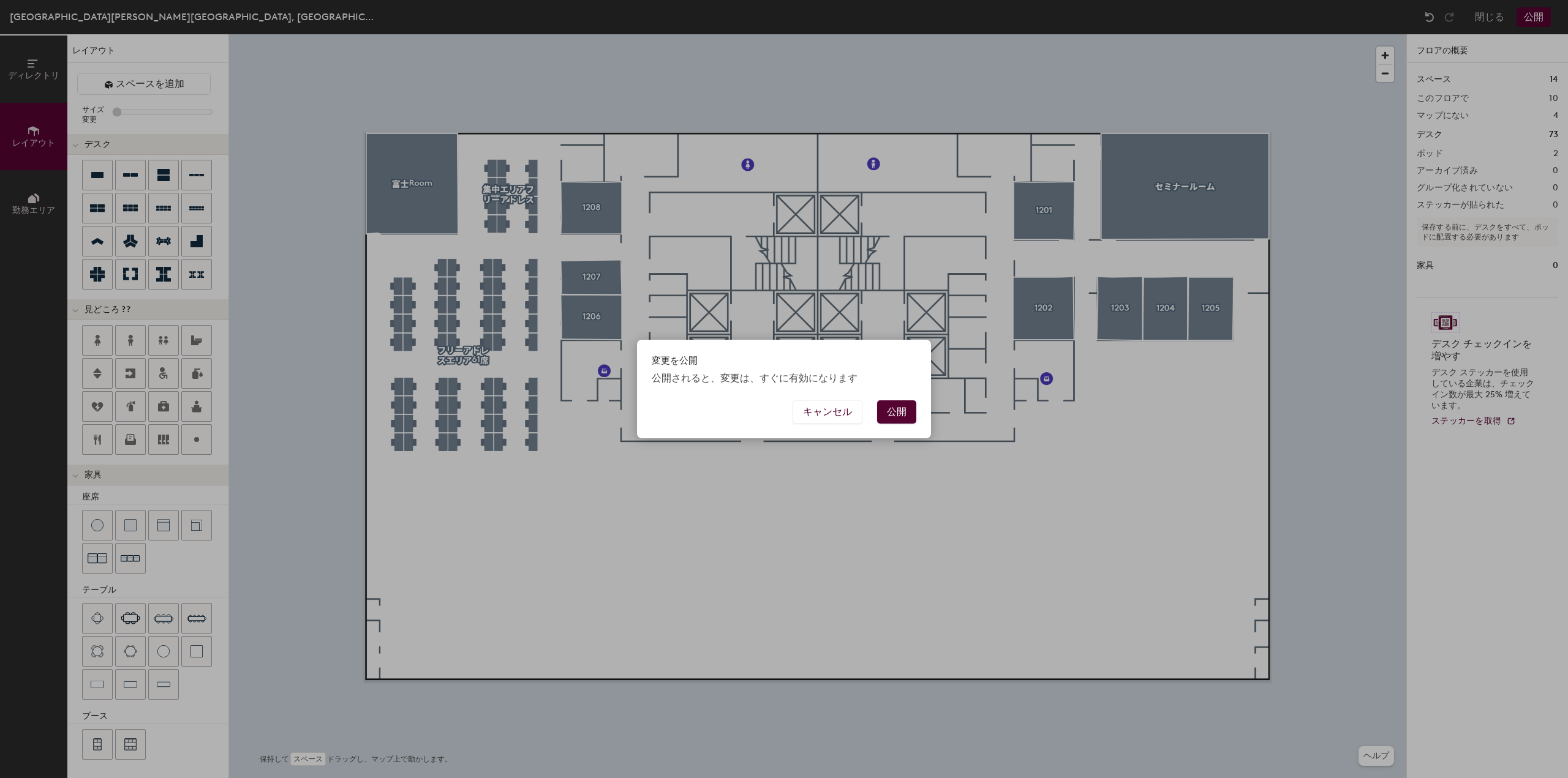
click at [887, 411] on button "公開" at bounding box center [897, 412] width 39 height 23
type input "20"
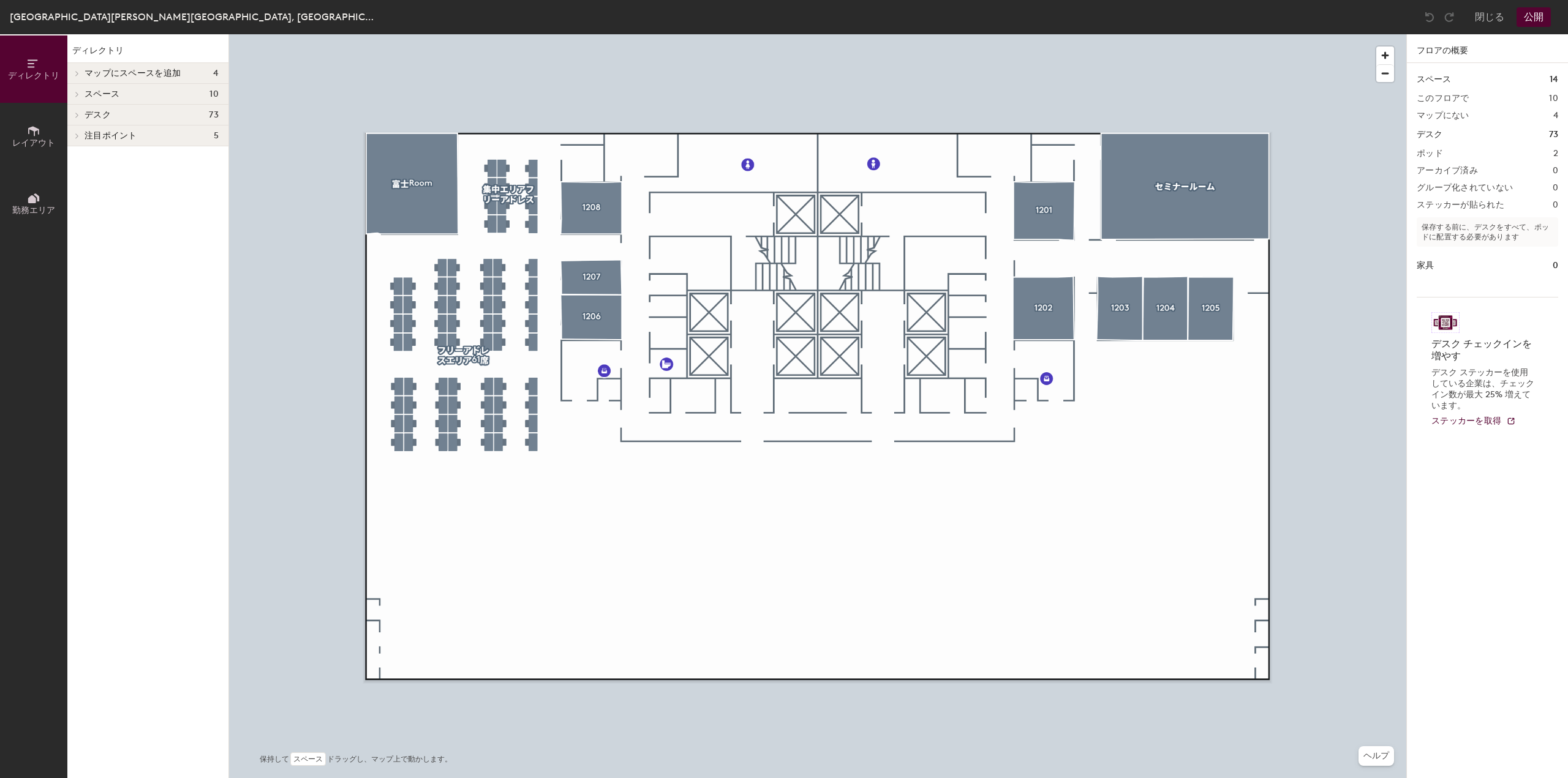
click at [42, 126] on button "レイアウト" at bounding box center [33, 136] width 67 height 67
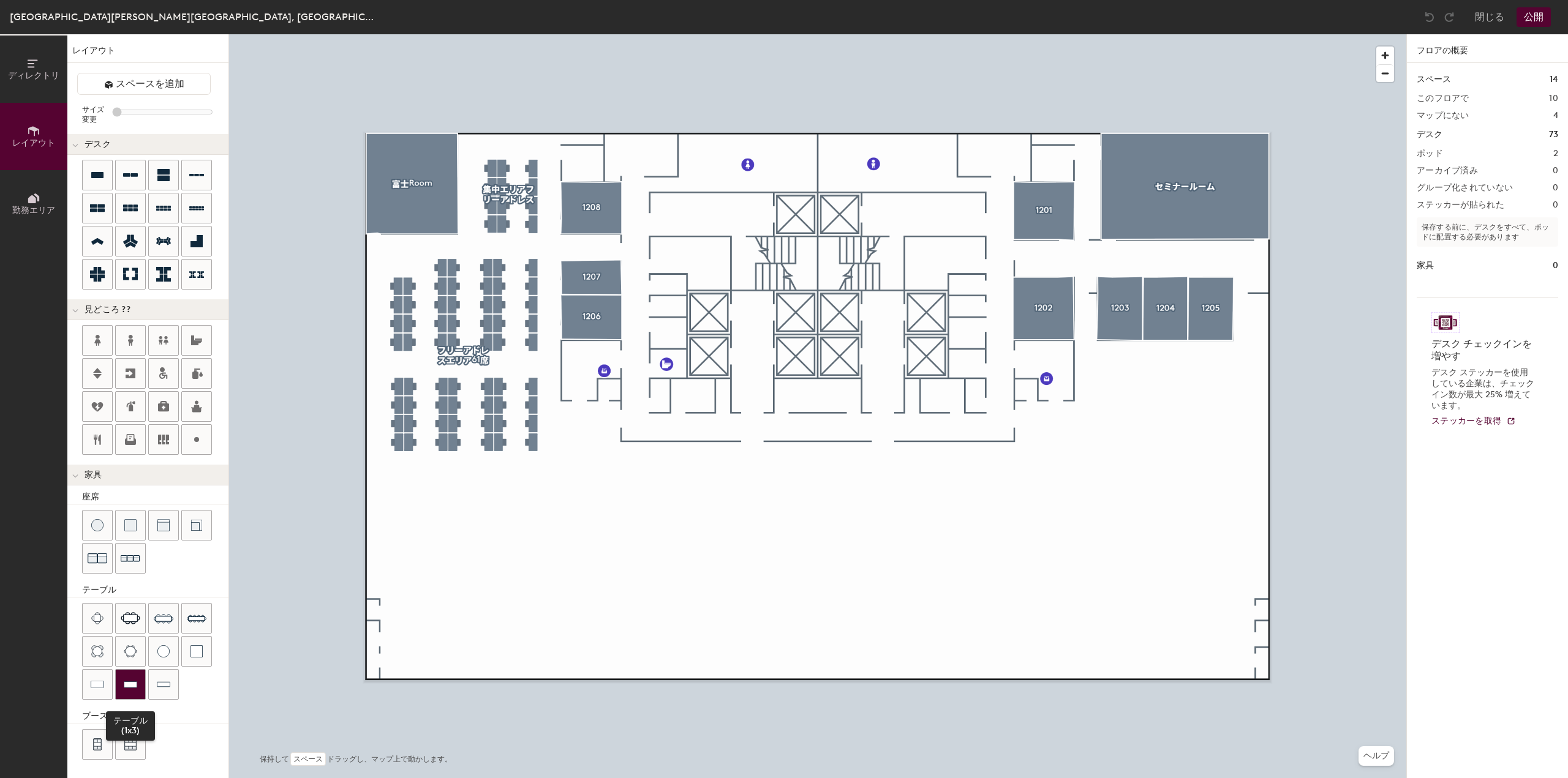
click at [142, 682] on div at bounding box center [131, 684] width 30 height 30
click at [99, 679] on img at bounding box center [98, 684] width 13 height 12
click at [1526, 18] on button "公開" at bounding box center [1533, 17] width 34 height 20
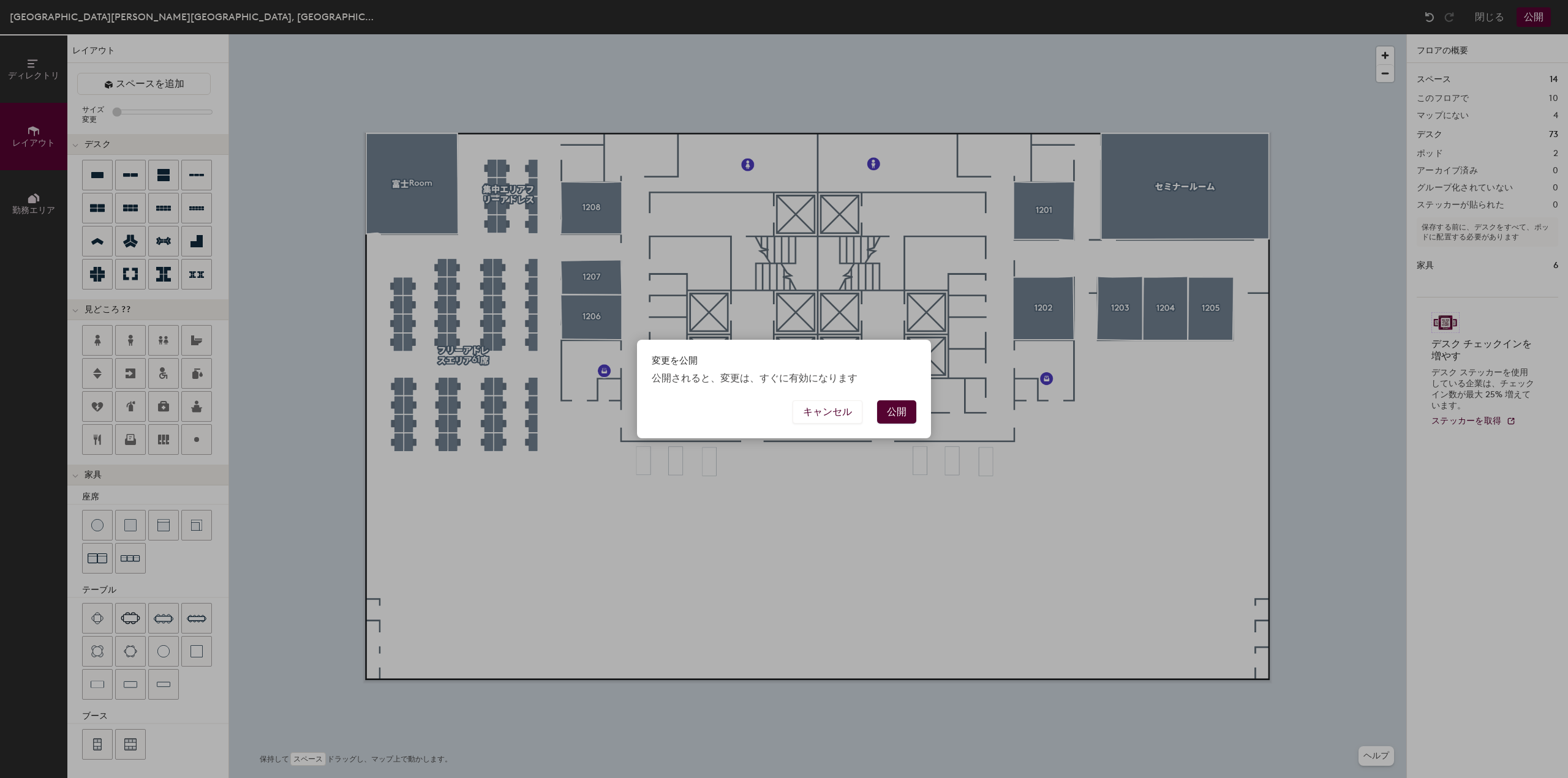
click at [902, 416] on button "公開" at bounding box center [897, 412] width 39 height 23
type input "20"
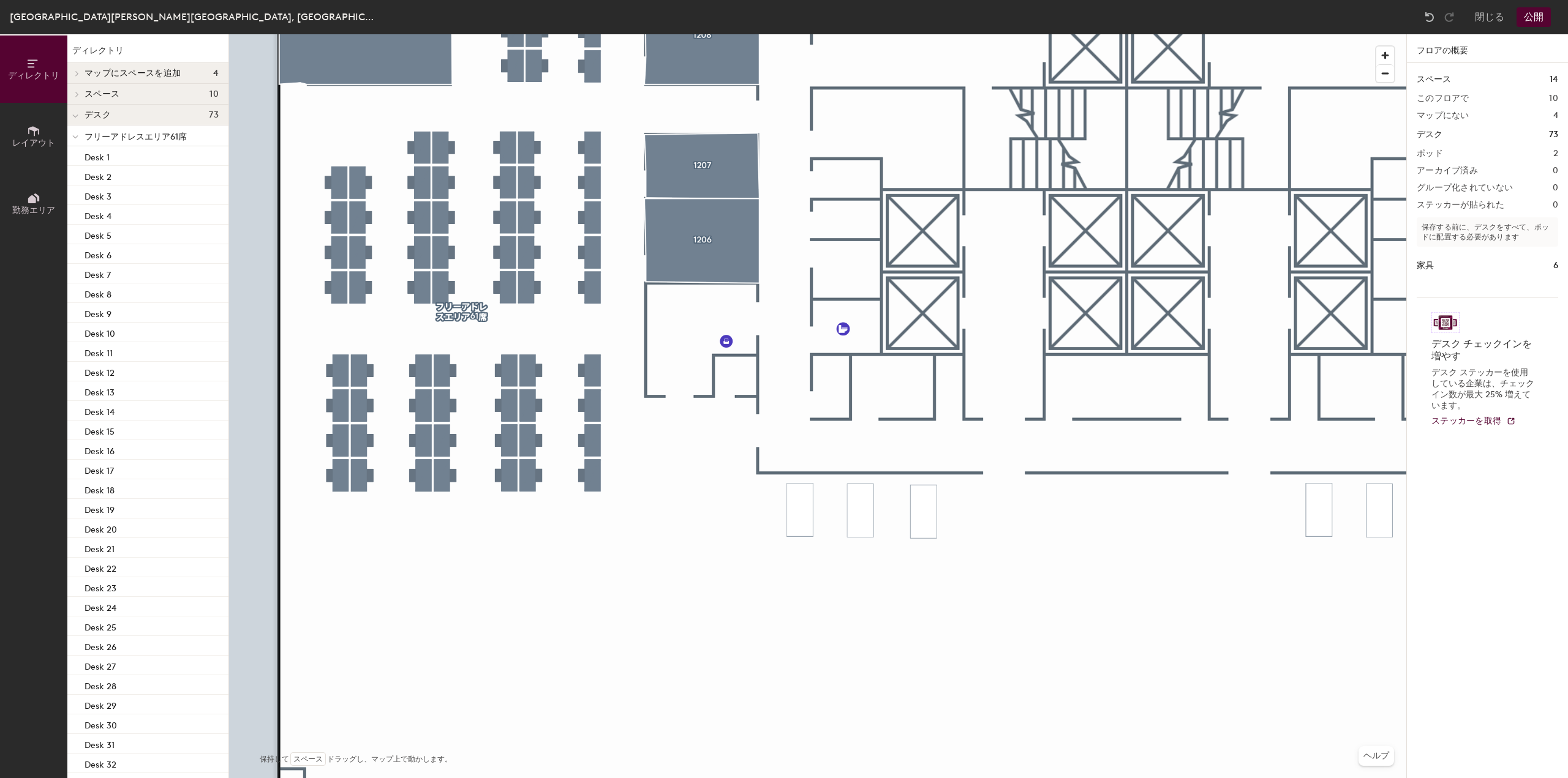
click at [32, 137] on button "レイアウト" at bounding box center [33, 136] width 67 height 67
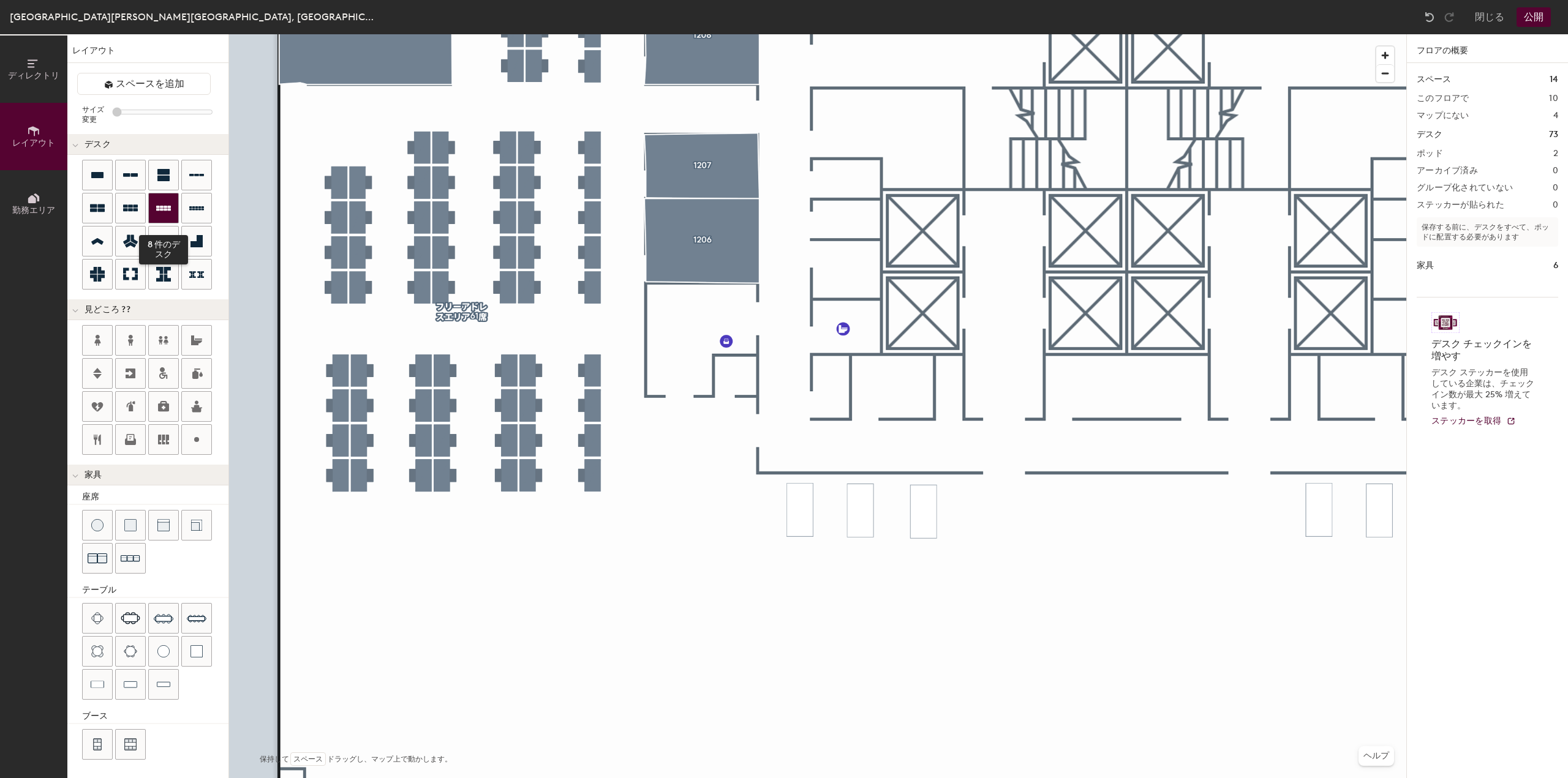
click at [161, 217] on div at bounding box center [164, 209] width 30 height 30
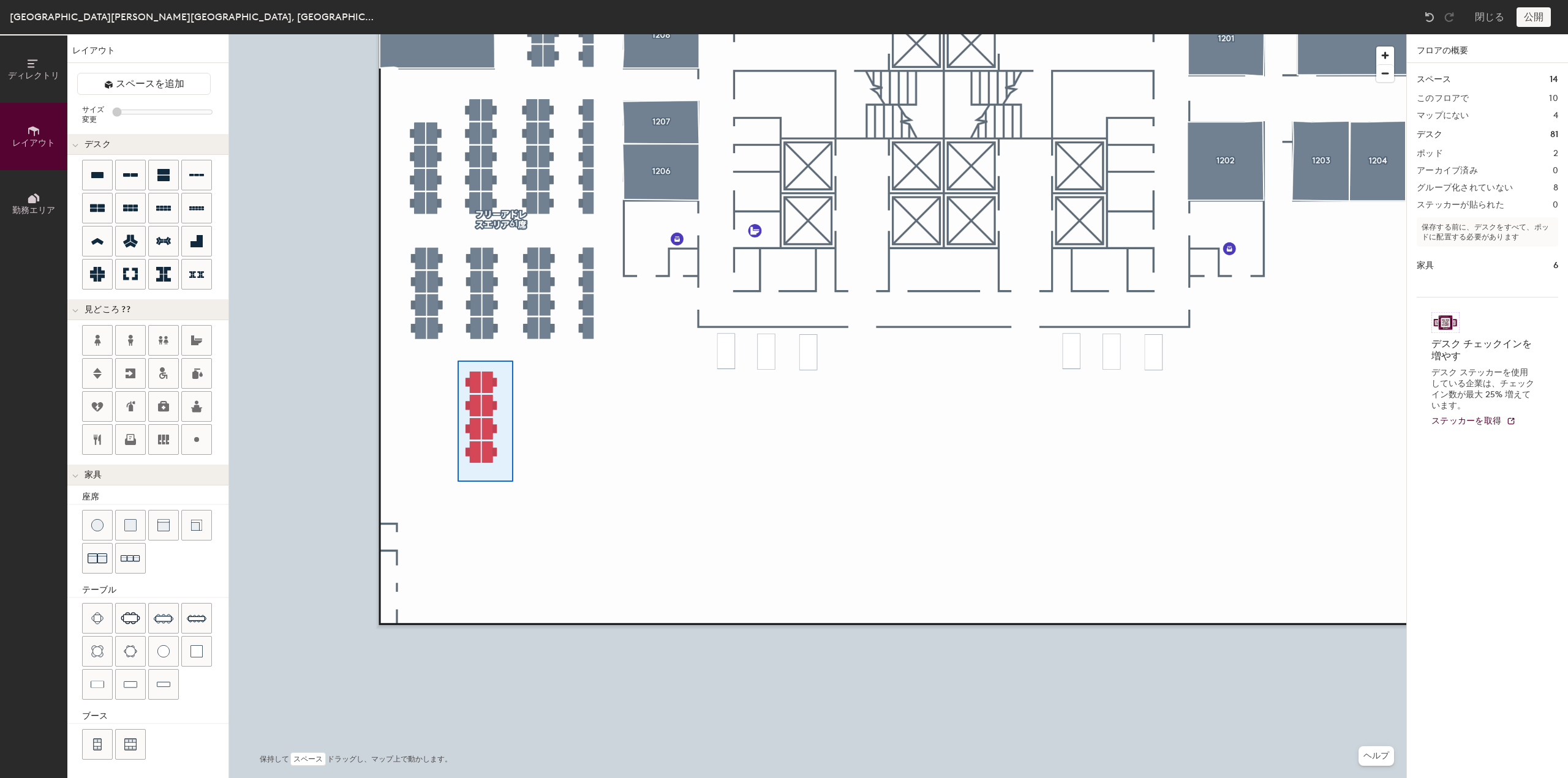
type input "100"
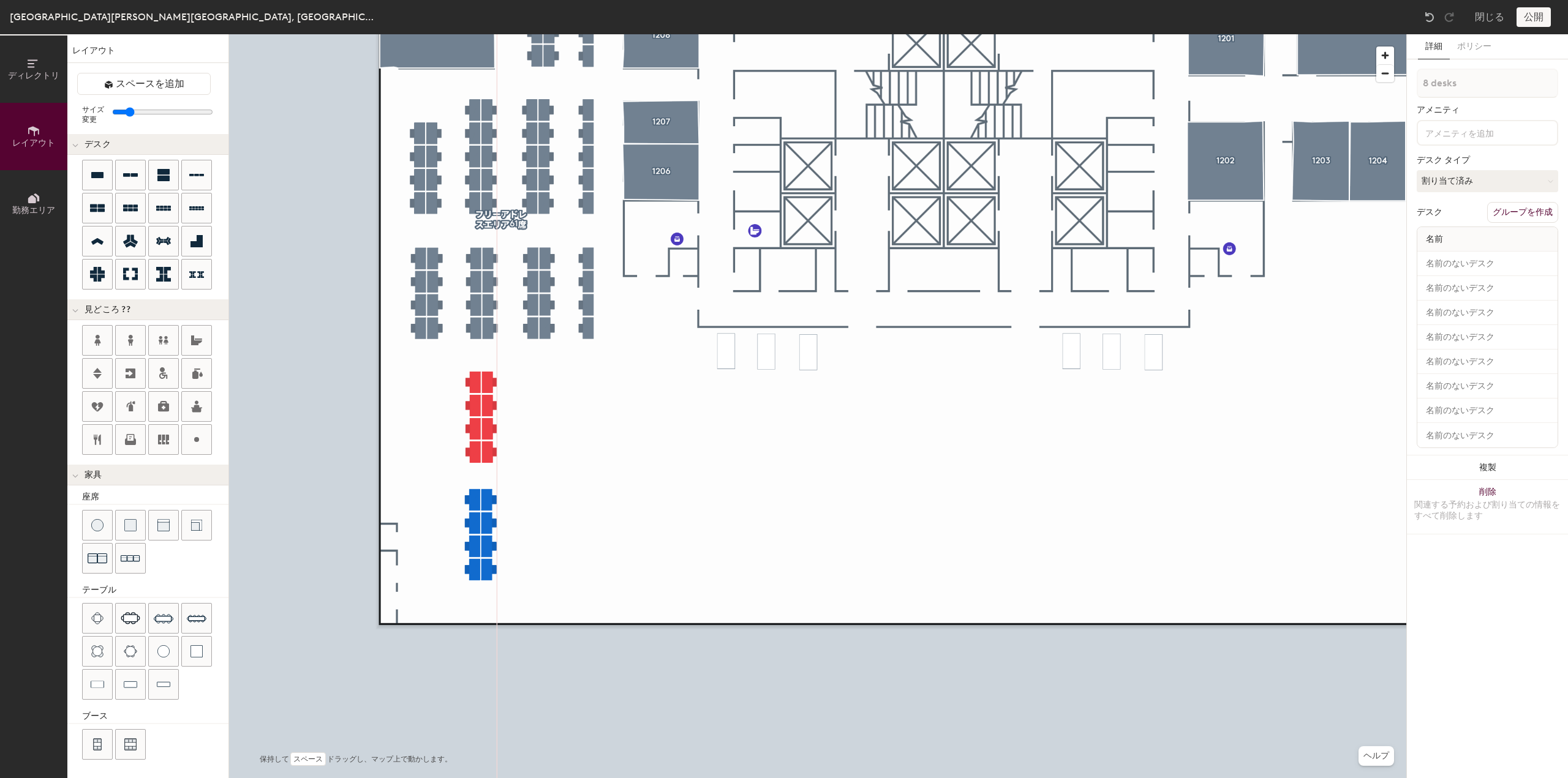
type input "1 desk"
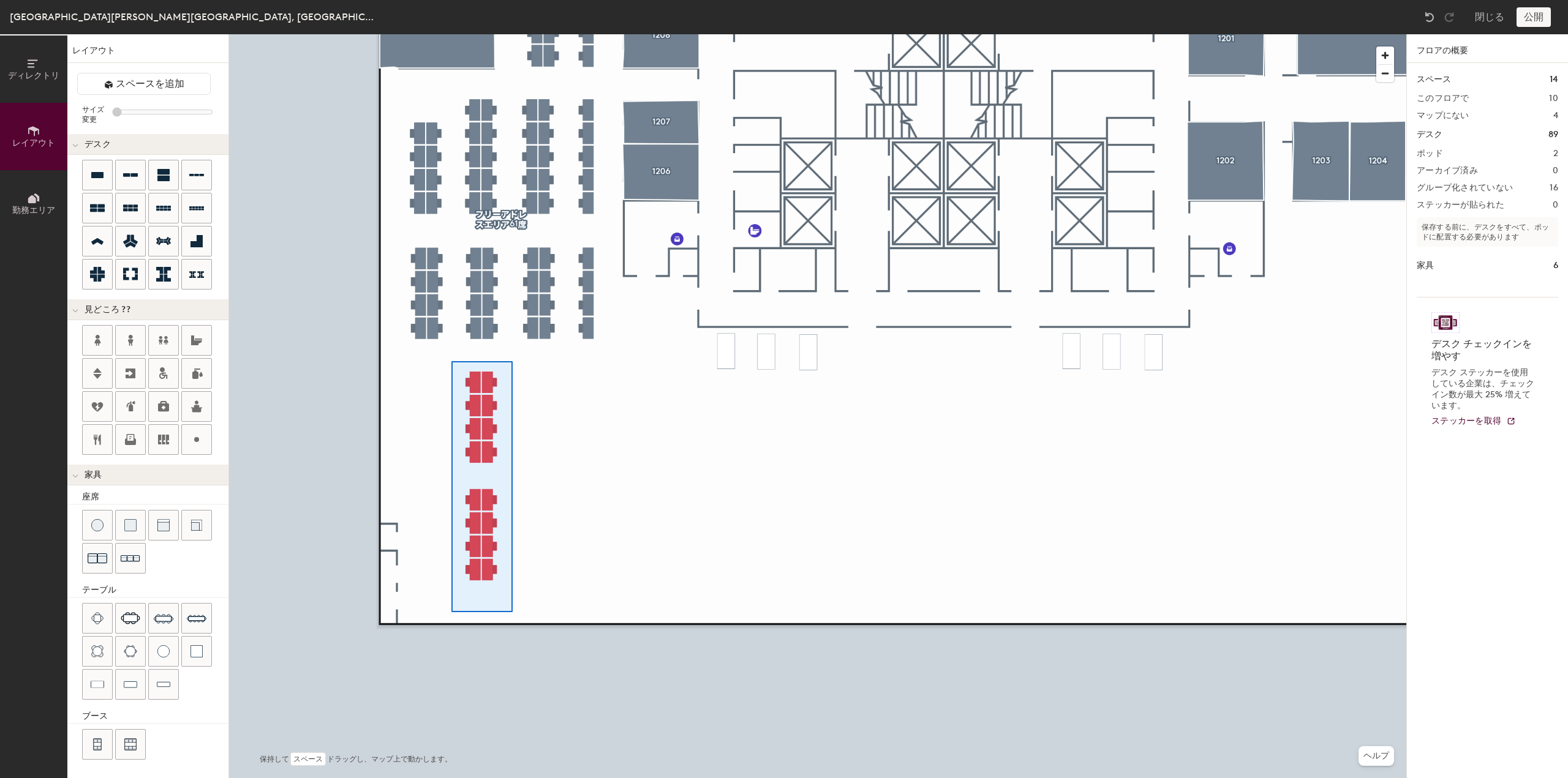
type input "100"
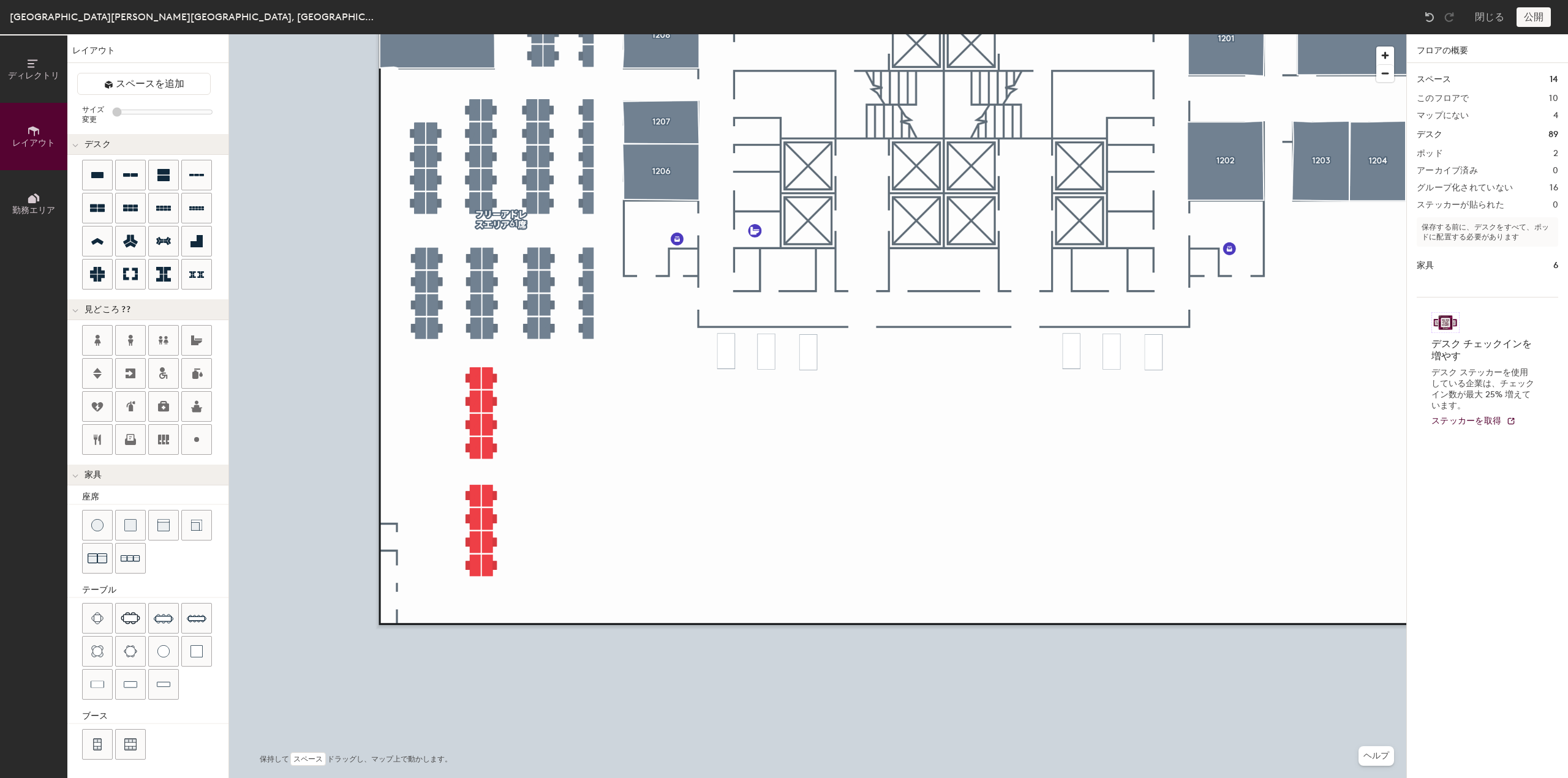
type input "20"
click at [196, 182] on icon at bounding box center [197, 175] width 15 height 15
type input "100"
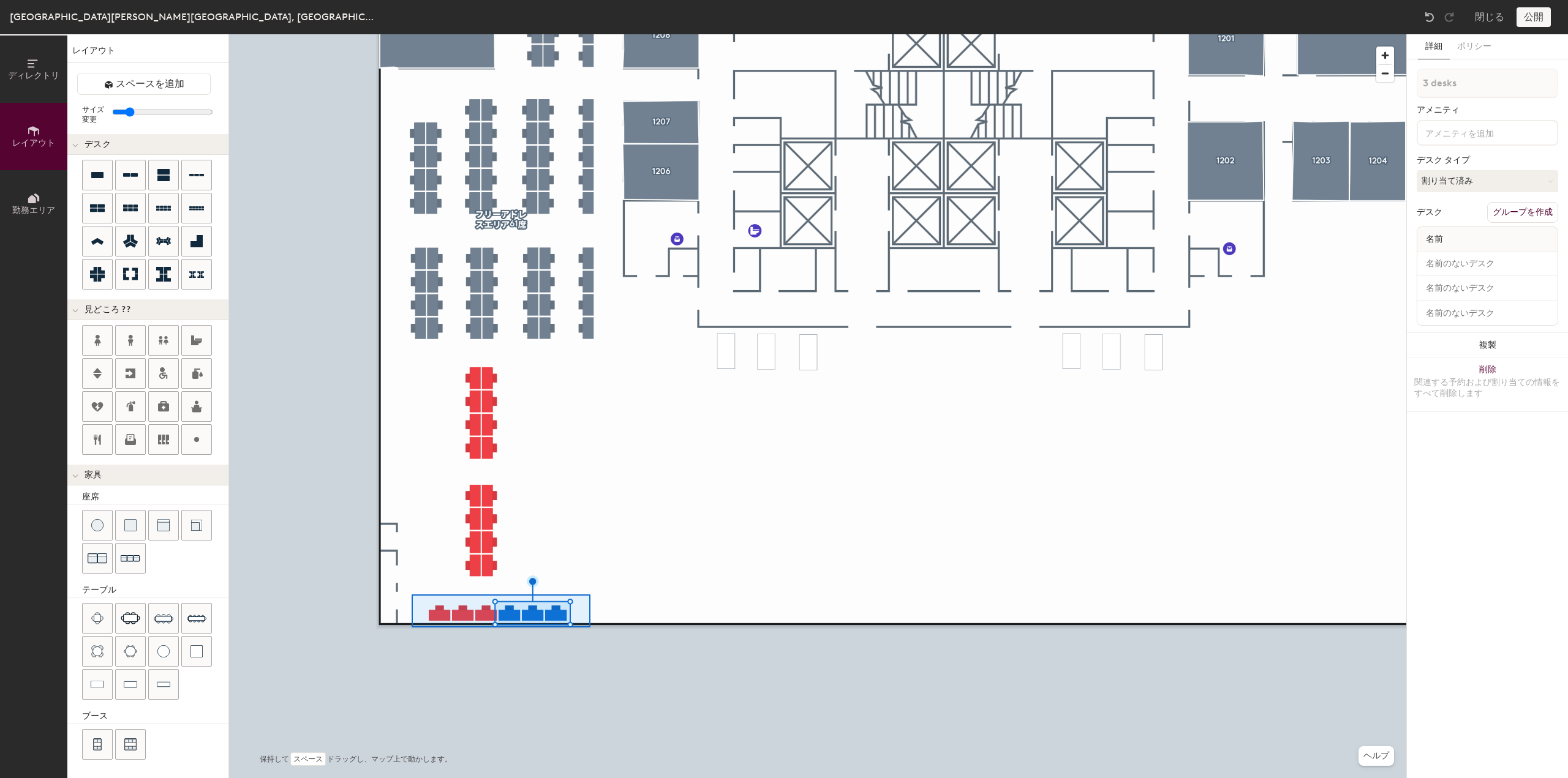
type input "6 desks"
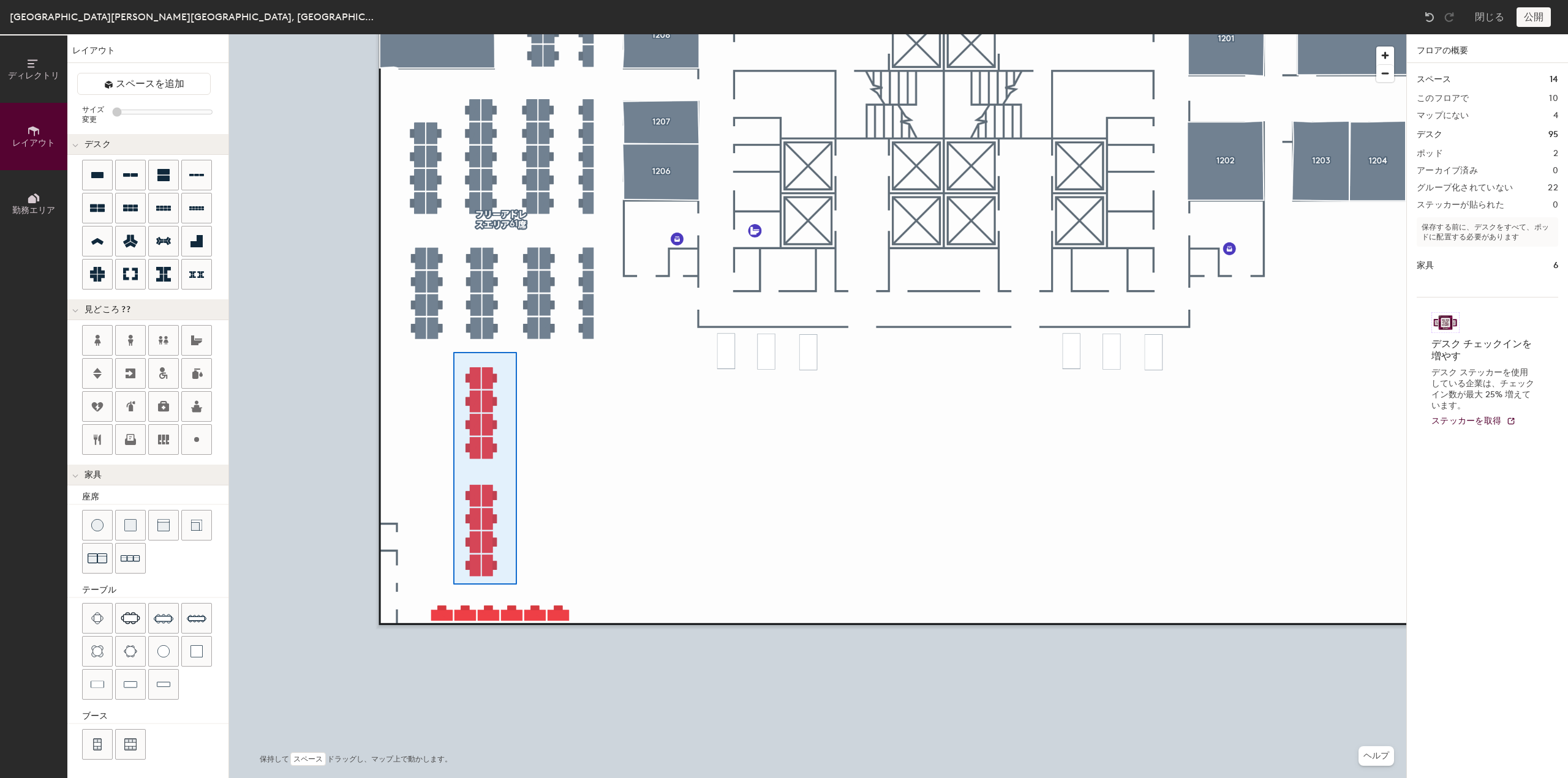
type input "100"
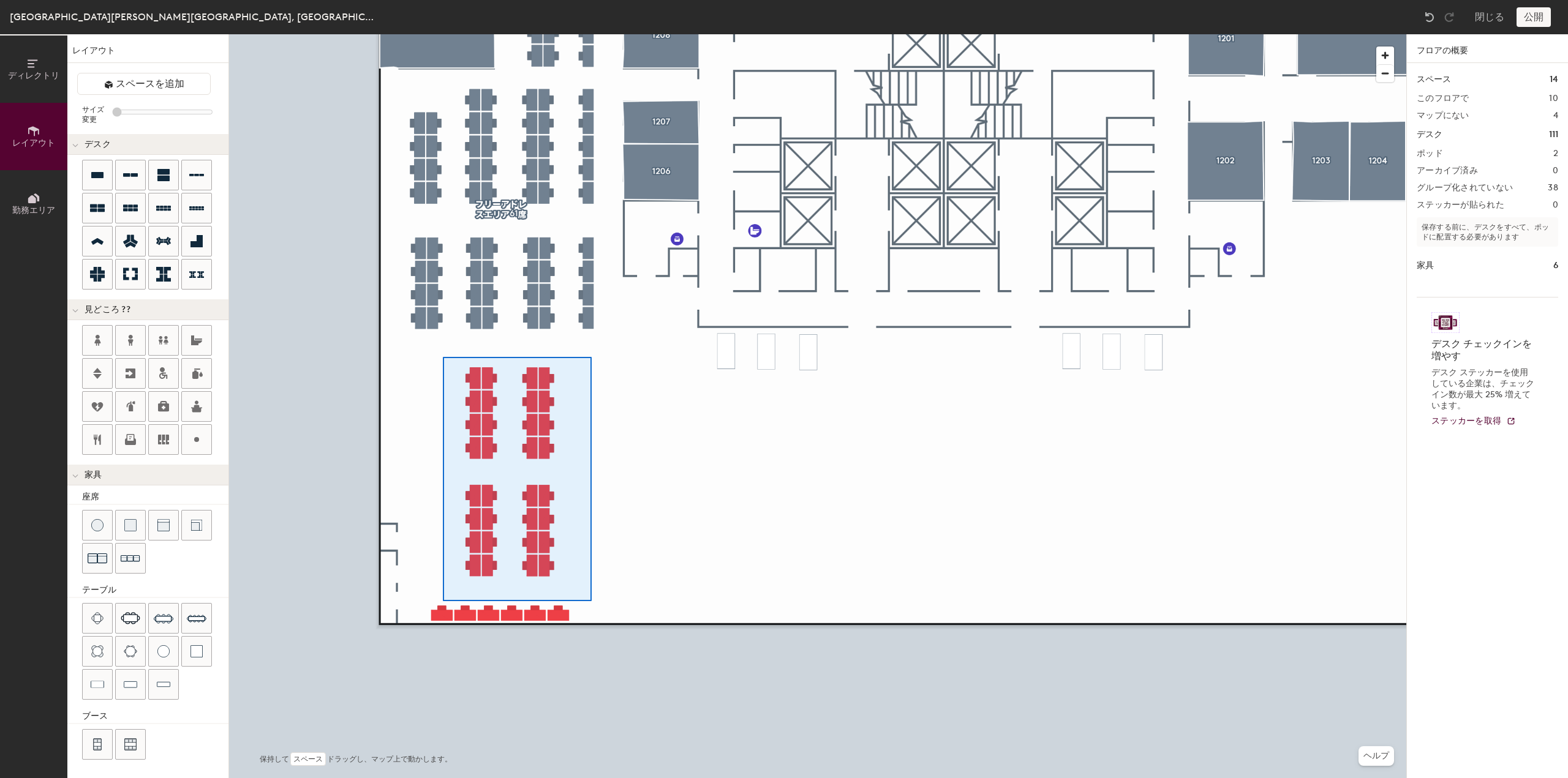
type input "100"
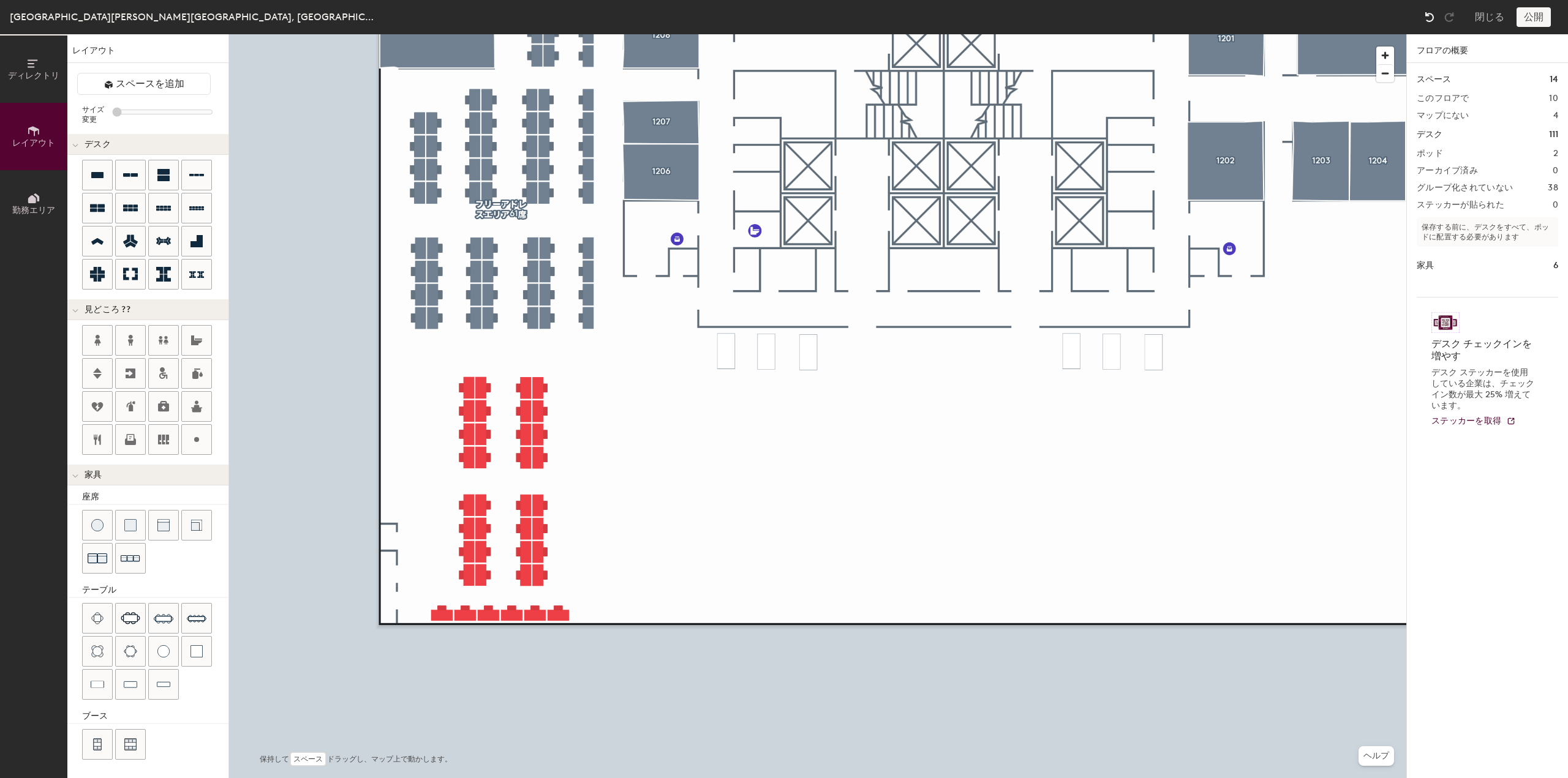
click at [1428, 19] on img at bounding box center [1430, 17] width 12 height 12
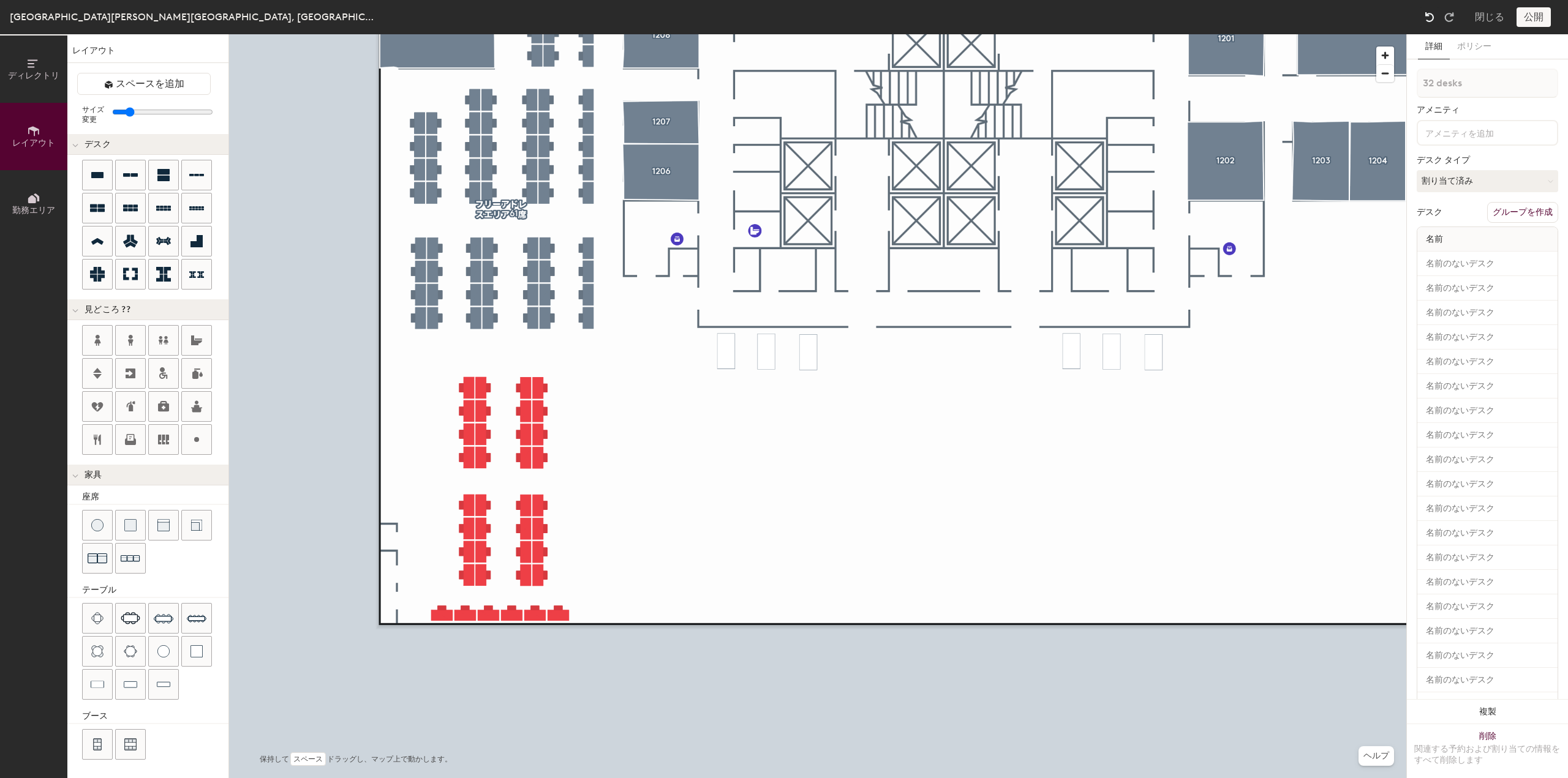
click at [1428, 19] on img at bounding box center [1430, 17] width 12 height 12
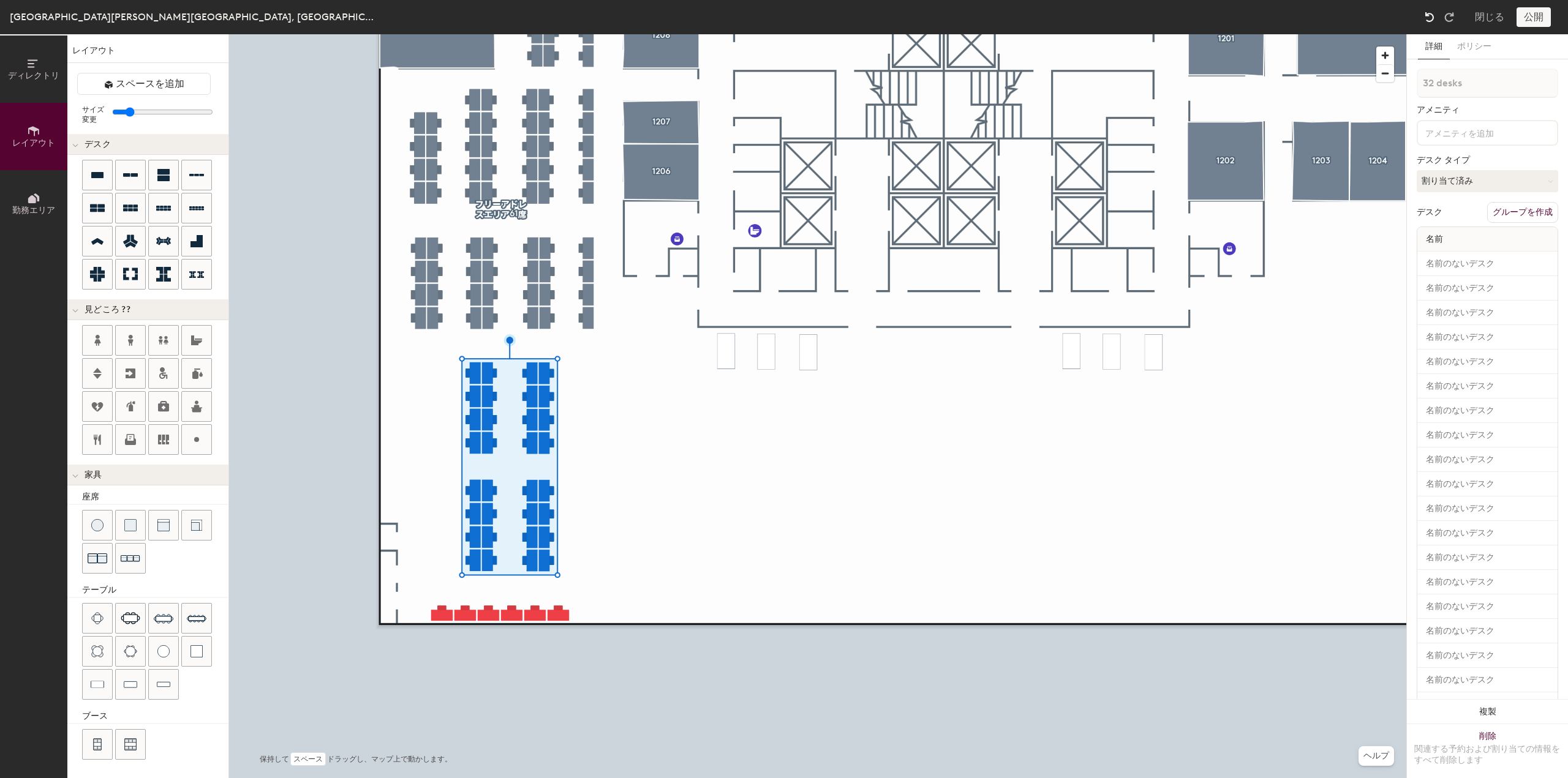
click at [1428, 19] on img at bounding box center [1430, 17] width 12 height 12
click at [1435, 15] on img at bounding box center [1430, 17] width 12 height 12
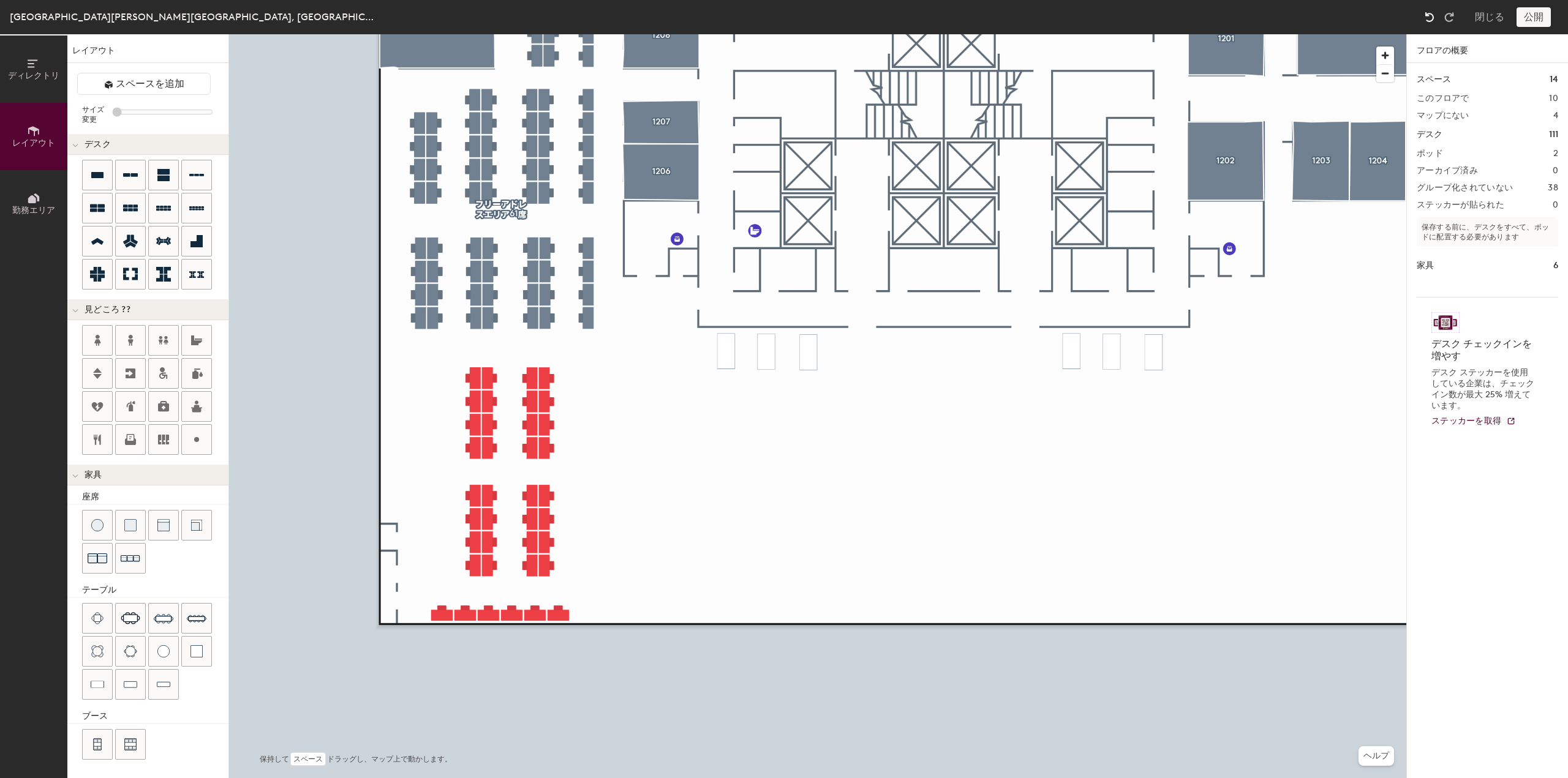
click at [1435, 15] on img at bounding box center [1430, 17] width 12 height 12
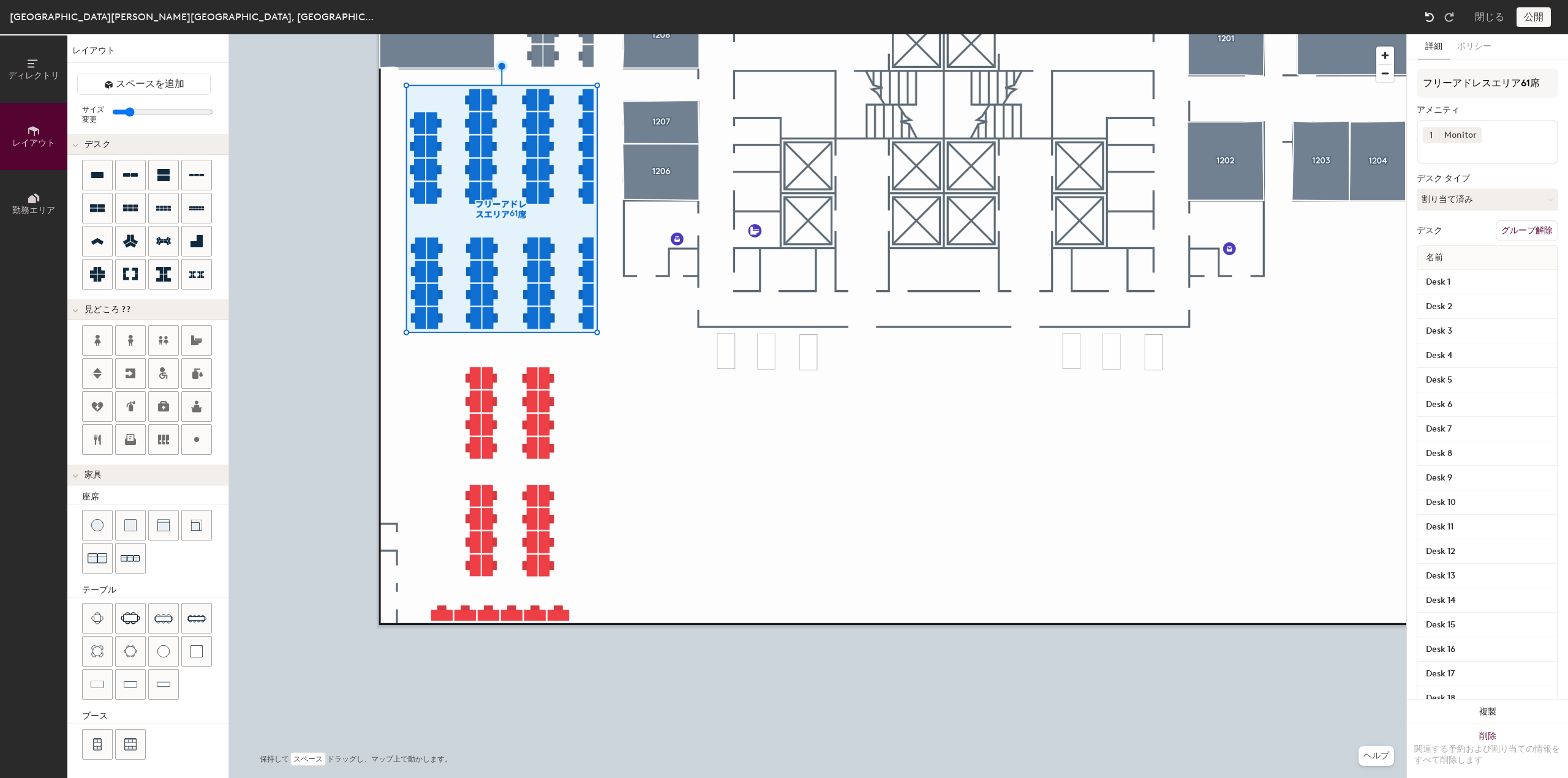
click at [1435, 15] on img at bounding box center [1430, 17] width 12 height 12
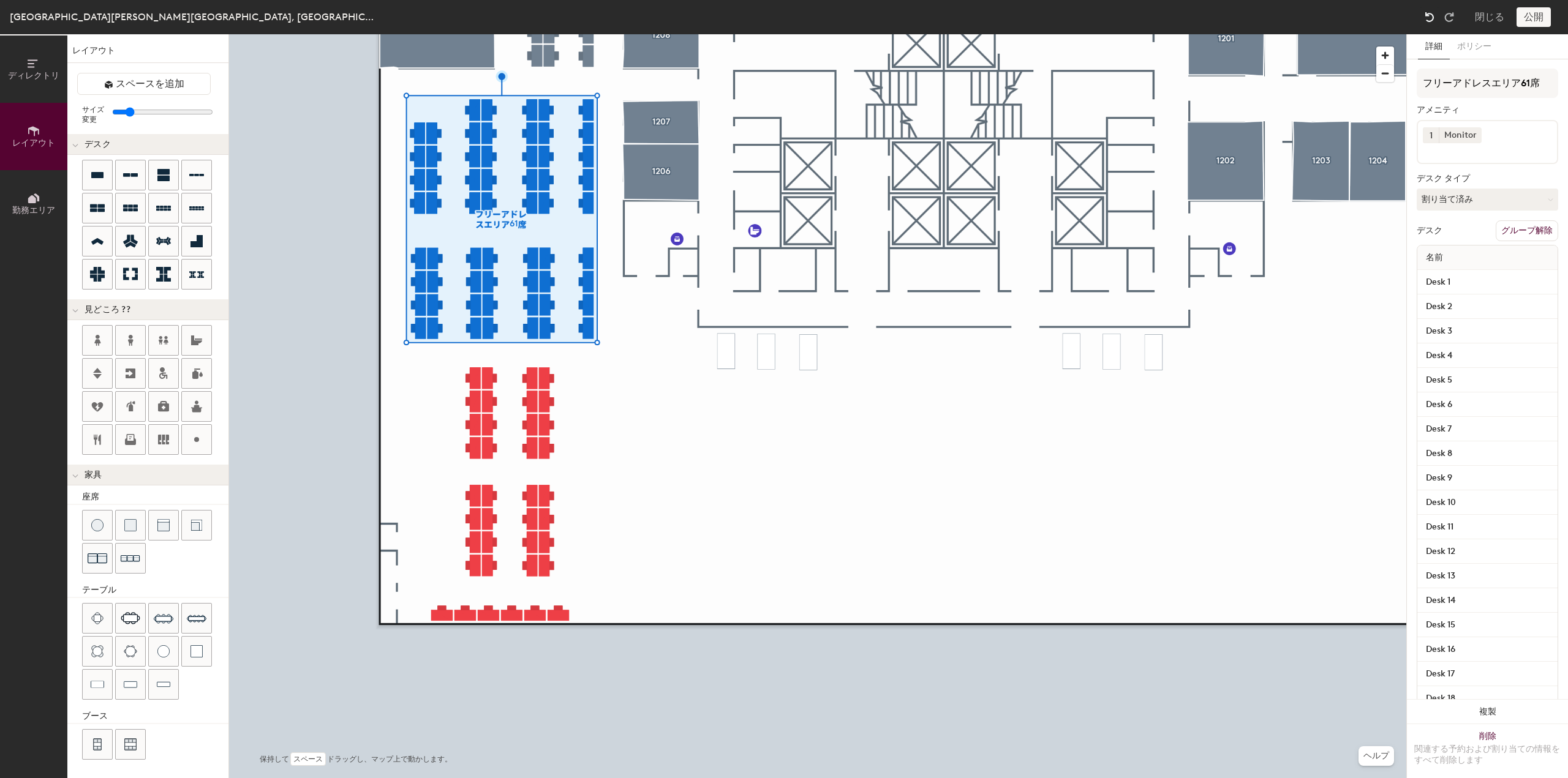
click at [1435, 15] on img at bounding box center [1430, 17] width 12 height 12
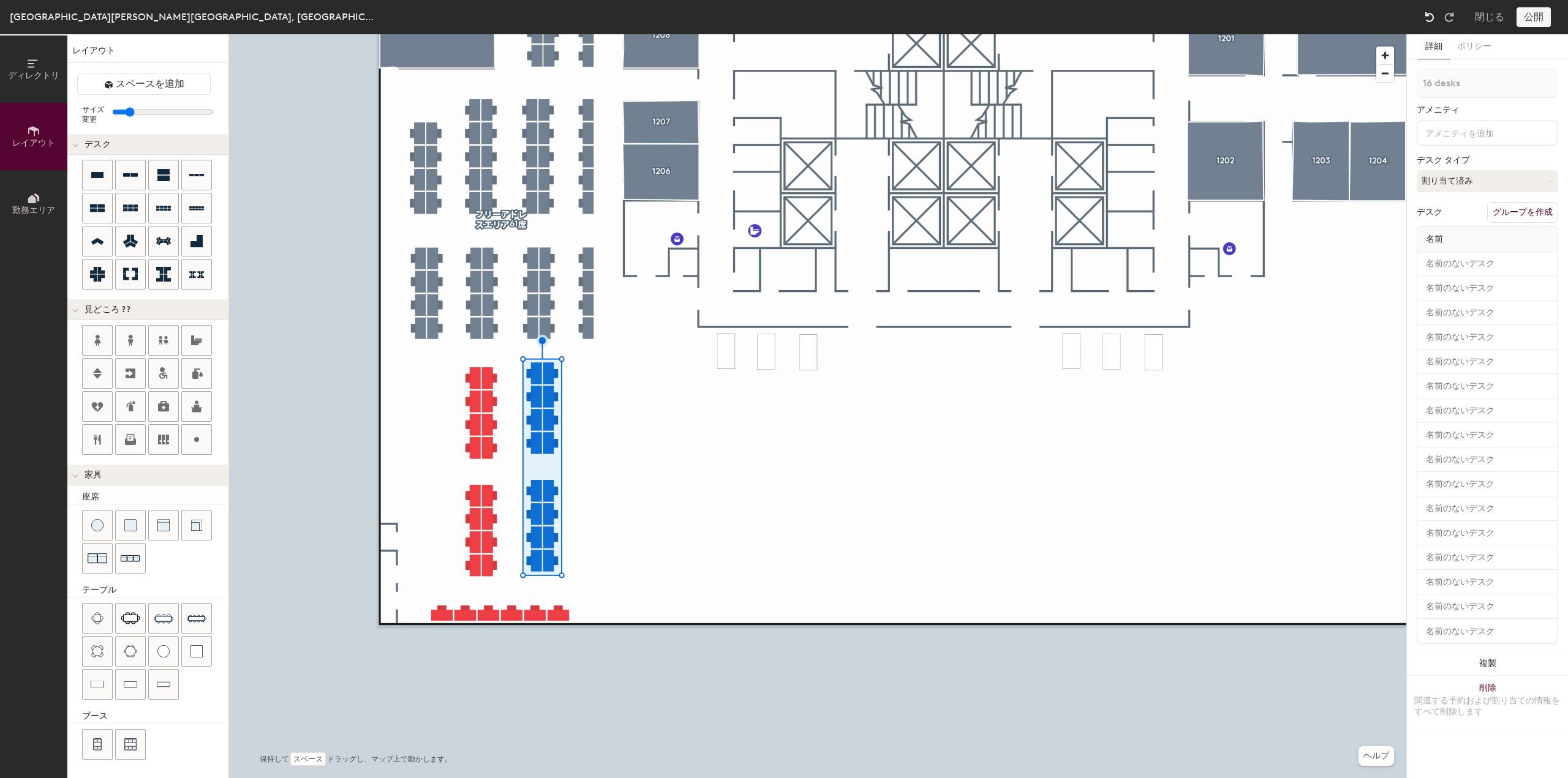
click at [1435, 15] on img at bounding box center [1430, 17] width 12 height 12
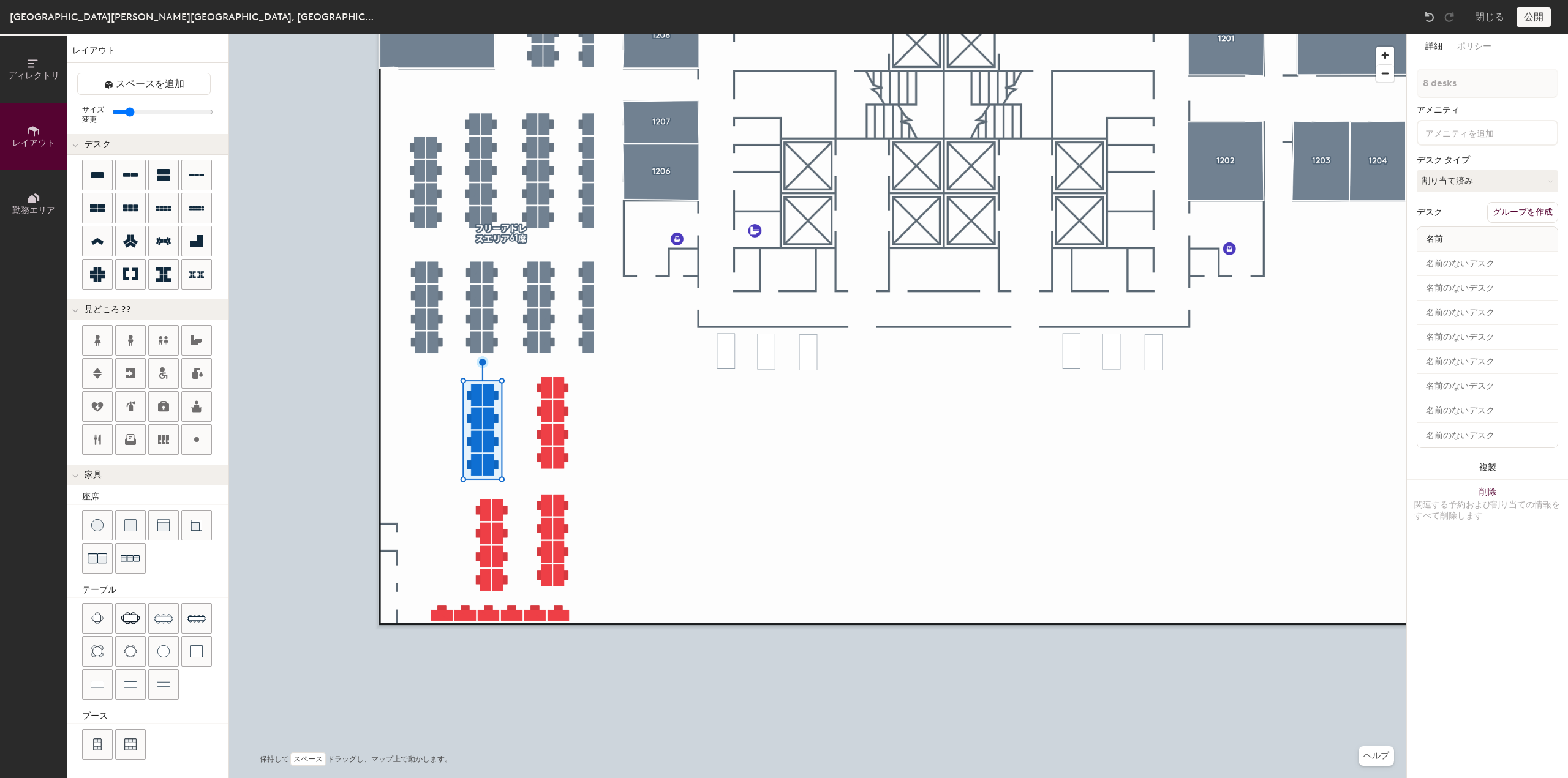
click at [462, 34] on div at bounding box center [818, 34] width 1177 height 0
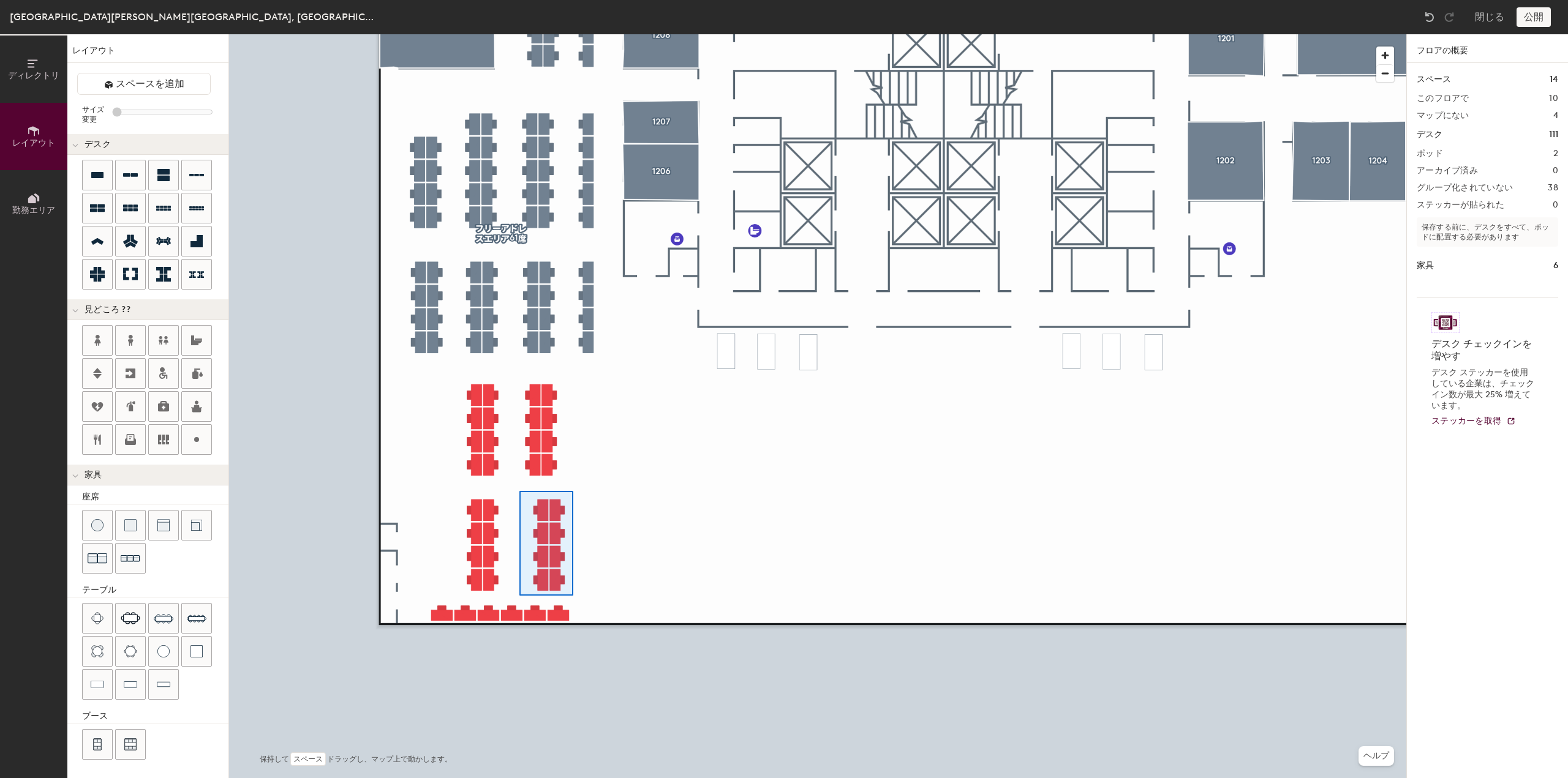
type input "100"
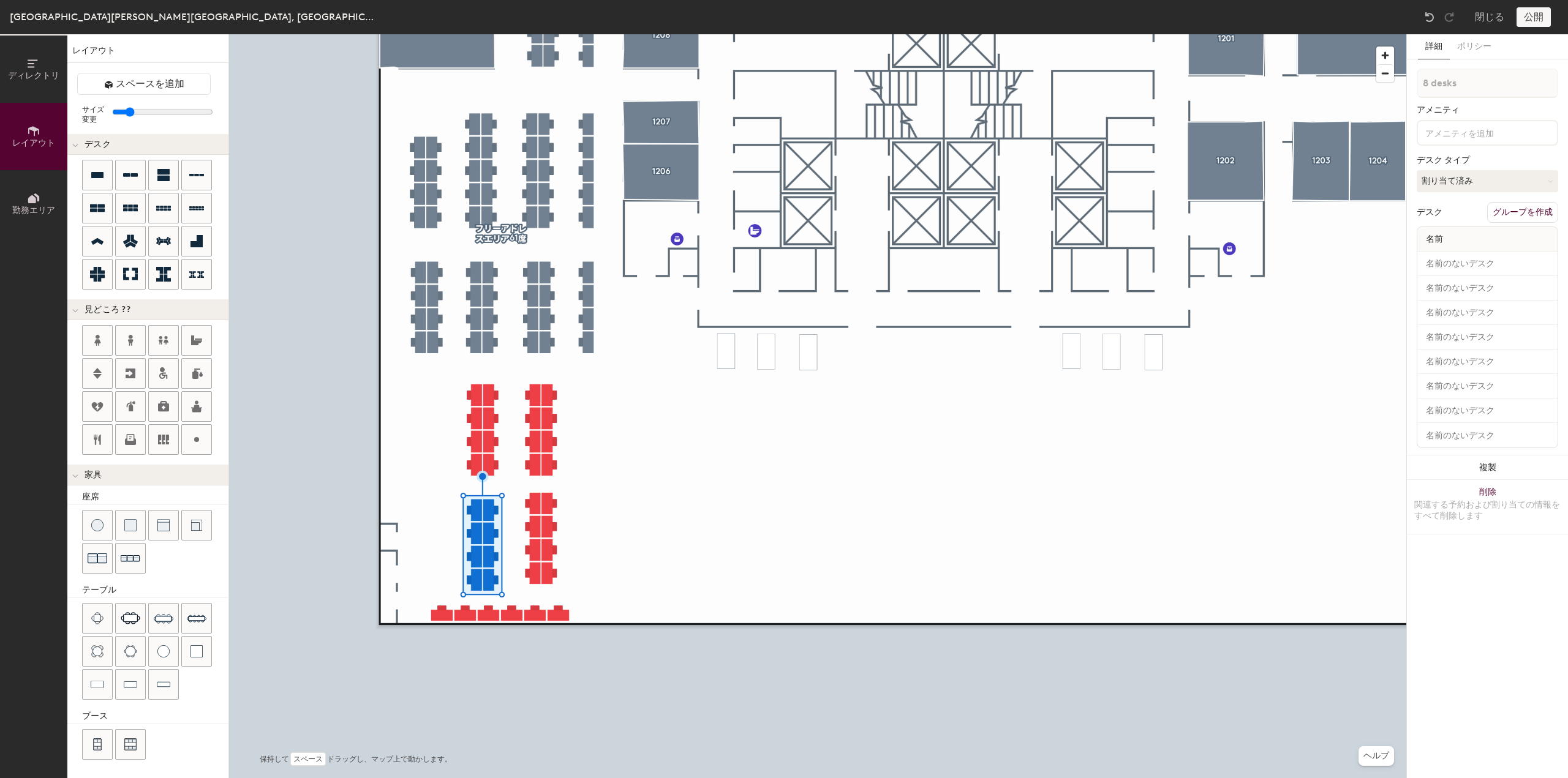
type input "1 desk"
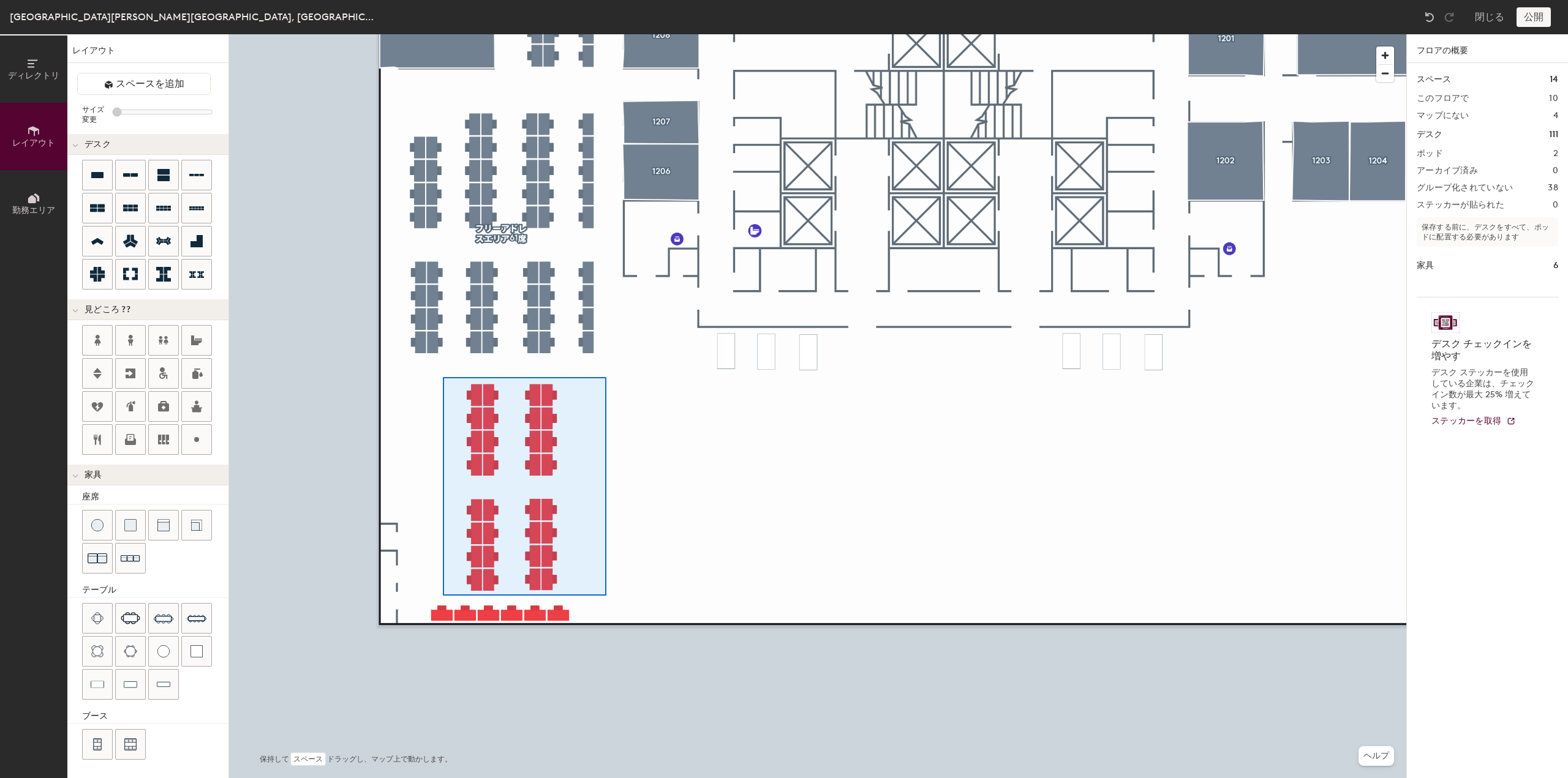
type input "100"
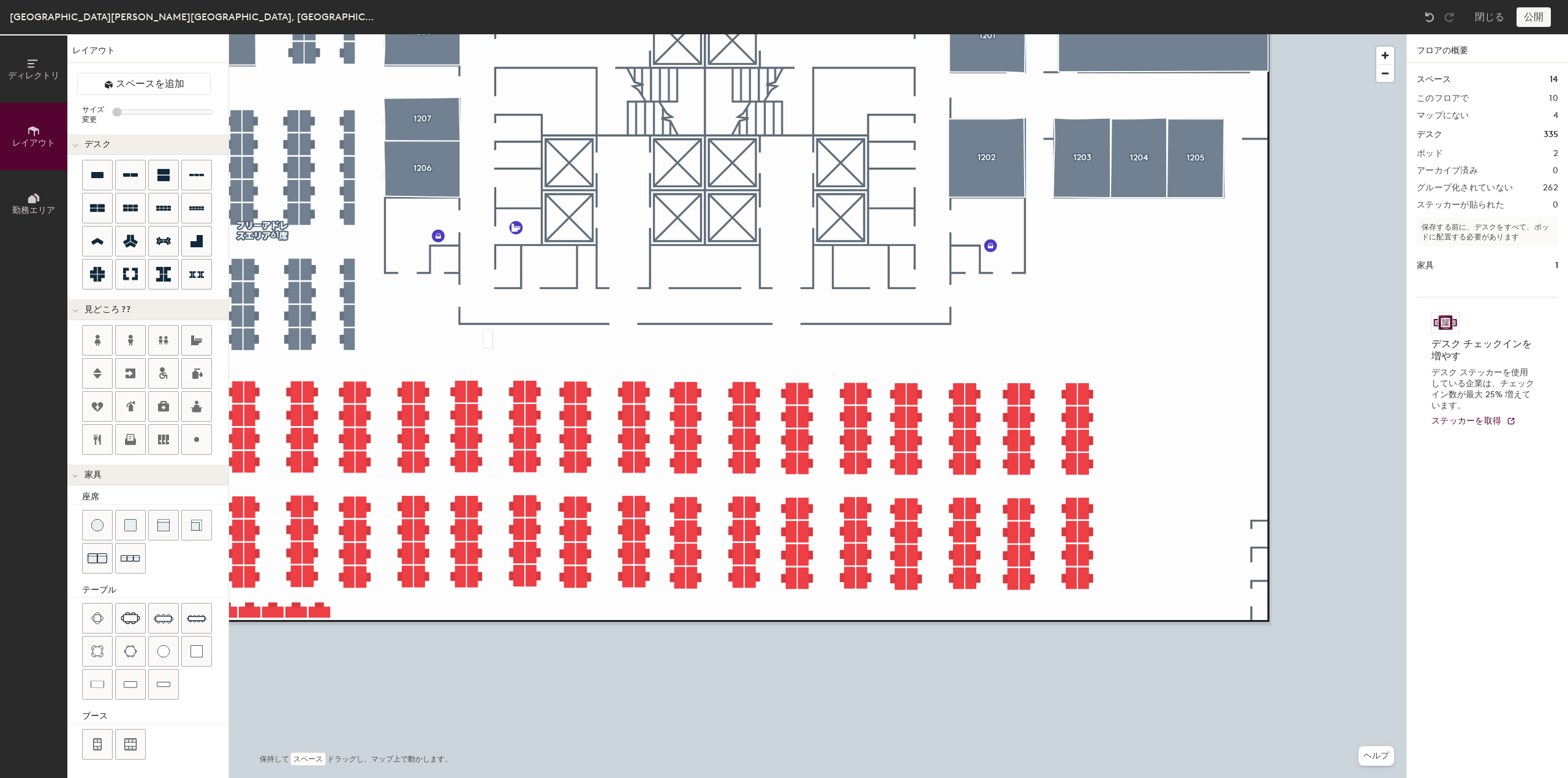
type input "20"
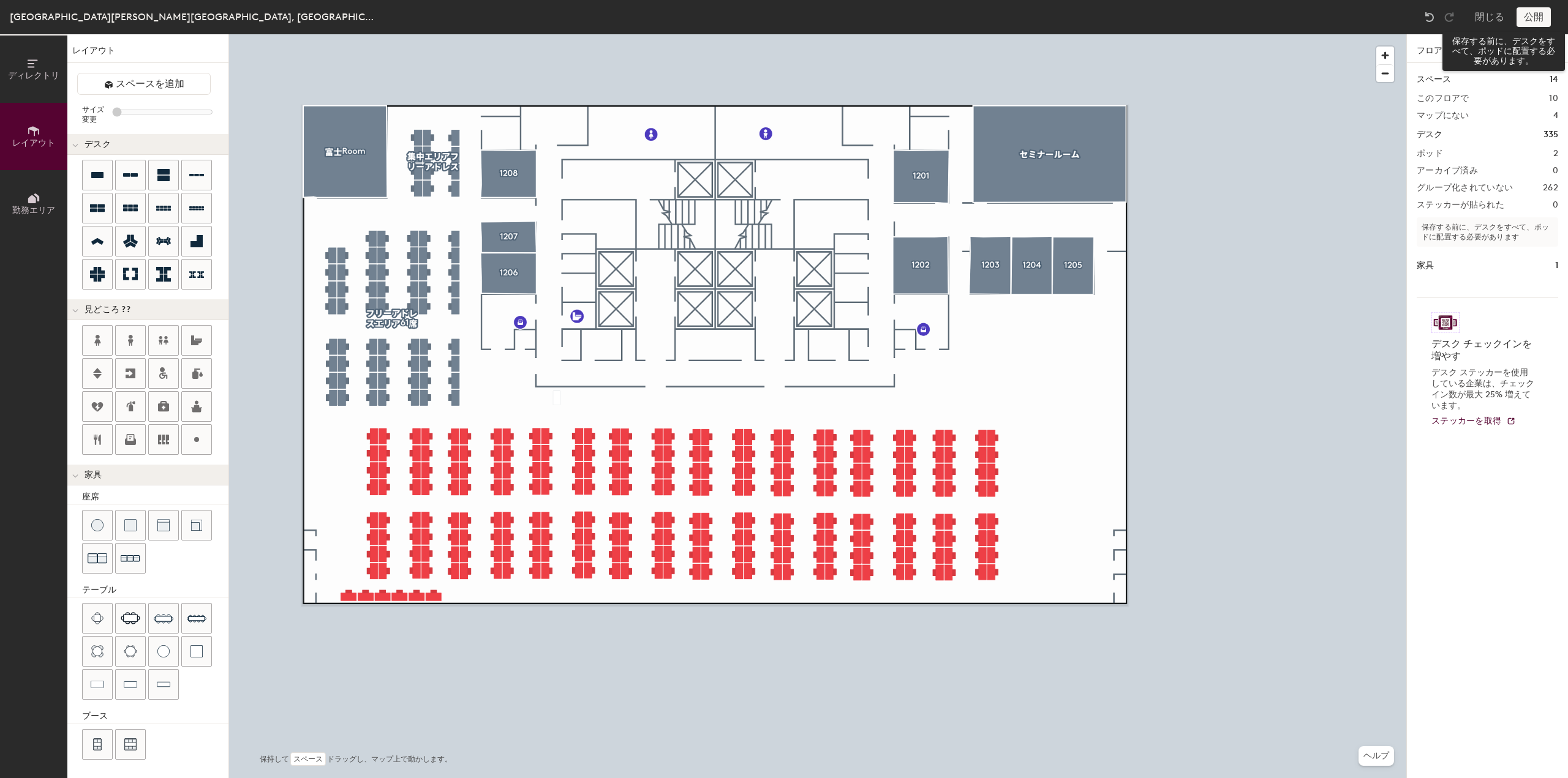
click at [1534, 22] on div "公開" at bounding box center [1537, 17] width 41 height 20
click at [1532, 17] on div "公開" at bounding box center [1537, 17] width 41 height 20
click at [1266, 34] on div at bounding box center [818, 34] width 1177 height 0
click at [30, 81] on button "ディレクトリ" at bounding box center [33, 69] width 67 height 67
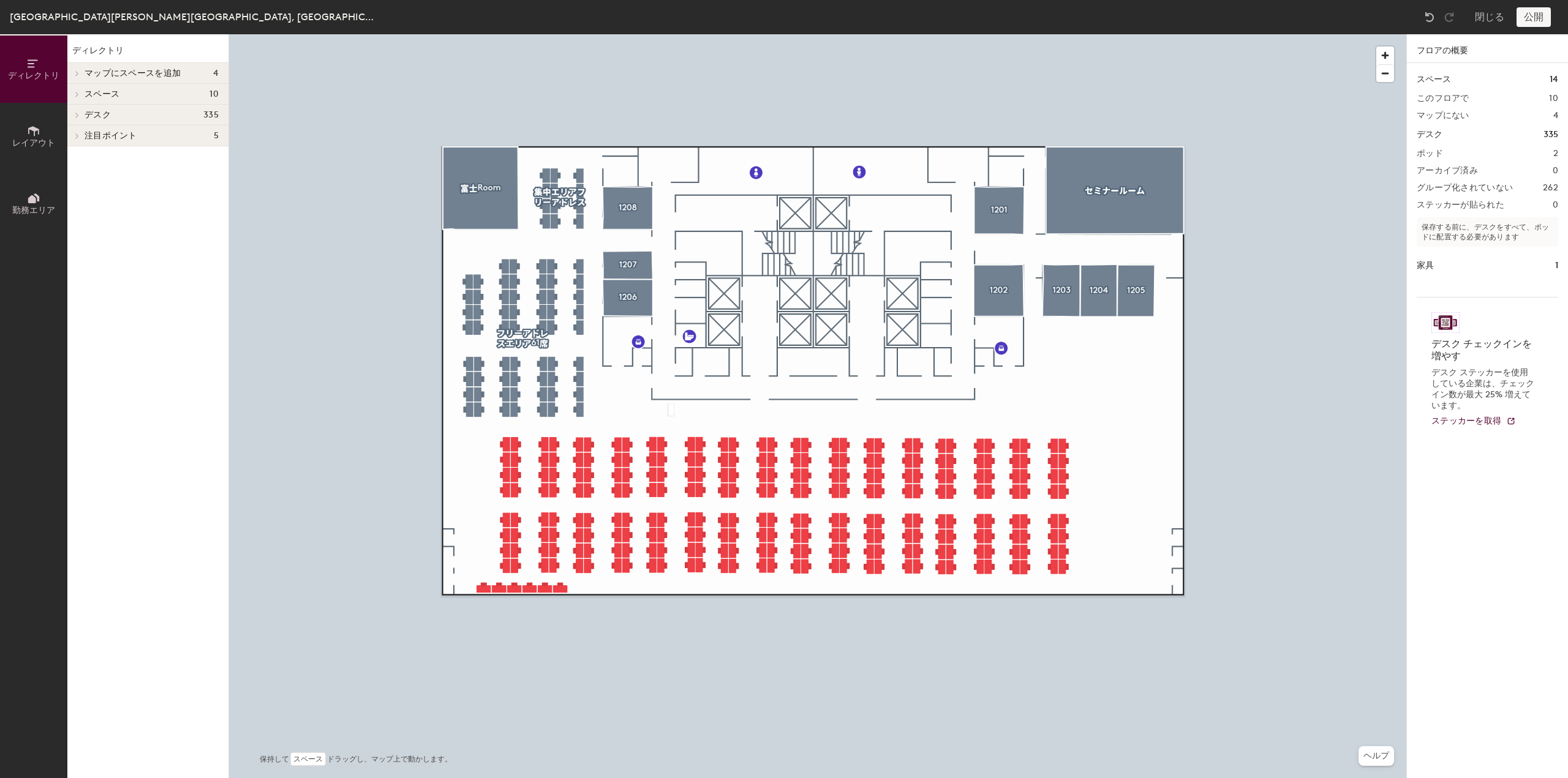
click at [17, 185] on button "勤務エリア" at bounding box center [33, 204] width 67 height 67
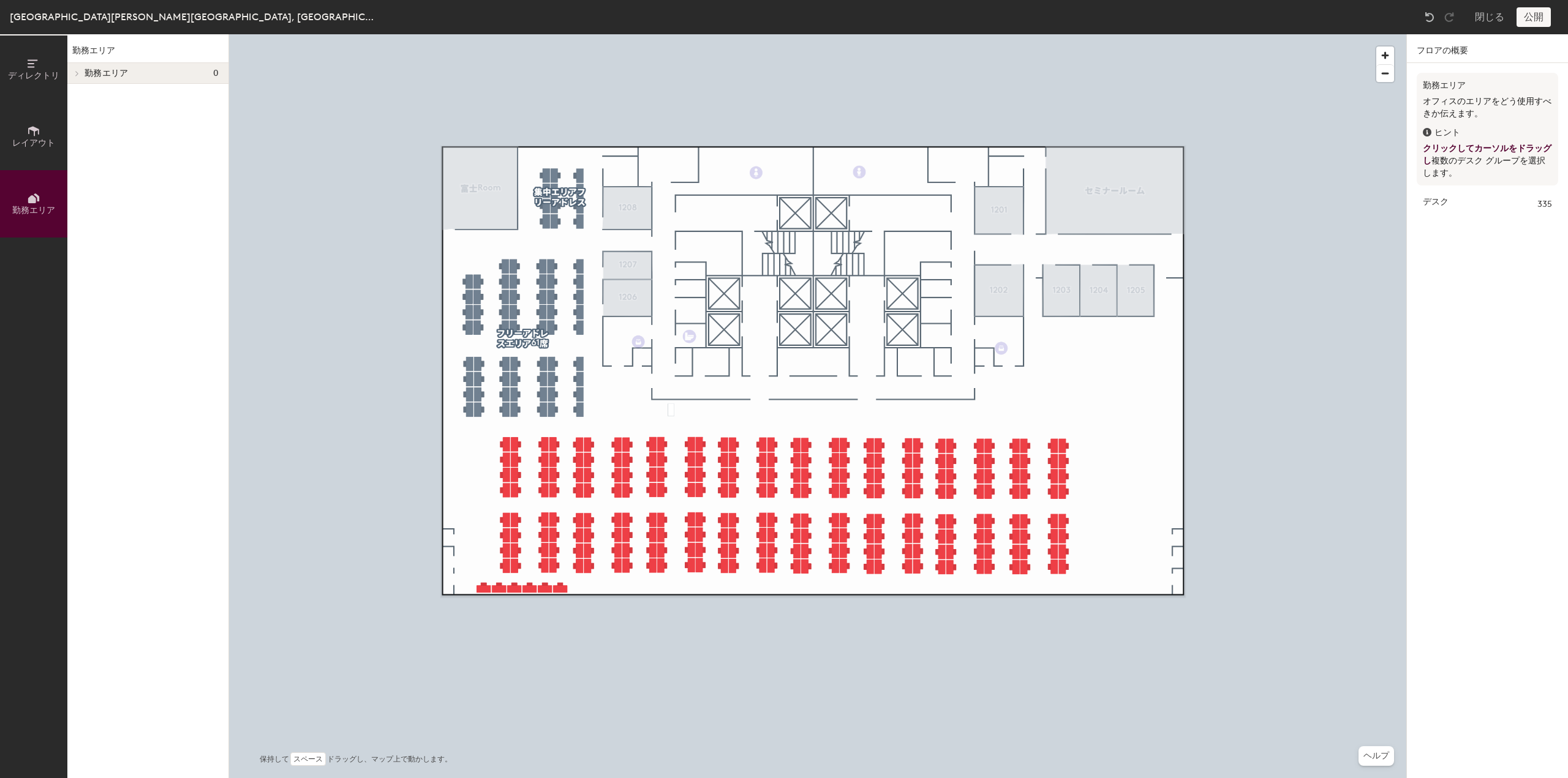
click at [1535, 19] on div "公開" at bounding box center [1537, 17] width 41 height 20
click at [43, 132] on button "レイアウト" at bounding box center [33, 136] width 67 height 67
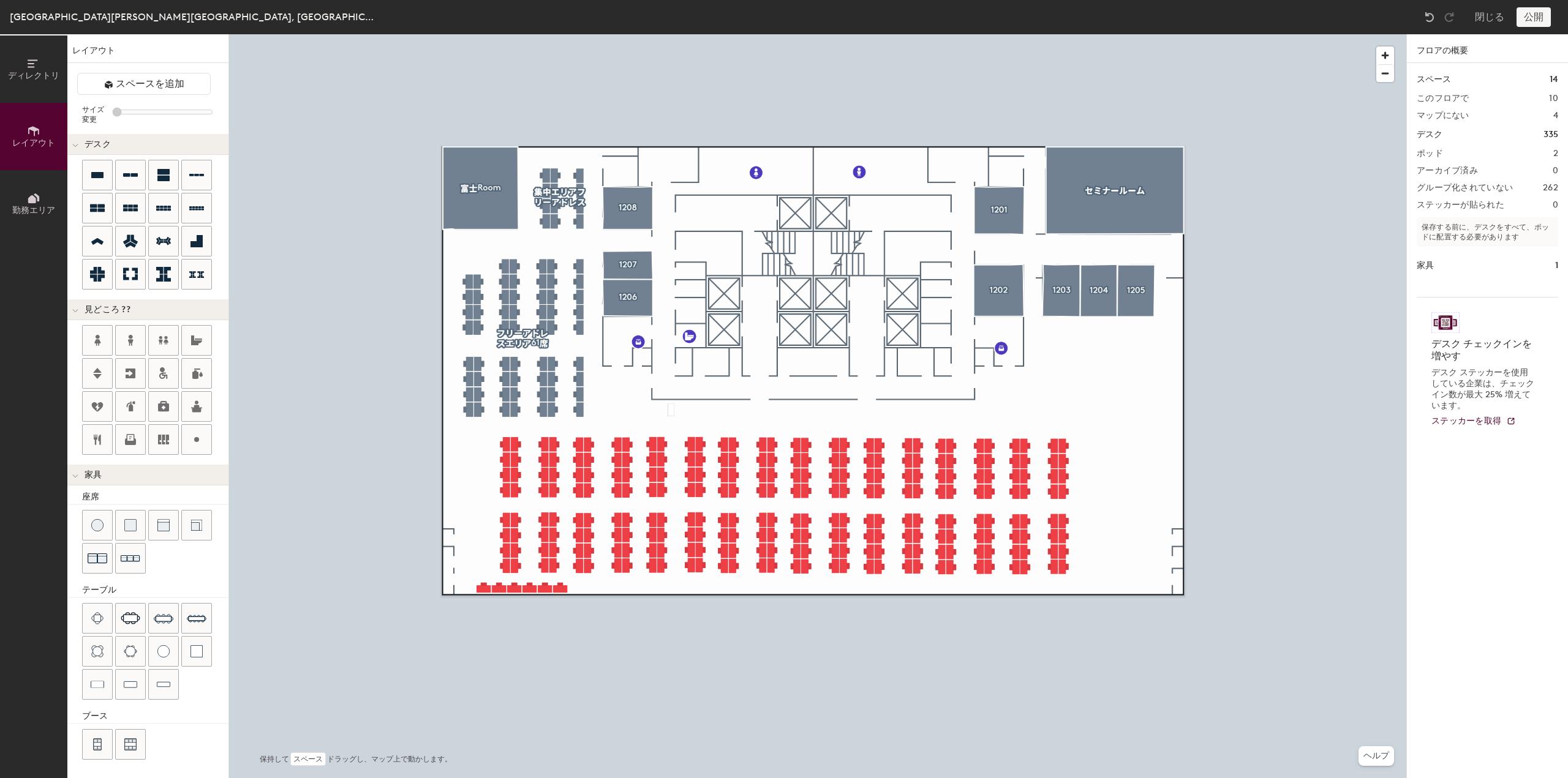
click at [13, 78] on span "ディレクトリ" at bounding box center [34, 75] width 51 height 11
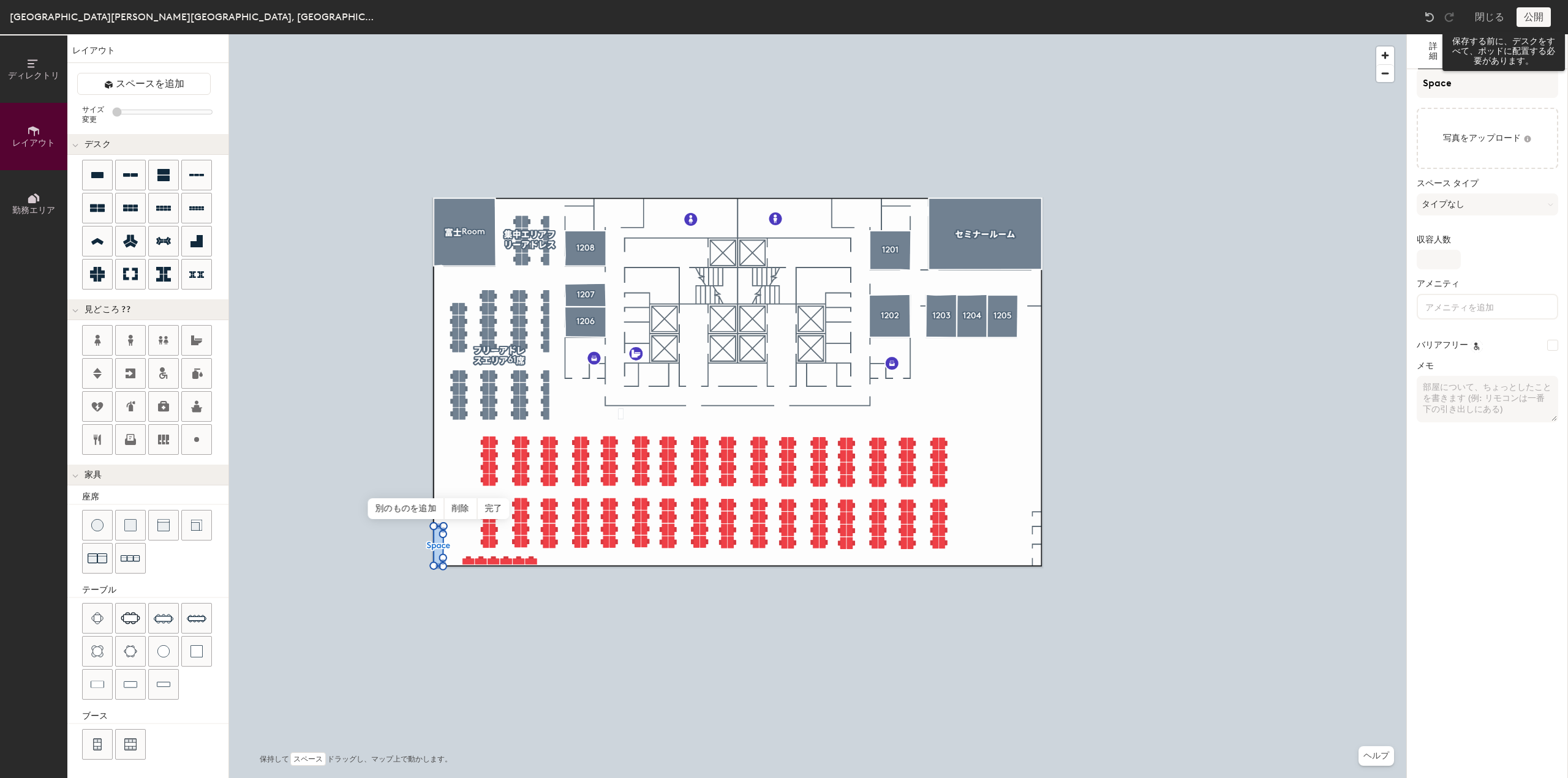
click at [1529, 11] on div "公開" at bounding box center [1537, 17] width 41 height 20
click at [1529, 24] on div "公開" at bounding box center [1537, 17] width 41 height 20
click at [1483, 84] on input "Space" at bounding box center [1487, 84] width 142 height 30
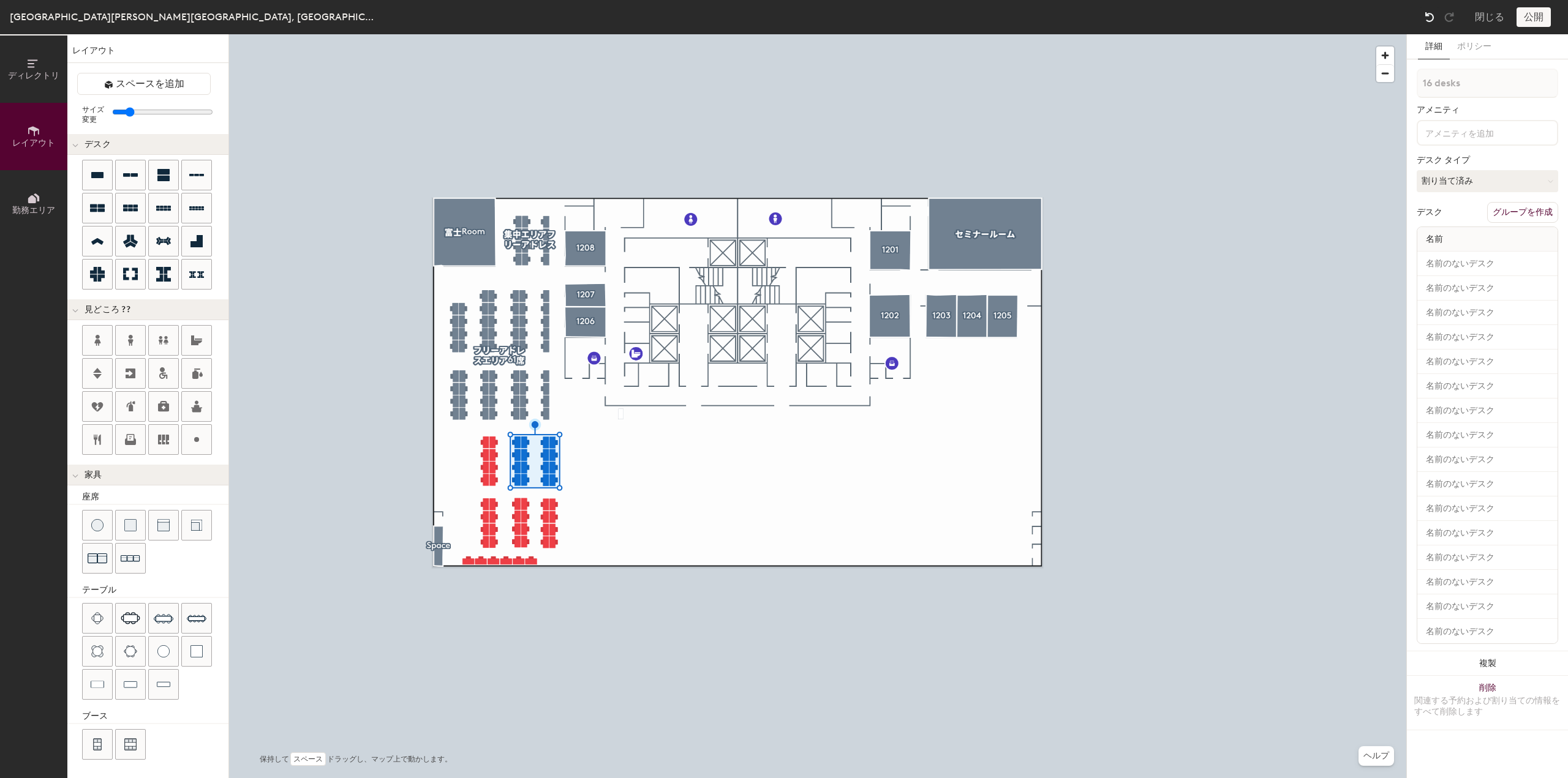
click at [1435, 17] on img at bounding box center [1430, 17] width 12 height 12
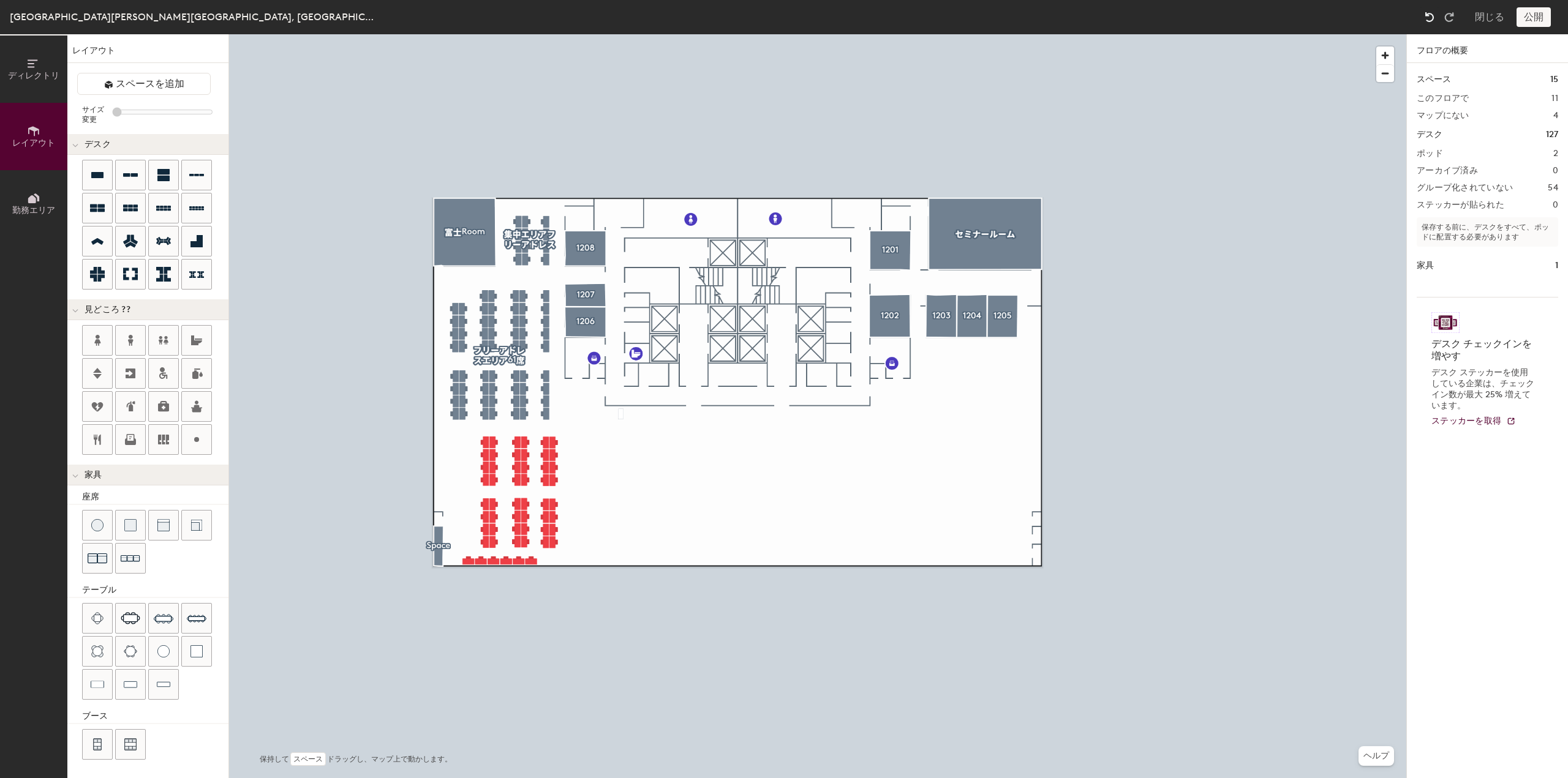
click at [1435, 17] on img at bounding box center [1430, 17] width 12 height 12
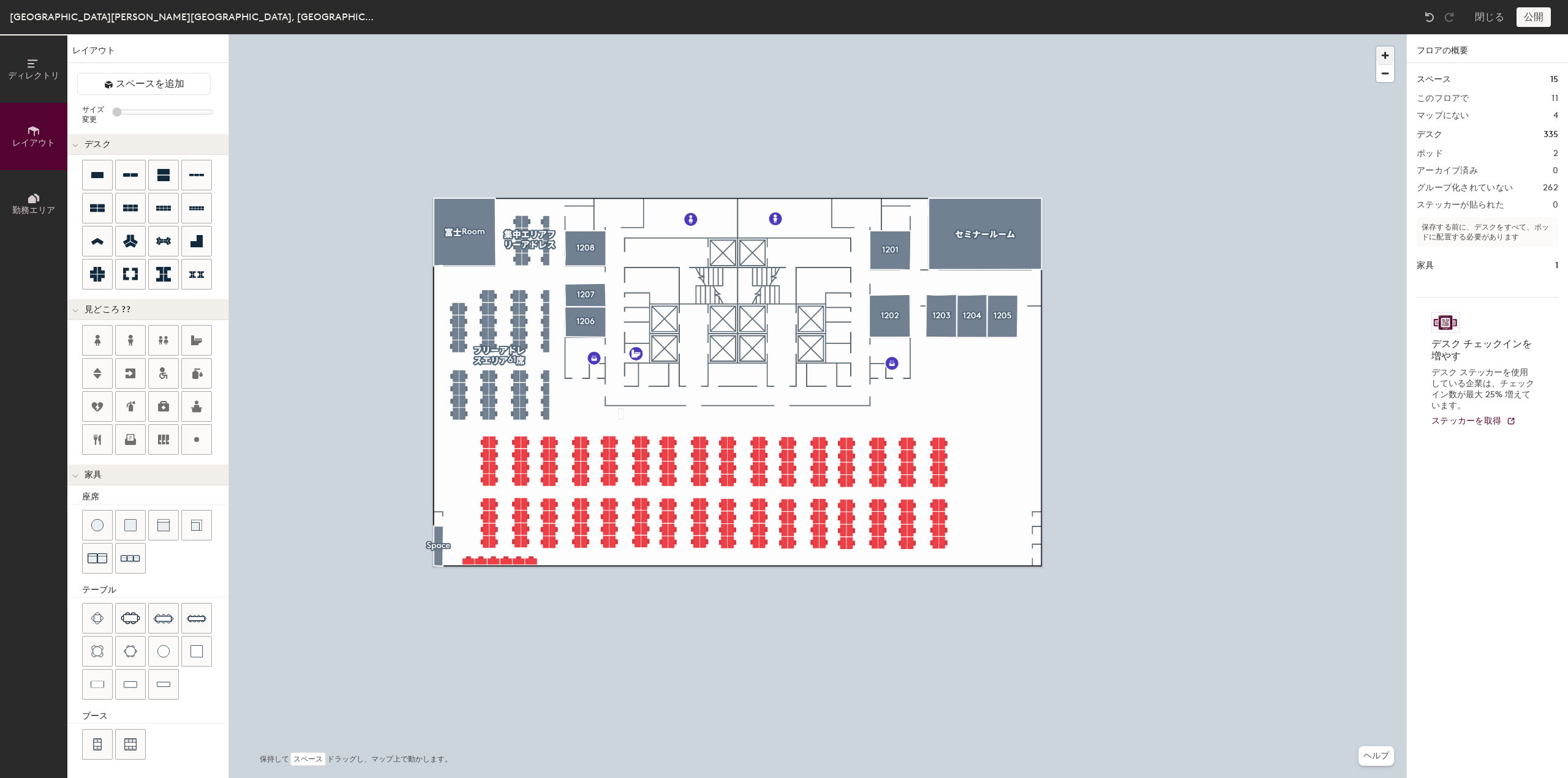
type input "20"
click at [40, 65] on icon at bounding box center [34, 64] width 13 height 13
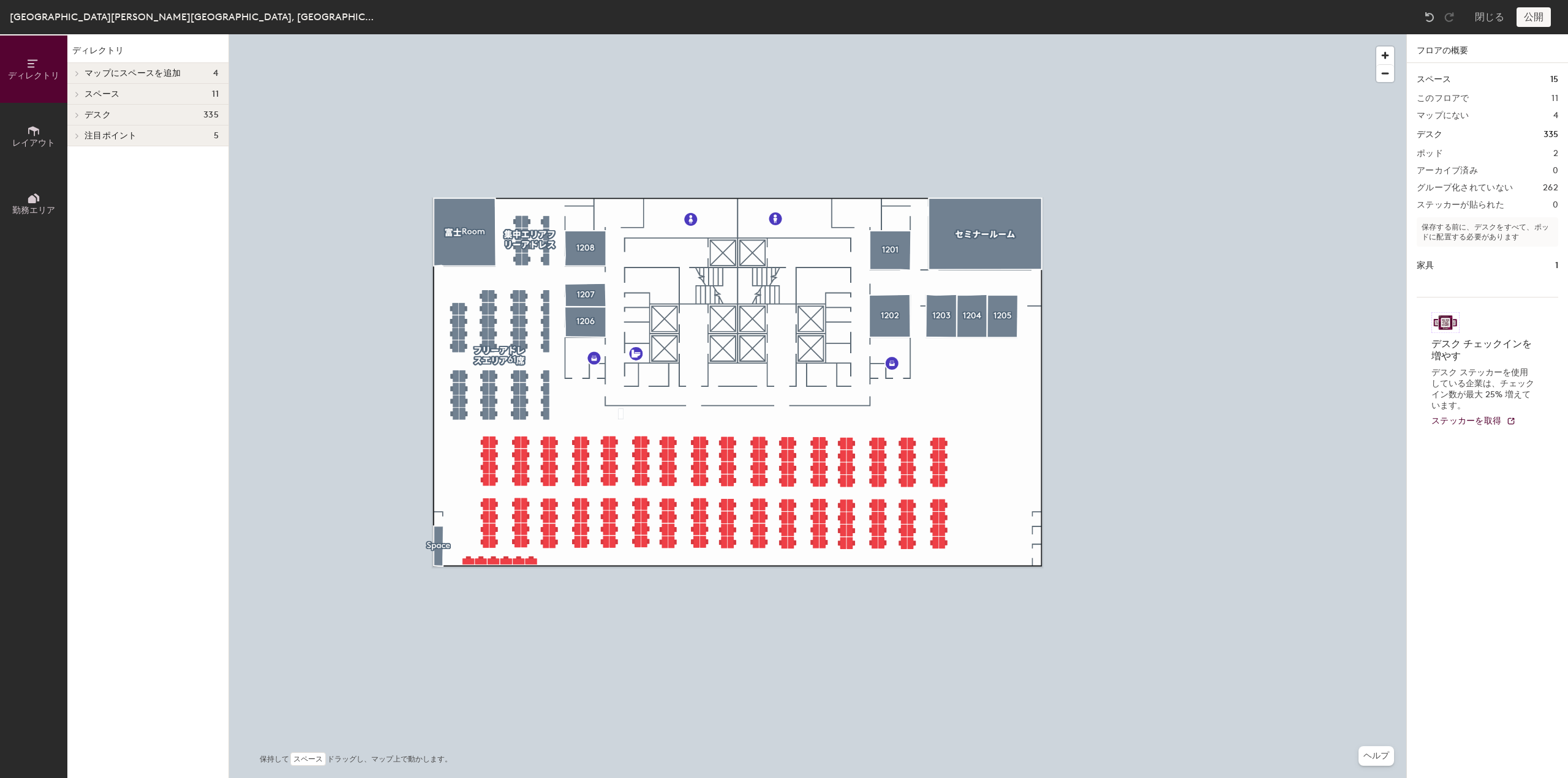
click at [156, 98] on h4 "スペース 11" at bounding box center [152, 94] width 134 height 10
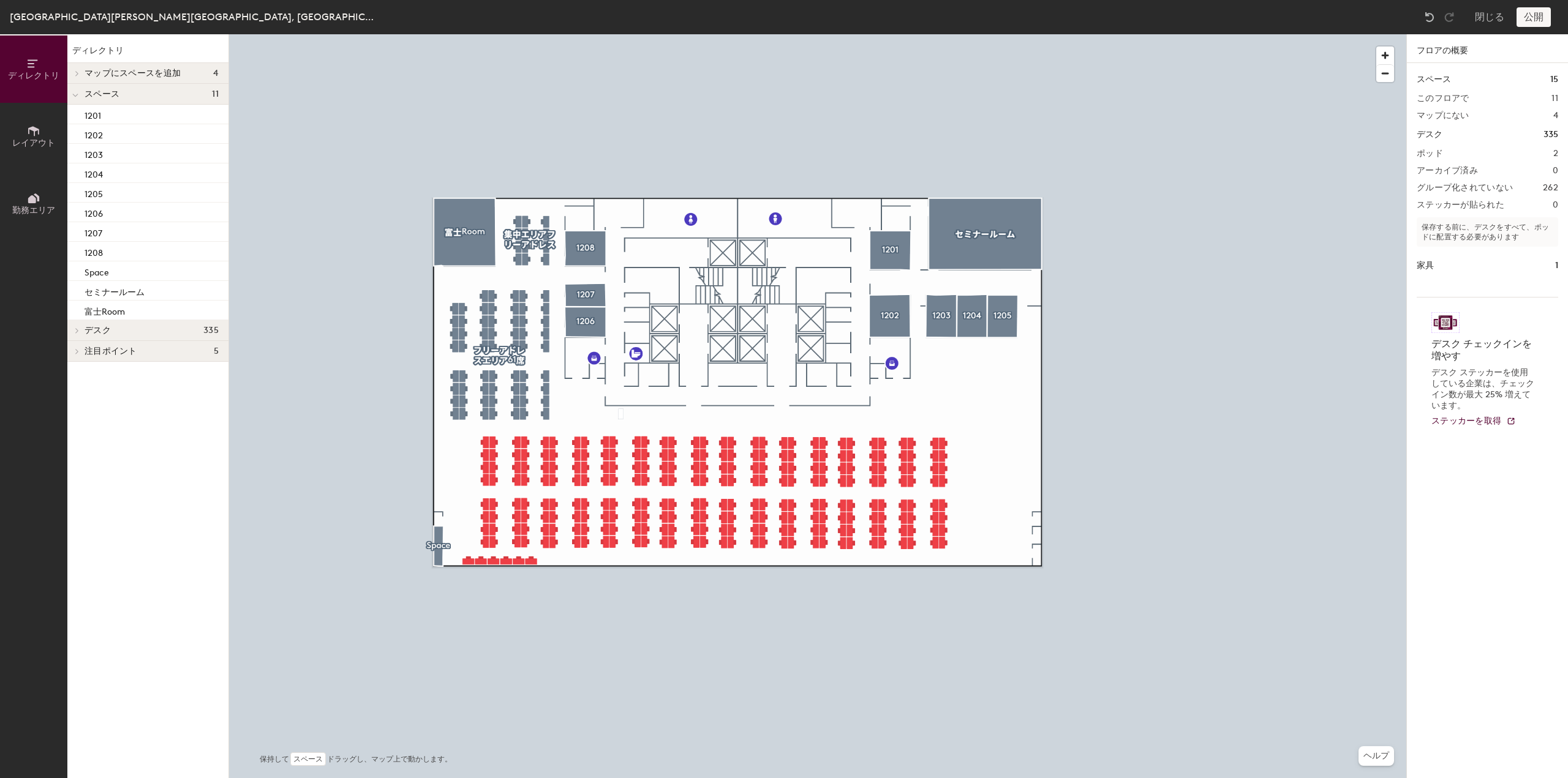
click at [167, 71] on span "マップにスペースを追加" at bounding box center [132, 74] width 96 height 10
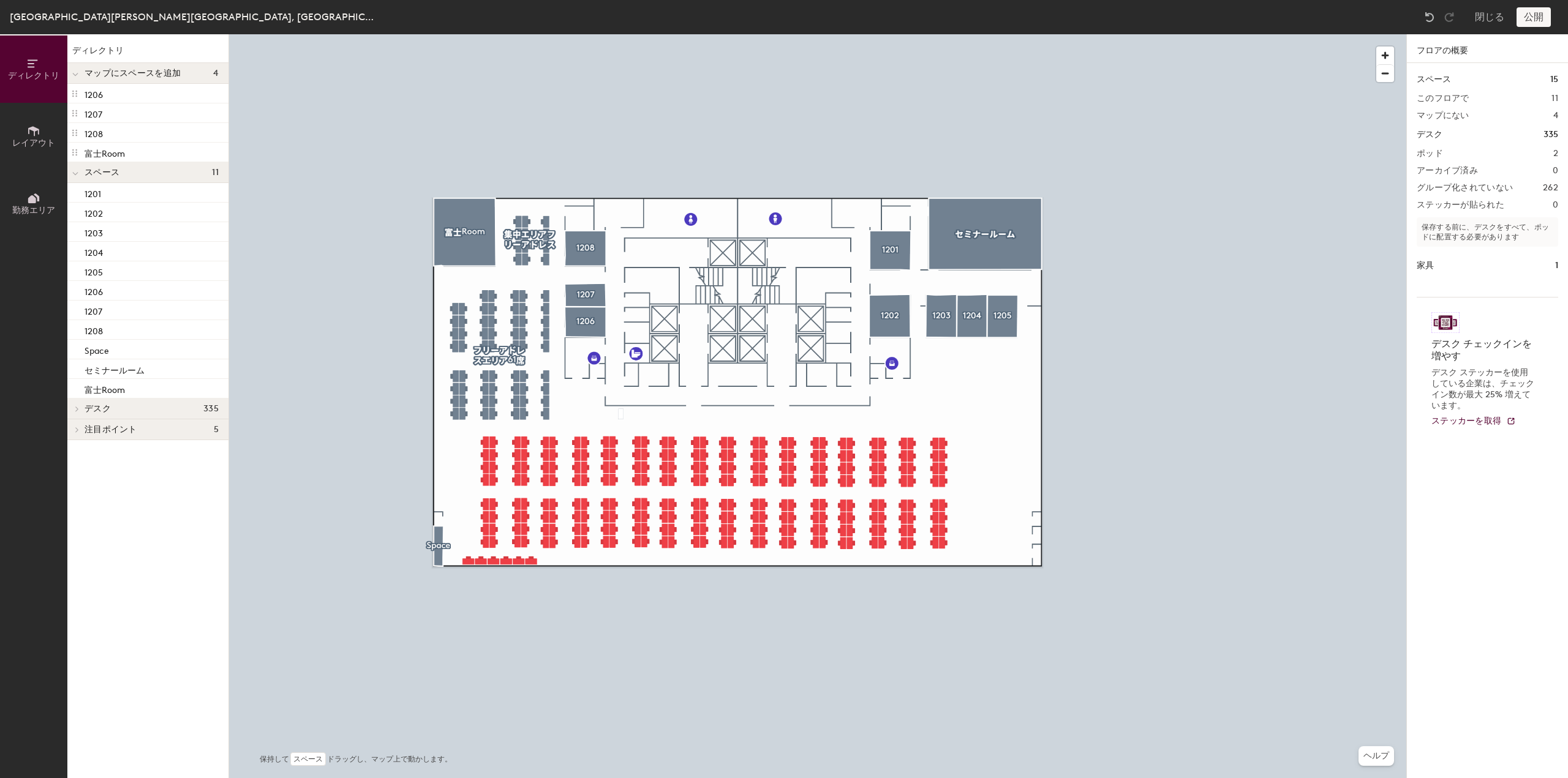
click at [109, 411] on span "デスク" at bounding box center [98, 409] width 26 height 10
click at [118, 440] on div "フリーアドレスエリア61席" at bounding box center [147, 450] width 161 height 21
click at [118, 449] on span "フリーアドレスエリア61席" at bounding box center [136, 451] width 103 height 11
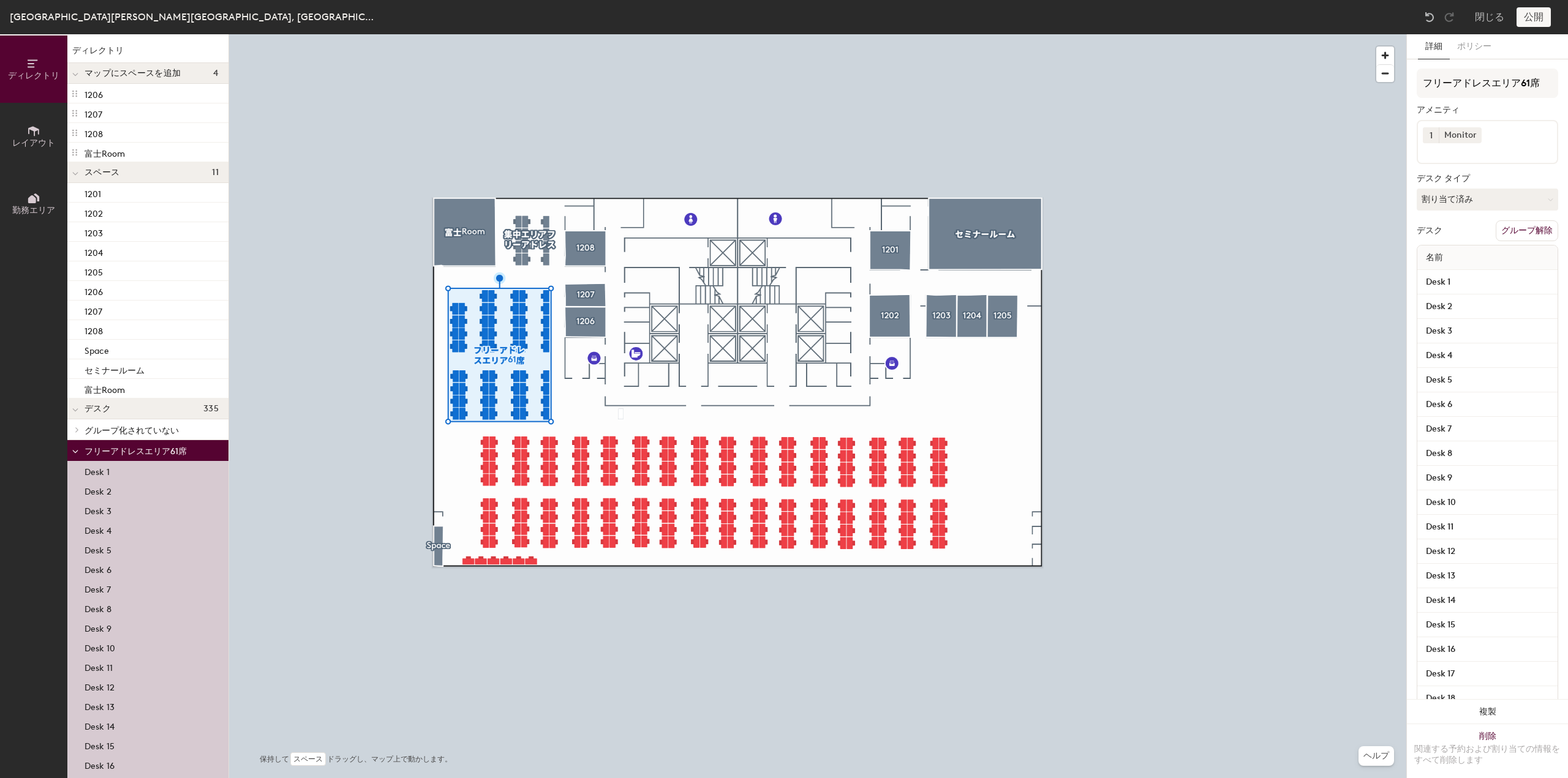
click at [119, 434] on span "グループ化されていない" at bounding box center [132, 430] width 94 height 11
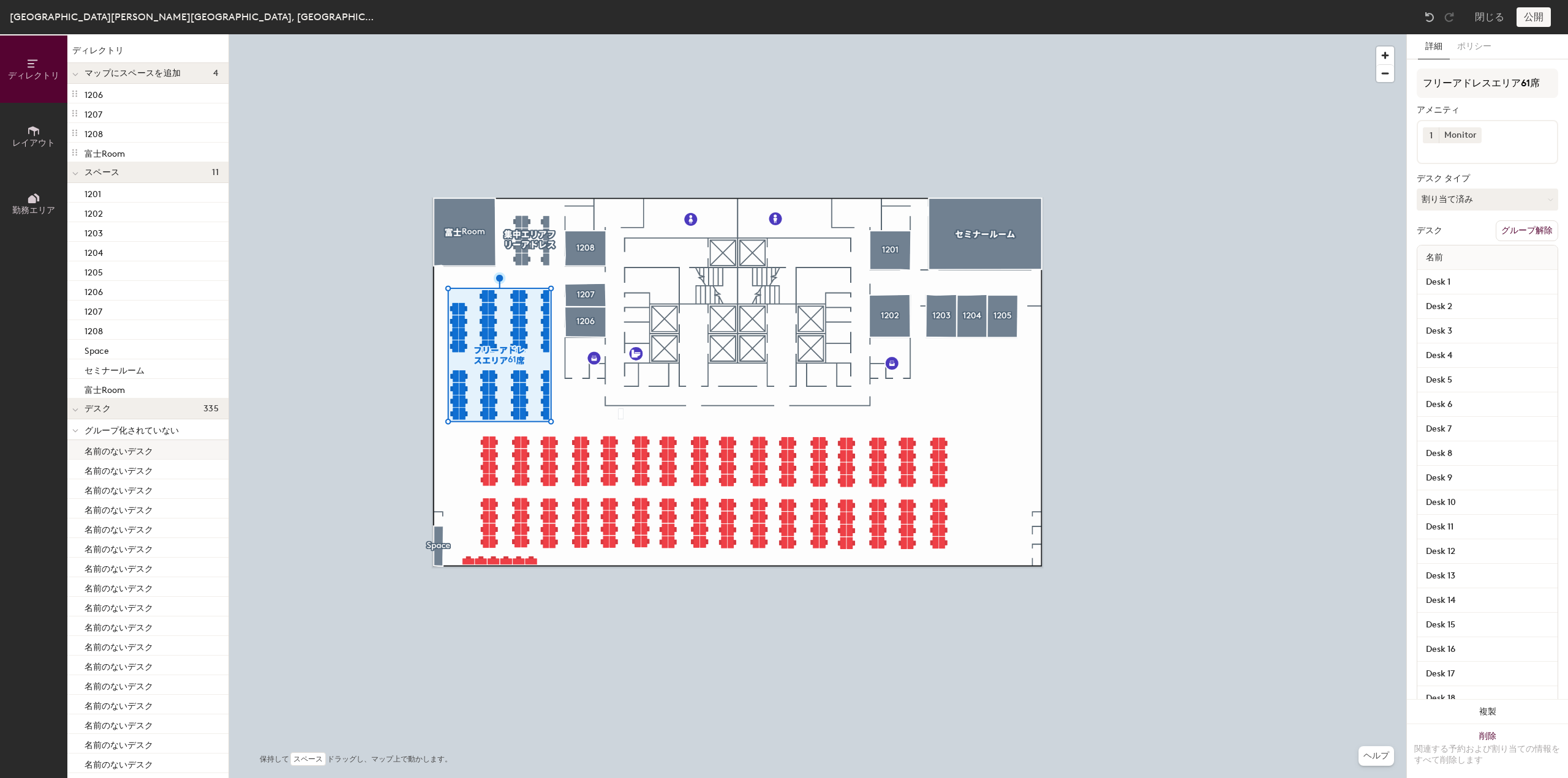
click at [119, 456] on p "名前のないデスク" at bounding box center [118, 449] width 69 height 14
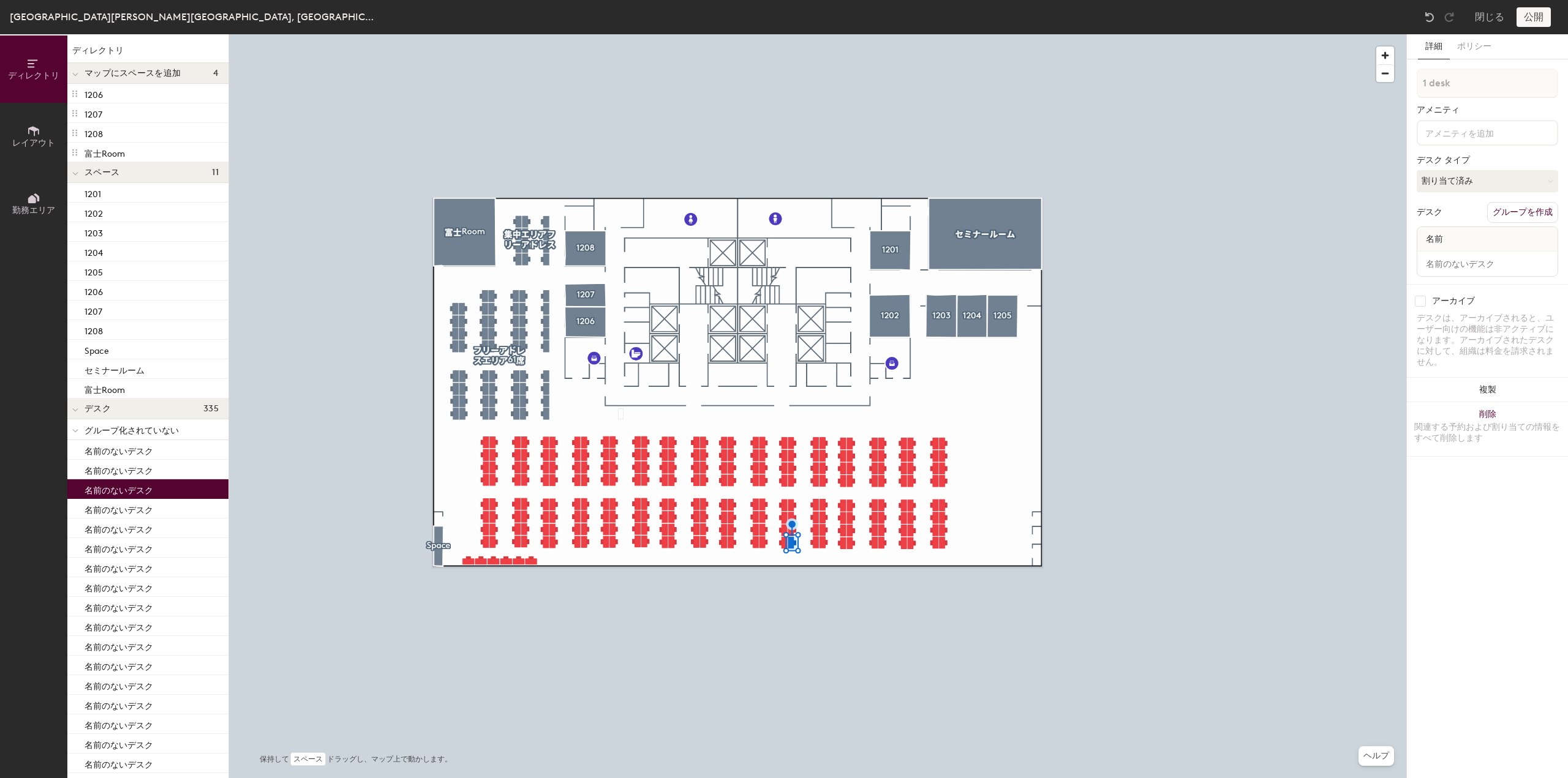
click at [119, 496] on p "名前のないデスク" at bounding box center [118, 488] width 69 height 14
click at [118, 562] on p "名前のないデスク" at bounding box center [118, 567] width 69 height 14
click at [130, 632] on p "名前のないデスク" at bounding box center [118, 626] width 69 height 14
click at [131, 663] on p "名前のないデスク" at bounding box center [118, 665] width 69 height 14
click at [141, 727] on p "名前のないデスク" at bounding box center [118, 723] width 69 height 14
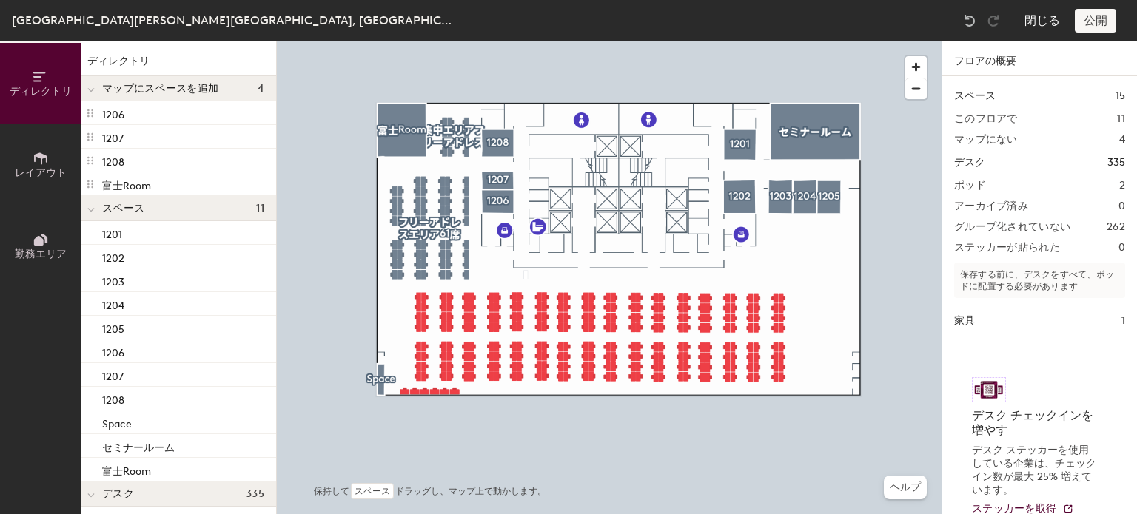
click at [1056, 17] on button "閉じる" at bounding box center [1042, 21] width 36 height 24
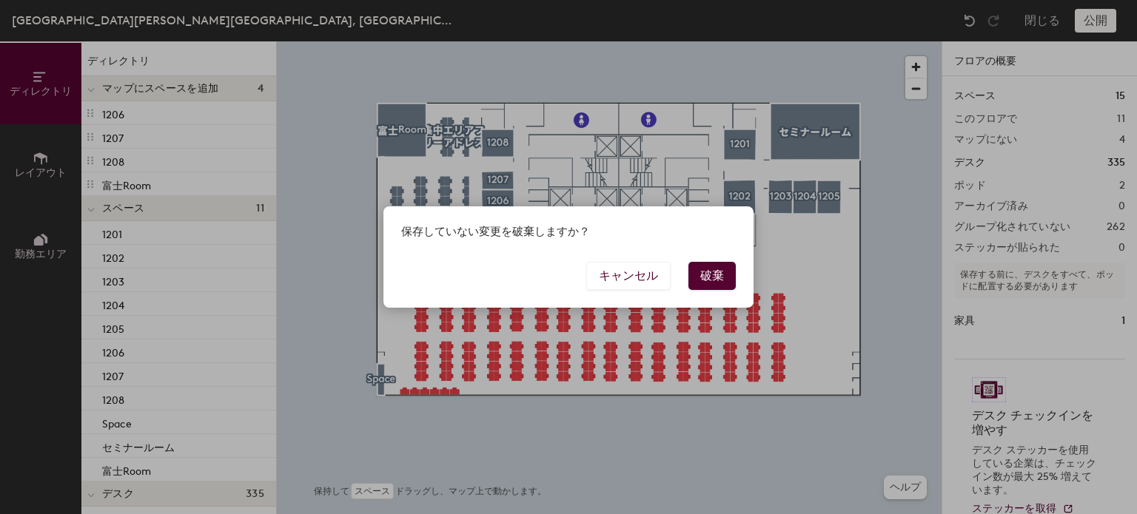
click at [713, 275] on button "破棄" at bounding box center [711, 276] width 47 height 28
